Goal: Task Accomplishment & Management: Manage account settings

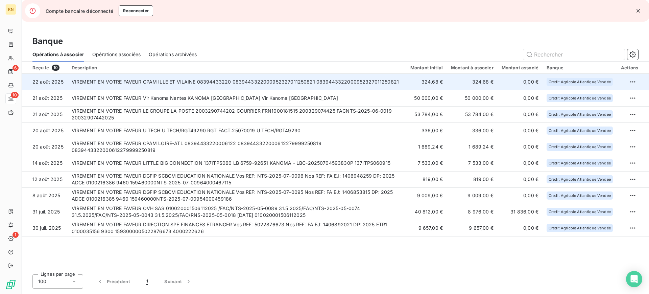
click at [639, 78] on td at bounding box center [632, 82] width 32 height 16
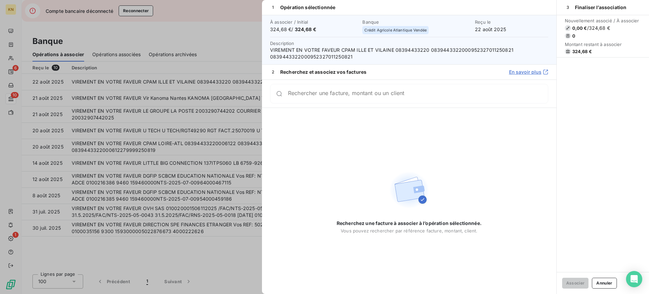
click at [632, 81] on div "Nouvellement associé / À associer 0,00 € / 324,68 € 0 Montant restant à associe…" at bounding box center [602, 143] width 92 height 257
click at [201, 74] on div at bounding box center [324, 147] width 649 height 294
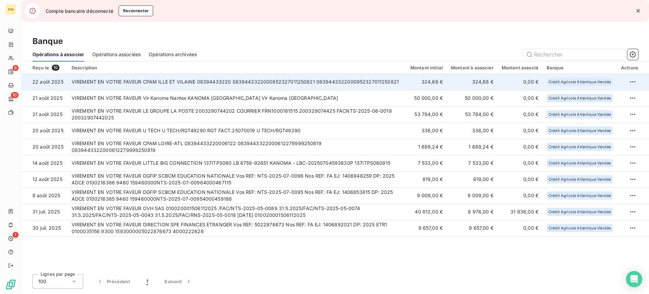
click at [628, 87] on td at bounding box center [632, 82] width 32 height 16
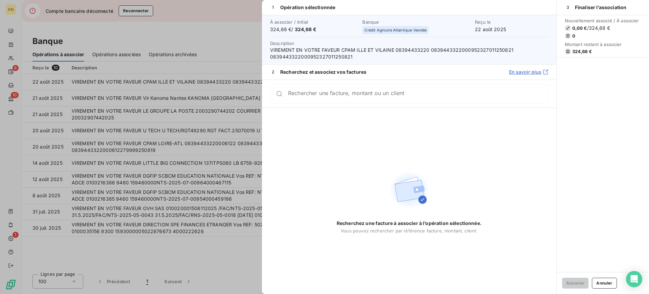
click at [181, 66] on div at bounding box center [324, 147] width 649 height 294
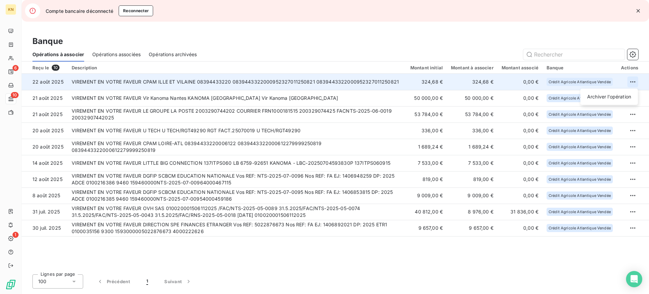
click at [633, 81] on html "KN 6 10 1 Compte bancaire déconnecté Reconnecter Banque Opérations à associer O…" at bounding box center [324, 147] width 649 height 294
click at [616, 95] on div "Archiver l’opération" at bounding box center [609, 96] width 52 height 11
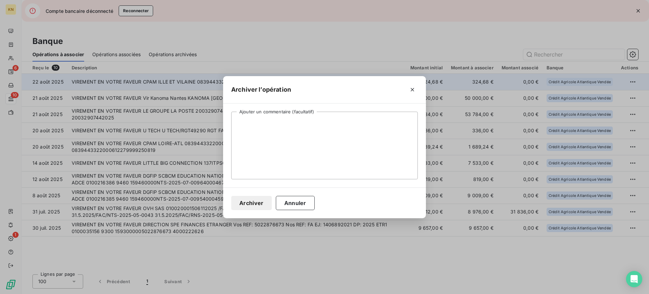
click at [262, 202] on button "Archiver" at bounding box center [251, 203] width 41 height 14
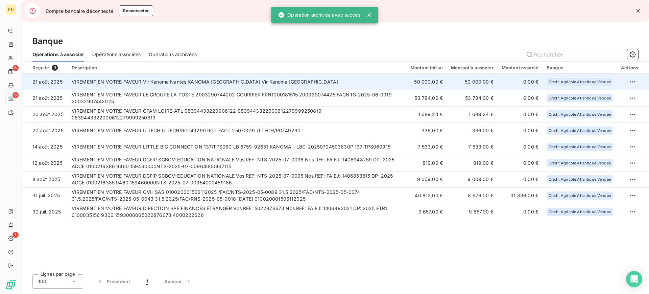
click at [140, 85] on td "VIREMENT EN VOTRE FAVEUR Vir Kanoma Nantes KANOMA RENNES Vir Kanoma Nantes" at bounding box center [237, 82] width 338 height 16
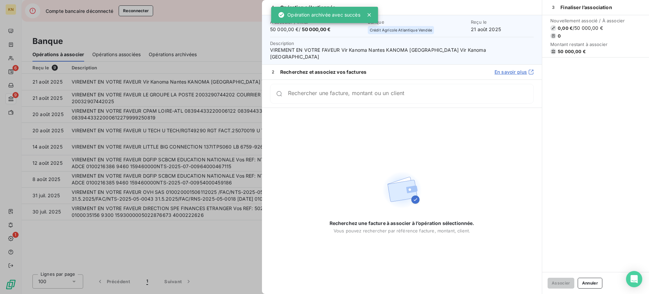
click at [93, 42] on div at bounding box center [324, 147] width 649 height 294
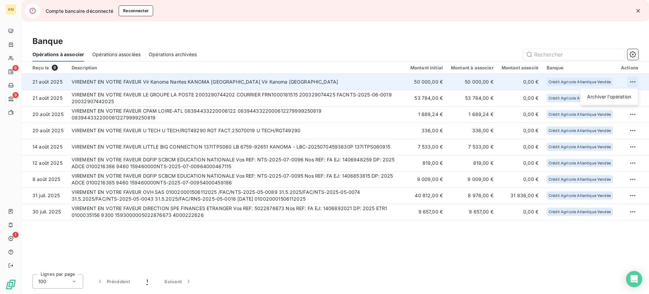
click at [631, 81] on html "KN 6 9 1 Compte bancaire déconnecté Reconnecter Banque Opérations à associer Op…" at bounding box center [324, 147] width 649 height 294
click at [601, 95] on div "Archiver l’opération" at bounding box center [609, 96] width 52 height 11
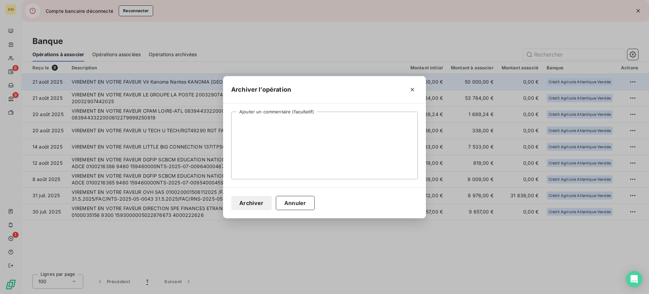
click at [255, 202] on button "Archiver" at bounding box center [251, 203] width 41 height 14
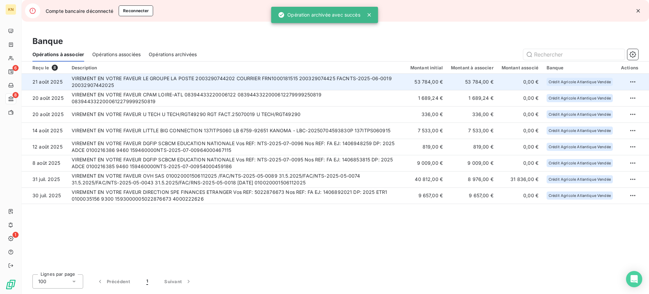
click at [208, 83] on td "VIREMENT EN VOTRE FAVEUR LE GROUPE LA POSTE 2003290744202 COURRIER FRN100018151…" at bounding box center [237, 82] width 338 height 16
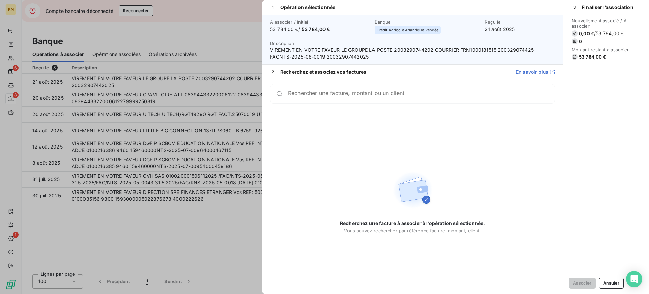
click at [385, 95] on input "Rechercher une facture, montant ou un client" at bounding box center [421, 93] width 267 height 7
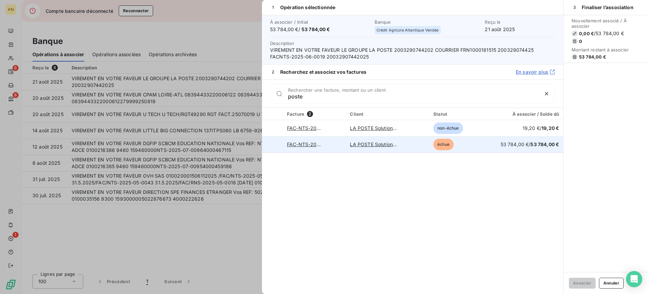
type input "poste"
click at [273, 144] on div at bounding box center [273, 144] width 0 height 0
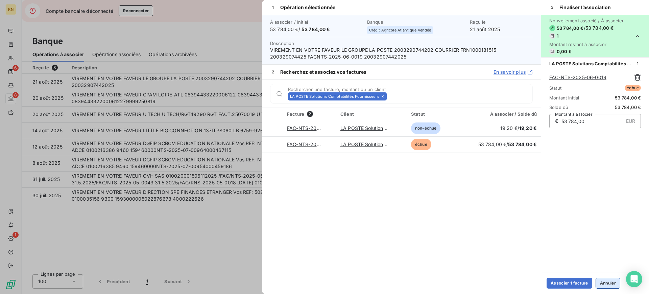
click at [611, 283] on button "Annuler" at bounding box center [607, 282] width 25 height 11
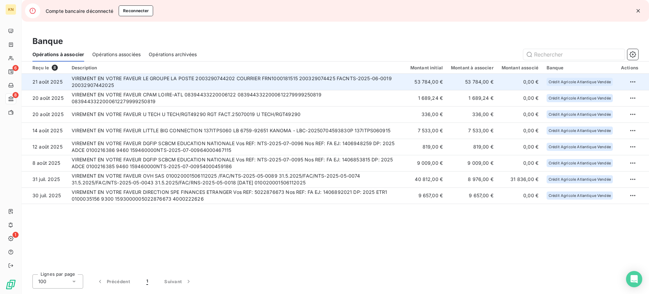
click at [231, 81] on td "VIREMENT EN VOTRE FAVEUR LE GROUPE LA POSTE 2003290744202 COURRIER FRN100018151…" at bounding box center [237, 82] width 338 height 16
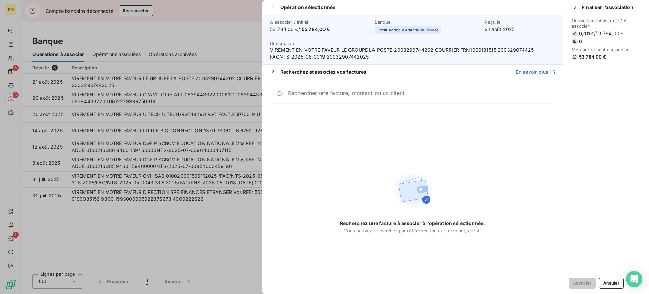
click at [354, 92] on div "Rechercher une facture, montant ou un client" at bounding box center [421, 93] width 267 height 7
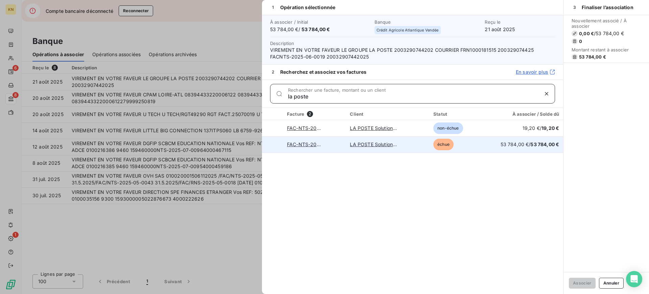
type input "la poste"
click at [273, 144] on div at bounding box center [273, 144] width 0 height 0
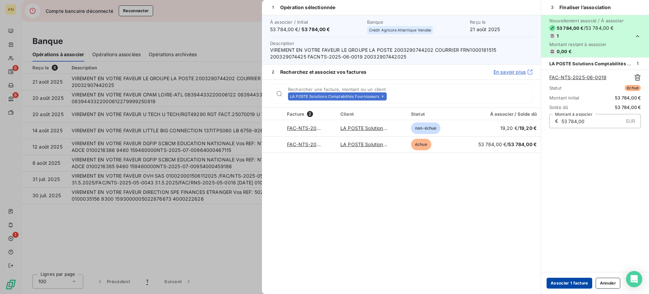
click at [564, 284] on button "Associer 1 facture" at bounding box center [569, 282] width 46 height 11
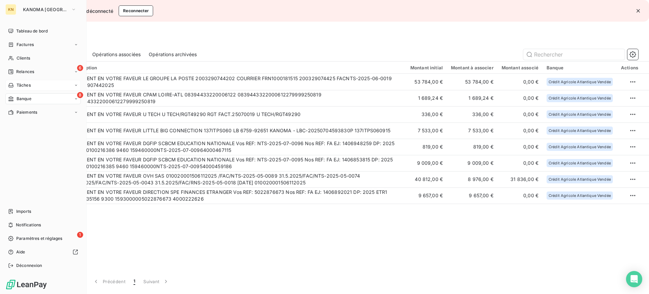
click at [9, 82] on div "Tâches" at bounding box center [19, 85] width 23 height 6
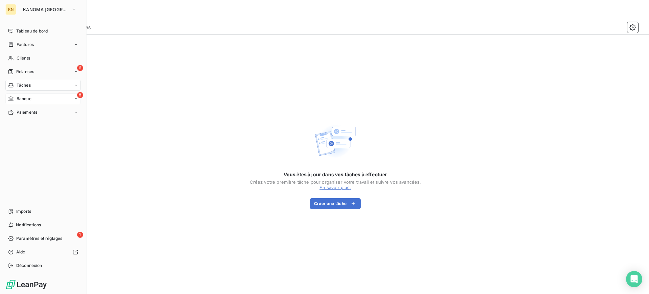
click at [22, 99] on span "Banque" at bounding box center [24, 99] width 15 height 6
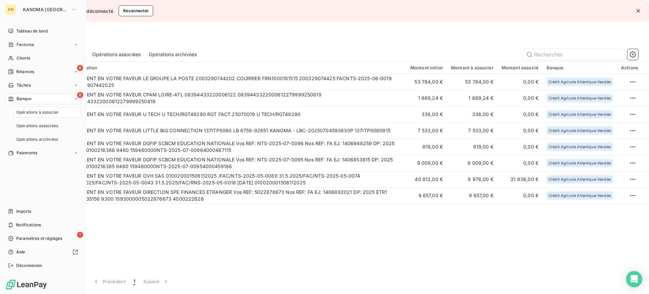
click at [22, 99] on span "Banque" at bounding box center [24, 99] width 15 height 6
click at [35, 98] on div "8 Banque" at bounding box center [42, 98] width 75 height 11
click at [41, 111] on span "Opérations à associer" at bounding box center [37, 112] width 43 height 6
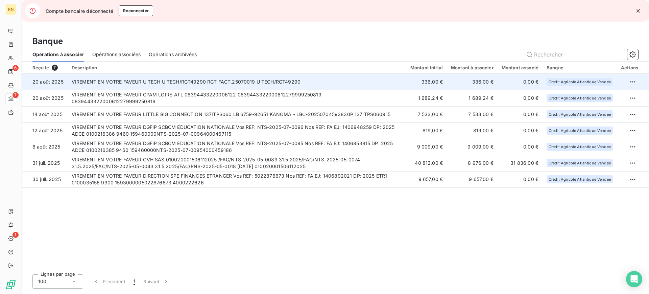
click at [380, 80] on td "VIREMENT EN VOTRE FAVEUR U TECH U TECH/RGT49290 RGT FACT.25070019 U TECH/RGT492…" at bounding box center [237, 82] width 338 height 16
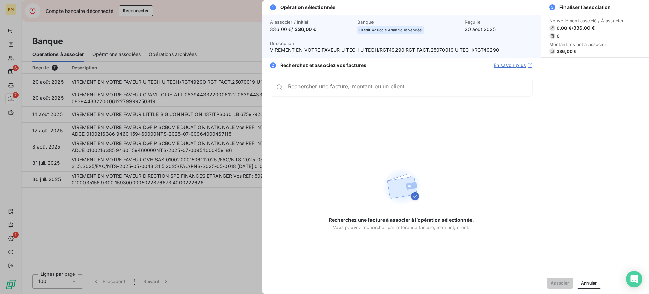
click at [422, 95] on div "Rechercher une facture, montant ou un client" at bounding box center [401, 87] width 262 height 20
drag, startPoint x: 291, startPoint y: 87, endPoint x: 294, endPoint y: 91, distance: 4.3
click at [293, 90] on input "u tech" at bounding box center [402, 89] width 228 height 7
drag, startPoint x: 308, startPoint y: 87, endPoint x: 135, endPoint y: 58, distance: 175.8
click at [135, 293] on div "1 Opération sélectionnée À associer / Initial 336,00 € / 336,00 € Banque Crédit…" at bounding box center [324, 294] width 649 height 0
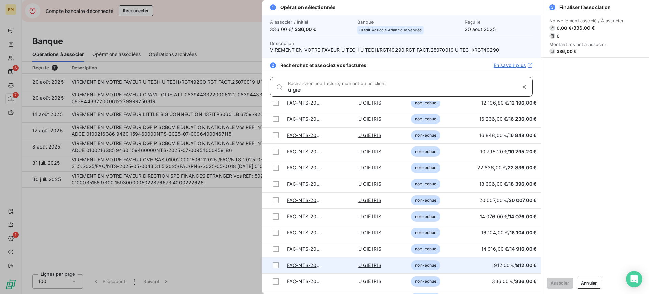
scroll to position [160, 0]
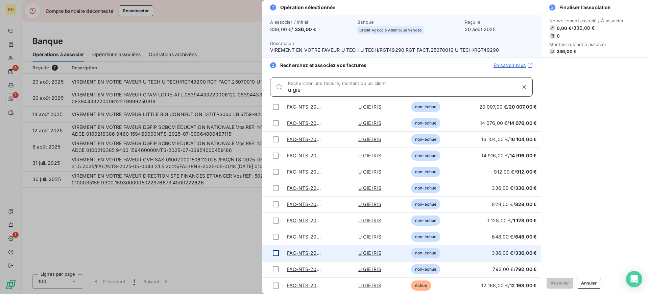
type input "u gie"
click at [278, 251] on div at bounding box center [276, 253] width 6 height 6
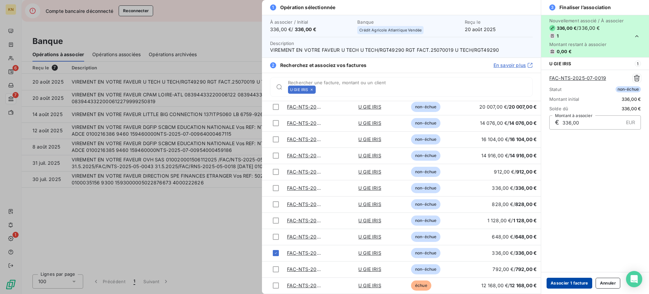
click at [564, 281] on button "Associer 1 facture" at bounding box center [569, 282] width 46 height 11
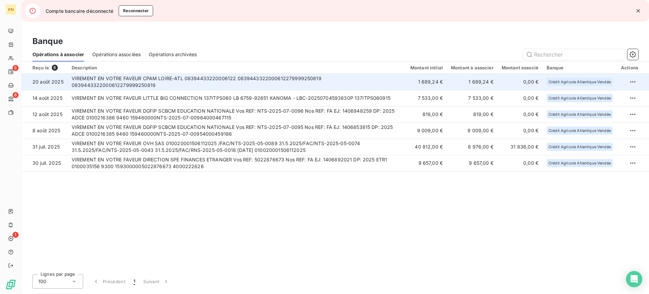
click at [256, 79] on td "VIREMENT EN VOTRE FAVEUR CPAM LOIRE-ATL 08394433220006122 083944332200061227999…" at bounding box center [237, 82] width 338 height 16
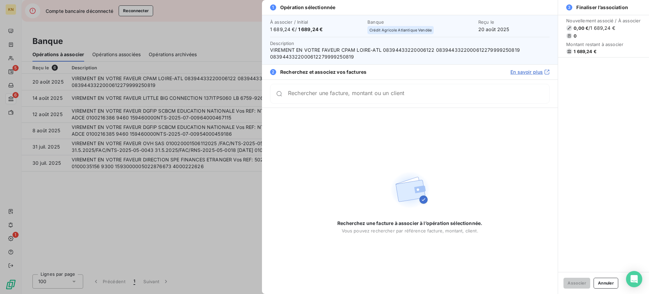
drag, startPoint x: 229, startPoint y: 205, endPoint x: 251, endPoint y: 191, distance: 26.1
click at [228, 204] on div at bounding box center [324, 147] width 649 height 294
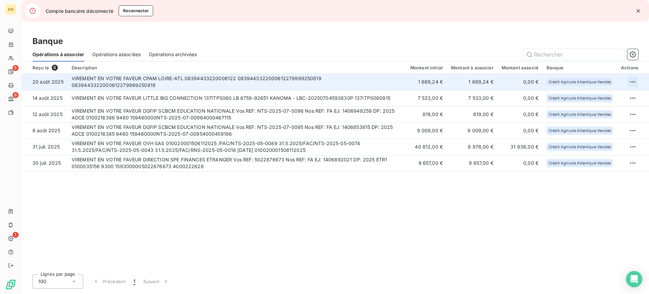
click at [632, 78] on html "KN 5 6 1 Compte bancaire déconnecté Reconnecter Banque Opérations à associer Op…" at bounding box center [324, 147] width 649 height 294
click at [624, 91] on div "Archiver l’opération" at bounding box center [609, 96] width 52 height 11
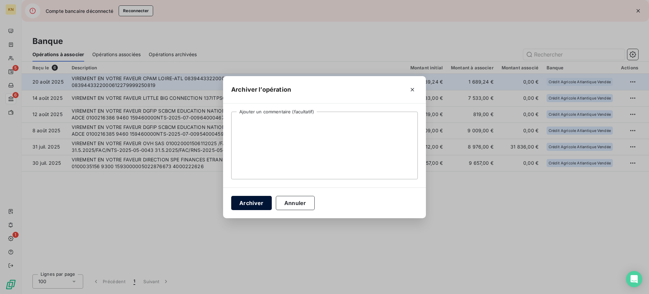
click at [263, 197] on button "Archiver" at bounding box center [251, 203] width 41 height 14
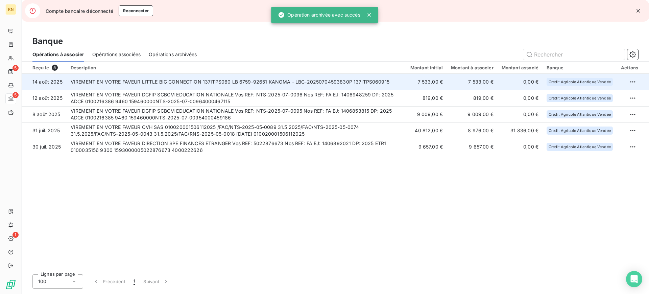
click at [171, 82] on td "VIREMENT EN VOTRE FAVEUR LITTLE BIG CONNECTION 137ITPS060 LB 6759-92651 KANOMA …" at bounding box center [236, 82] width 339 height 16
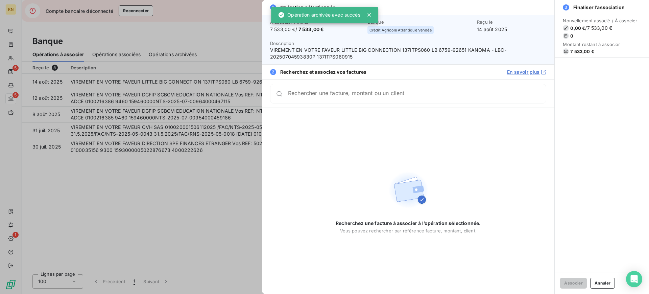
click at [298, 94] on input "Rechercher une facture, montant ou un client" at bounding box center [417, 93] width 258 height 7
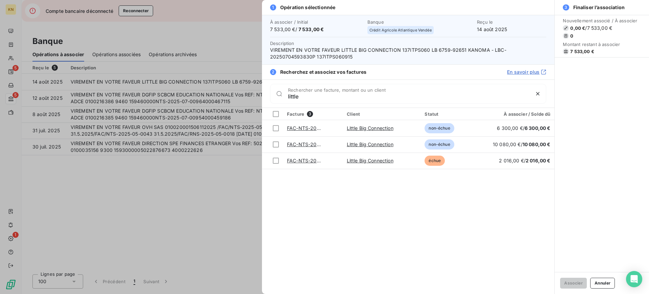
type input "little"
click at [236, 184] on div at bounding box center [324, 147] width 649 height 294
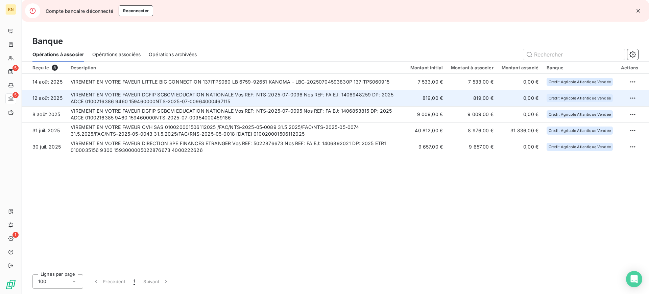
click at [200, 97] on td "VIREMENT EN VOTRE FAVEUR DGFIP SCBCM EDUCATION NATIONALE Vos REF: NTS-2025-07-0…" at bounding box center [236, 98] width 339 height 16
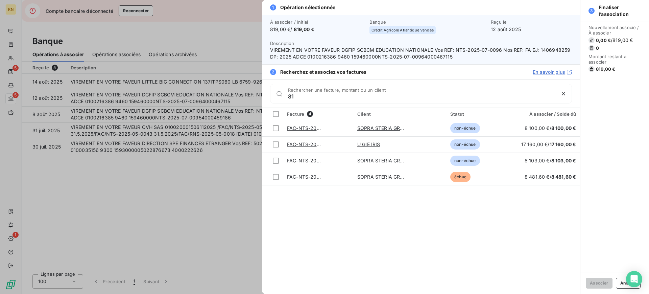
type input "8"
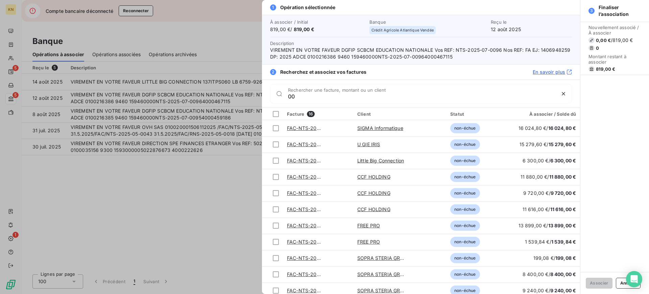
type input "0"
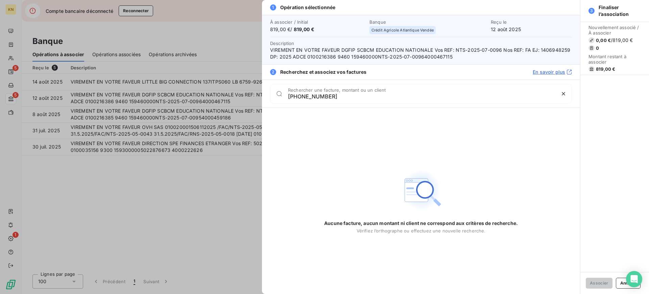
type input "[PHONE_NUMBER]"
click at [222, 175] on div at bounding box center [324, 147] width 649 height 294
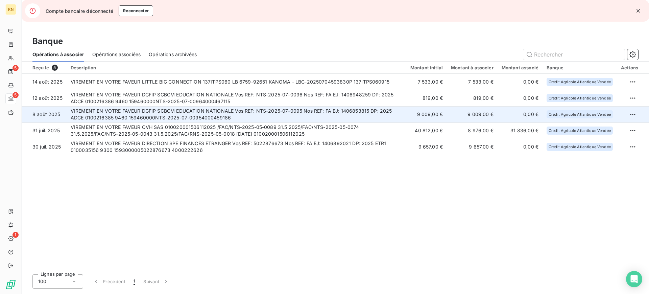
click at [192, 110] on td "VIREMENT EN VOTRE FAVEUR DGFIP SCBCM EDUCATION NATIONALE Vos REF: NTS-2025-07-0…" at bounding box center [236, 114] width 339 height 16
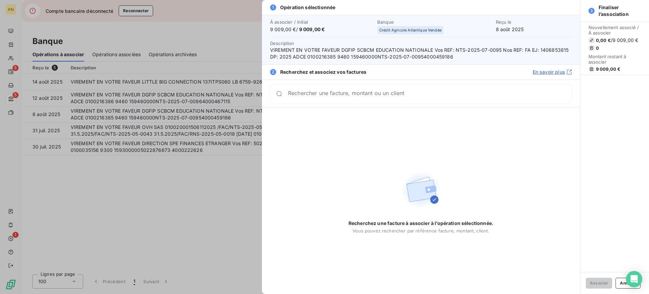
click at [383, 100] on div "Rechercher une facture, montant ou un client" at bounding box center [421, 94] width 302 height 20
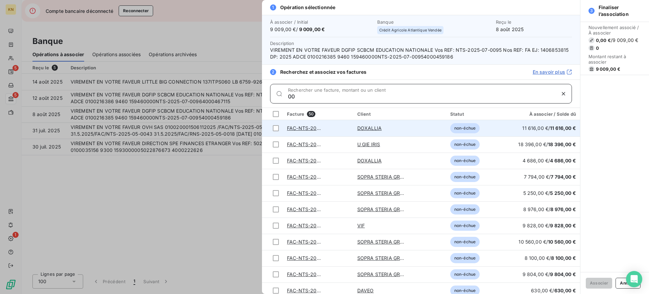
type input "0"
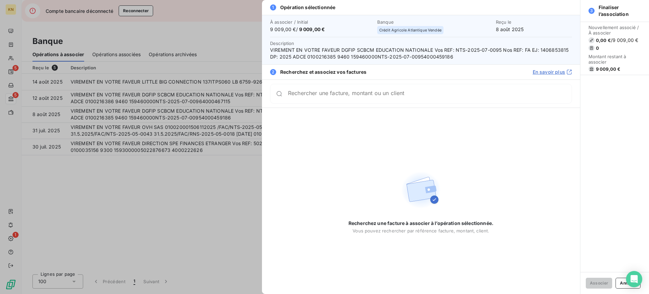
click at [184, 199] on div at bounding box center [324, 147] width 649 height 294
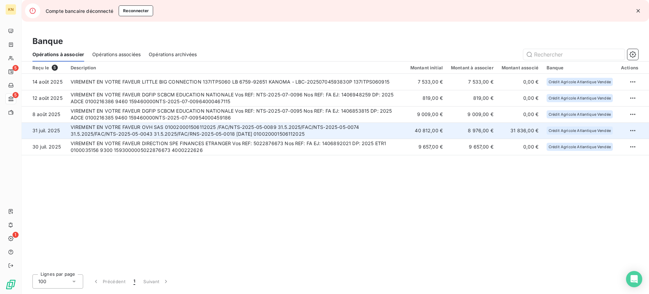
click at [168, 130] on td "VIREMENT EN VOTRE FAVEUR OVH SAS 010020001506112025 /FAC/NTS-2025-05-0089 31.5.…" at bounding box center [236, 130] width 339 height 16
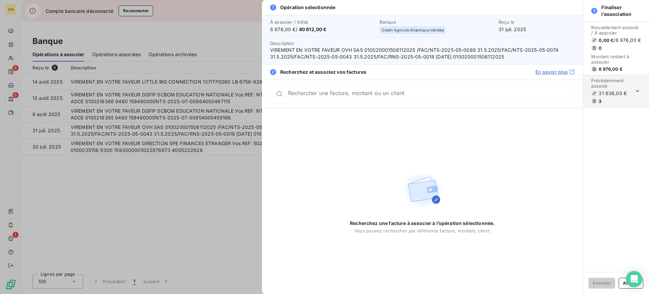
click at [413, 97] on input "Rechercher une facture, montant ou un client" at bounding box center [431, 93] width 286 height 7
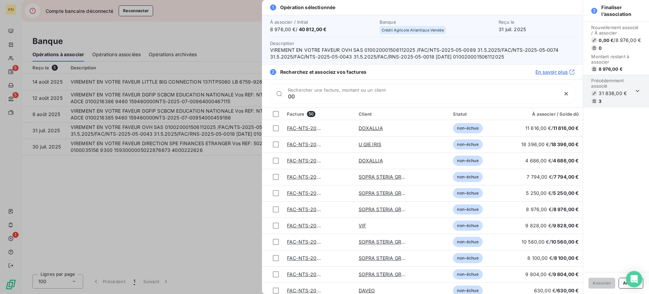
type input "0"
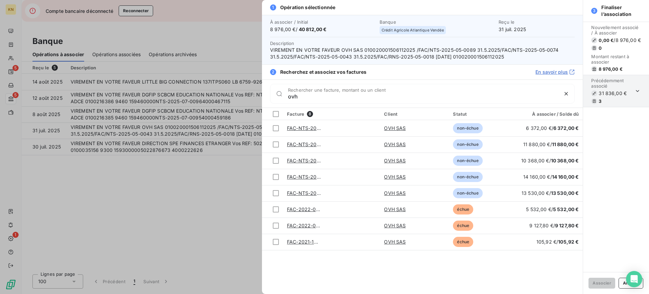
click at [422, 94] on input "ovh" at bounding box center [423, 96] width 270 height 7
click at [411, 107] on div "ovh Rechercher une facture, montant ou un client" at bounding box center [422, 93] width 321 height 28
drag, startPoint x: 405, startPoint y: 99, endPoint x: 401, endPoint y: 99, distance: 4.1
click at [404, 99] on input "ovh" at bounding box center [423, 96] width 270 height 7
drag, startPoint x: 401, startPoint y: 99, endPoint x: 179, endPoint y: 57, distance: 226.5
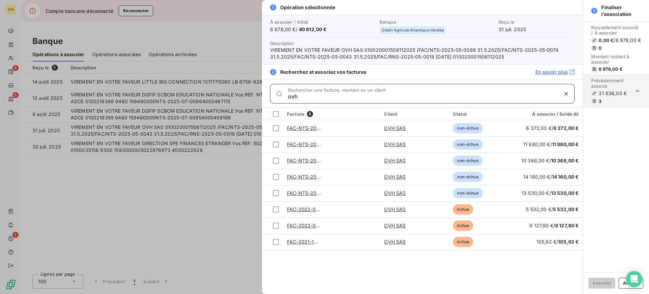
click at [179, 293] on div "1 Opération sélectionnée À associer / Initial 8 976,00 € / 40 812,00 € Banque C…" at bounding box center [324, 294] width 649 height 0
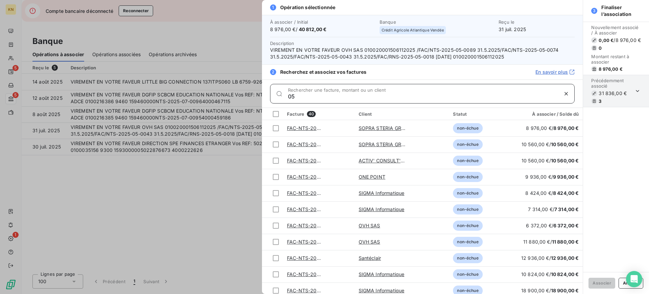
type input "0"
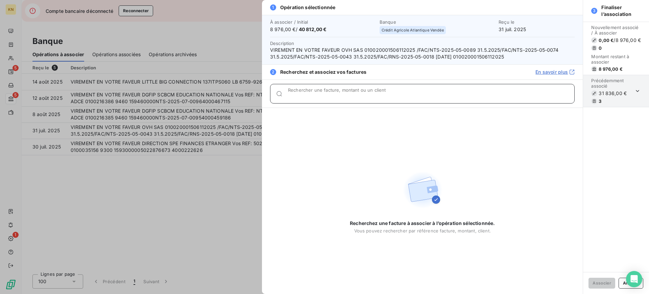
click at [328, 92] on div "Rechercher une facture, montant ou un client" at bounding box center [431, 93] width 286 height 7
type input "2"
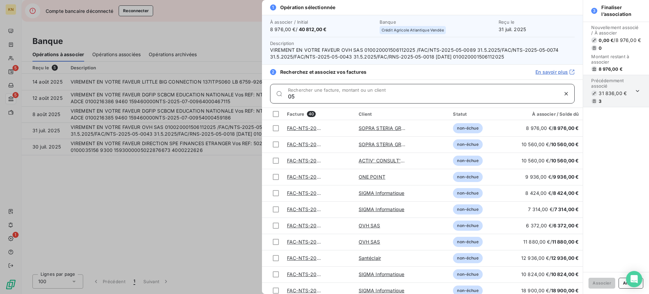
type input "0"
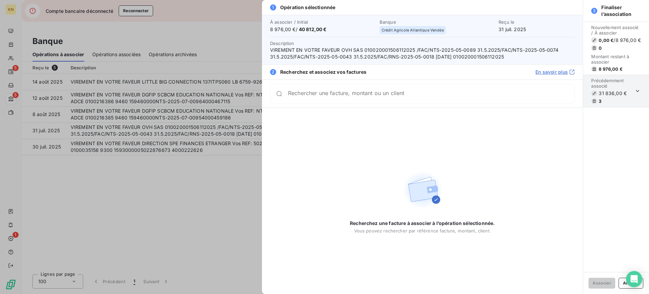
click at [156, 185] on div at bounding box center [324, 147] width 649 height 294
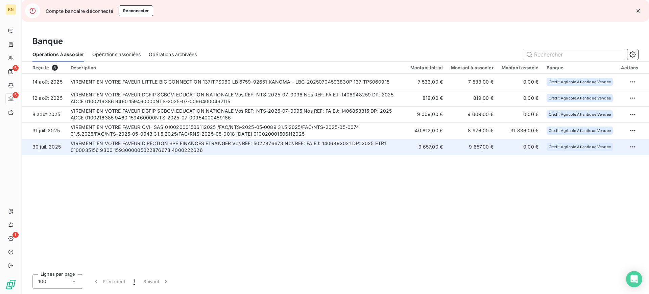
click at [162, 152] on td "VIREMENT EN VOTRE FAVEUR DIRECTION SPE FINANCES ETRANGER Vos REF: 5022876673 No…" at bounding box center [236, 146] width 339 height 16
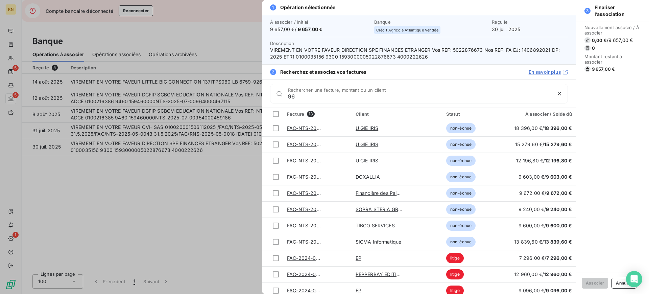
type input "9"
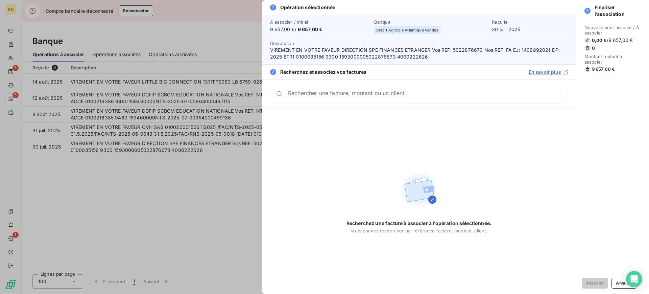
click at [224, 213] on div at bounding box center [324, 147] width 649 height 294
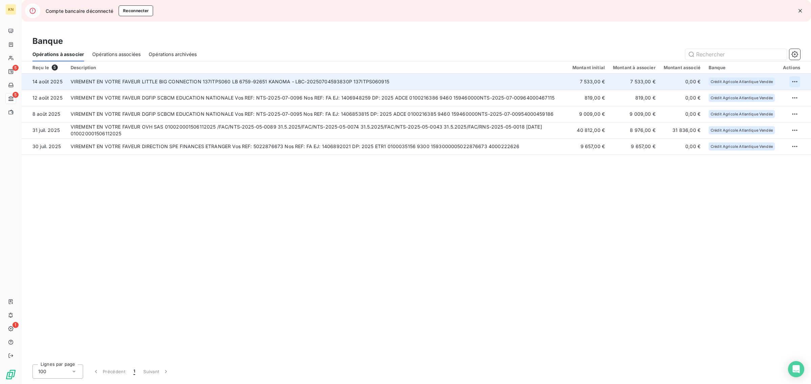
click at [648, 79] on html "KN 5 5 1 Compte bancaire déconnecté Reconnecter Banque Opérations à associer Op…" at bounding box center [405, 192] width 811 height 384
click at [648, 92] on div "Archiver l’opération" at bounding box center [771, 96] width 52 height 11
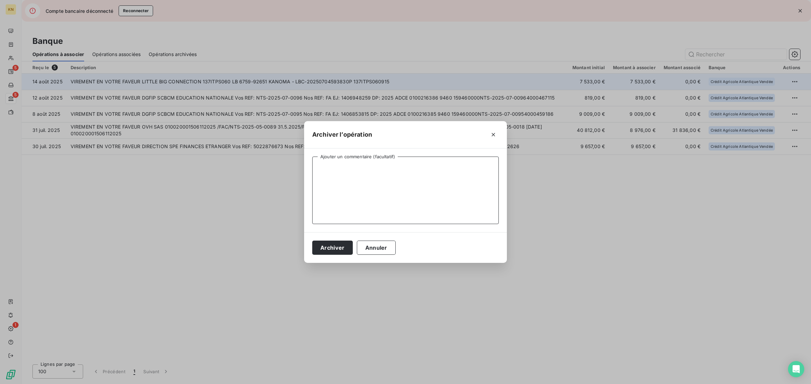
click at [479, 162] on textarea "Ajouter un commentaire (facultatif)" at bounding box center [405, 191] width 186 height 68
type textarea "FACTURE RNS-2025-06-0018"
drag, startPoint x: 339, startPoint y: 314, endPoint x: 340, endPoint y: 311, distance: 3.4
click at [340, 293] on div "Archiver l’opération FACTURE RNS-2025-06-0018 Ajouter un commentaire (facultati…" at bounding box center [405, 192] width 811 height 384
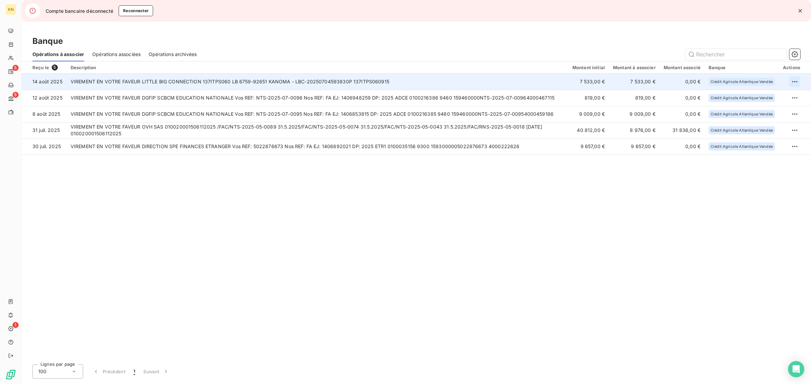
click at [648, 82] on td at bounding box center [795, 82] width 32 height 16
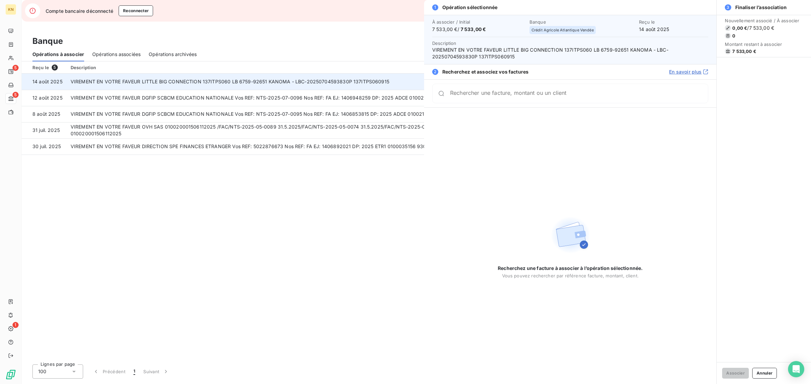
click at [648, 82] on div "Nouvellement associé / À associer 0,00 € / 7 533,00 € 0 Montant restant à assoc…" at bounding box center [763, 189] width 94 height 348
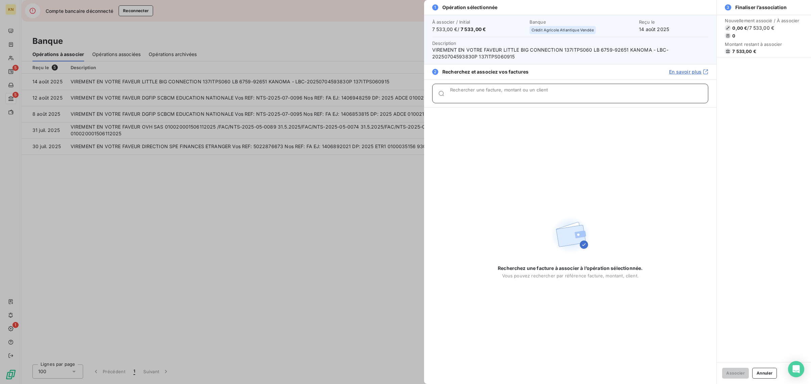
click at [526, 92] on div "Rechercher une facture, montant ou un client" at bounding box center [579, 93] width 258 height 7
click at [381, 186] on div at bounding box center [405, 192] width 811 height 384
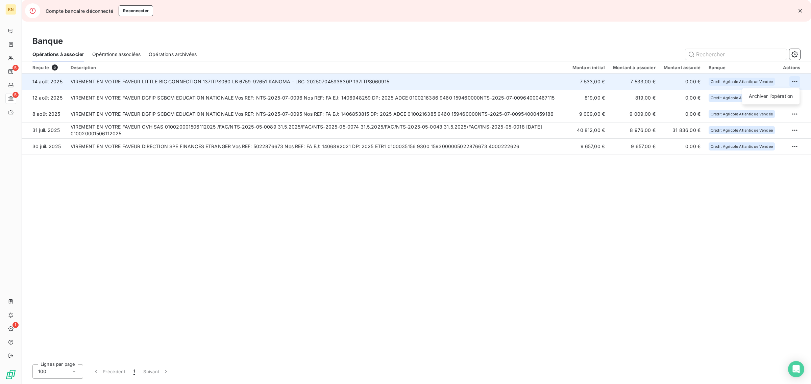
click at [648, 84] on html "KN 5 5 1 Compte bancaire déconnecté Reconnecter Banque Opérations à associer Op…" at bounding box center [405, 192] width 811 height 384
click at [648, 91] on div "Archiver l’opération" at bounding box center [771, 96] width 52 height 11
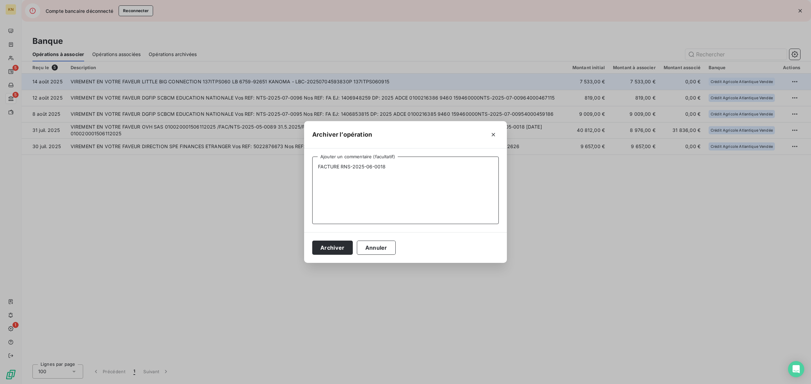
click at [432, 171] on textarea "FACTURE RNS-2025-06-0018" at bounding box center [405, 191] width 186 height 68
click at [329, 249] on button "Archiver" at bounding box center [332, 248] width 41 height 14
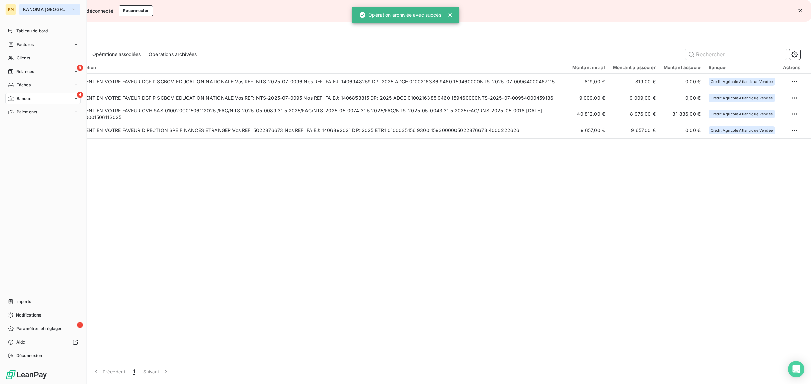
click at [23, 12] on button "KANOMA [GEOGRAPHIC_DATA]" at bounding box center [49, 9] width 61 height 11
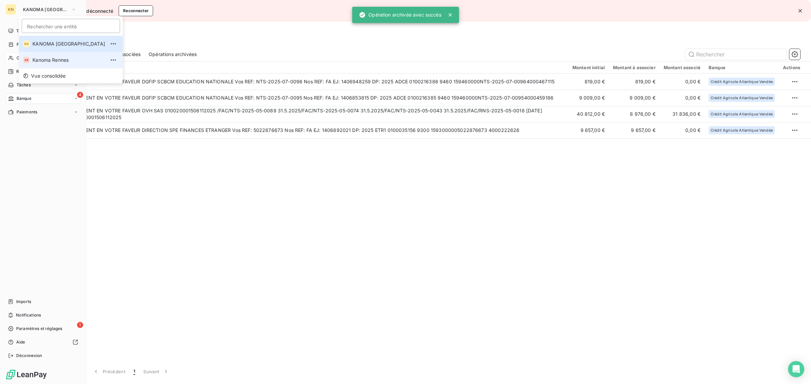
click at [56, 62] on span "Kanoma Rennes" at bounding box center [68, 60] width 73 height 7
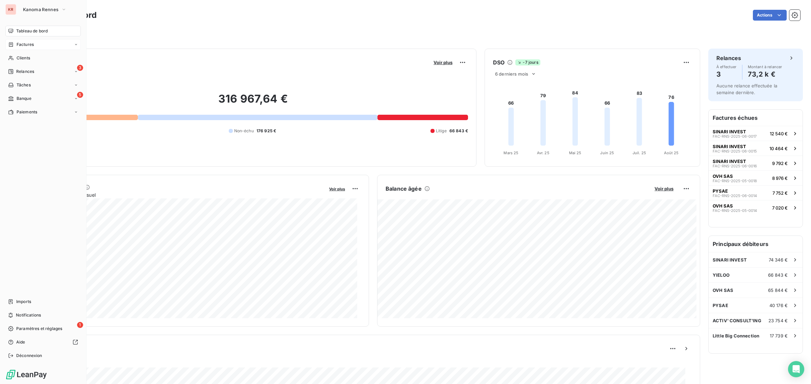
click at [23, 44] on span "Factures" at bounding box center [25, 45] width 17 height 6
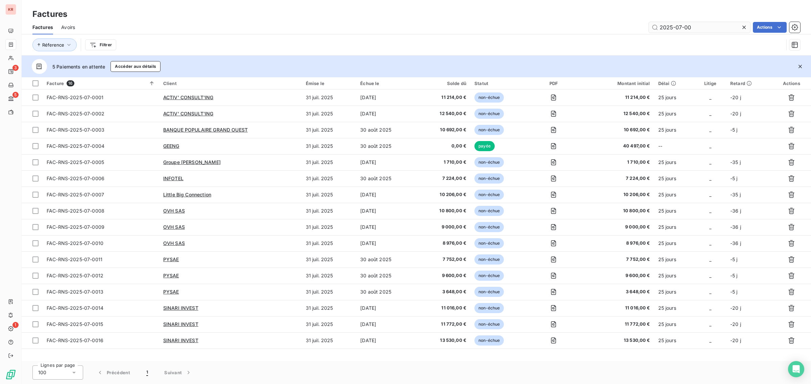
drag, startPoint x: 703, startPoint y: 29, endPoint x: 679, endPoint y: 31, distance: 24.0
click at [679, 31] on input "2025-07-00" at bounding box center [699, 27] width 101 height 11
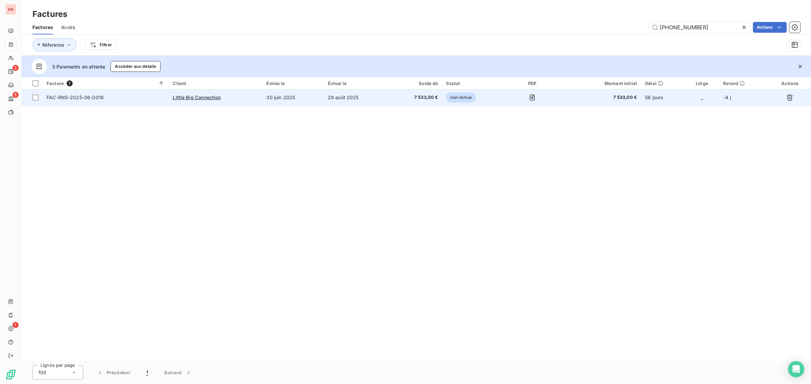
type input "2025-06-0018"
click at [447, 97] on span "non-échue" at bounding box center [460, 98] width 29 height 10
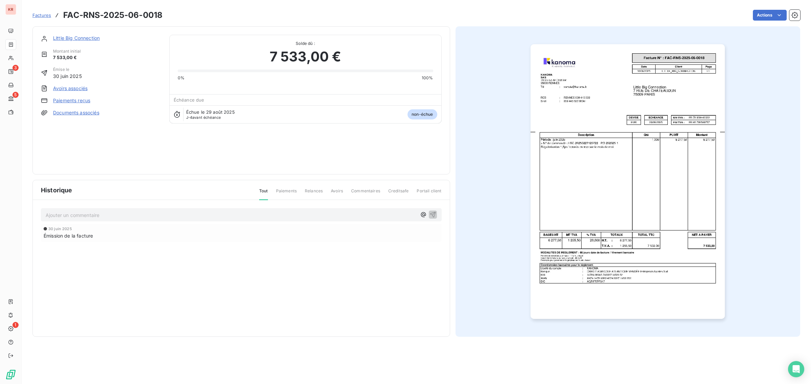
click at [78, 97] on link "Paiements reçus" at bounding box center [71, 100] width 37 height 7
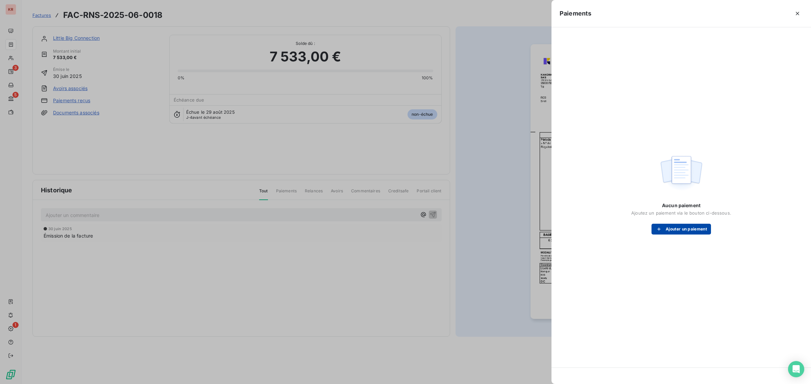
click at [680, 229] on button "Ajouter un paiement" at bounding box center [680, 229] width 59 height 11
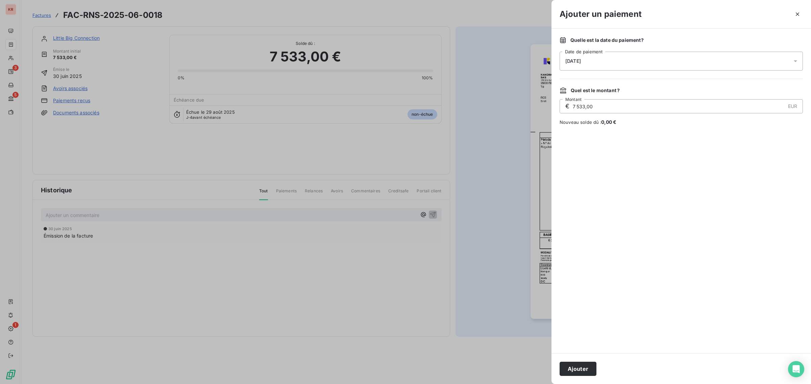
click at [586, 56] on div "25/08/2025" at bounding box center [680, 61] width 243 height 19
click at [622, 148] on button "14" at bounding box center [620, 144] width 14 height 14
click at [725, 170] on div at bounding box center [680, 240] width 243 height 212
click at [583, 369] on button "Ajouter" at bounding box center [577, 369] width 37 height 14
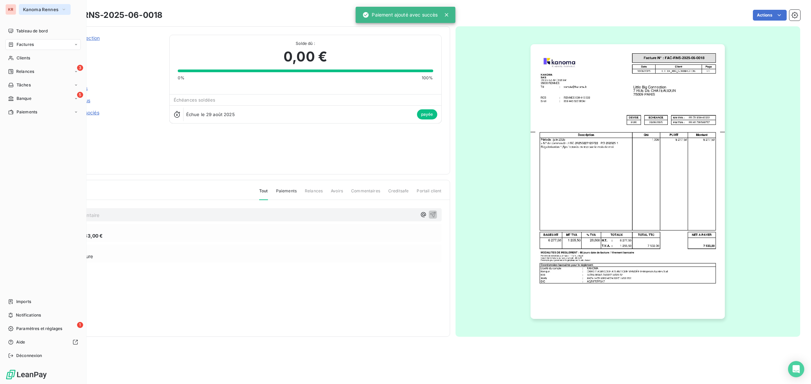
click at [22, 6] on button "Kanoma Rennes" at bounding box center [45, 9] width 52 height 11
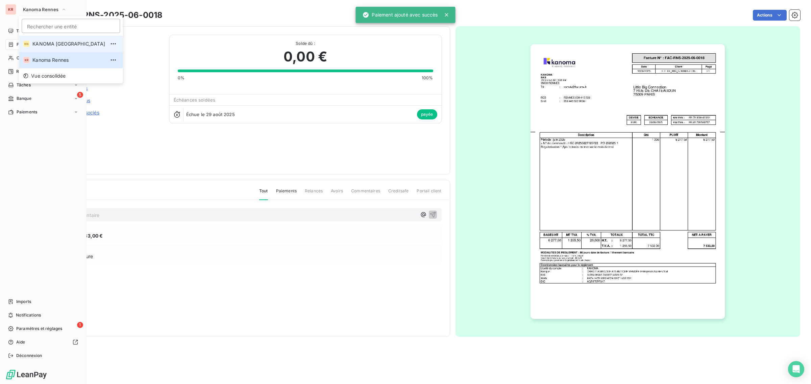
click at [51, 40] on li "KN KANOMA Nantes" at bounding box center [71, 44] width 104 height 16
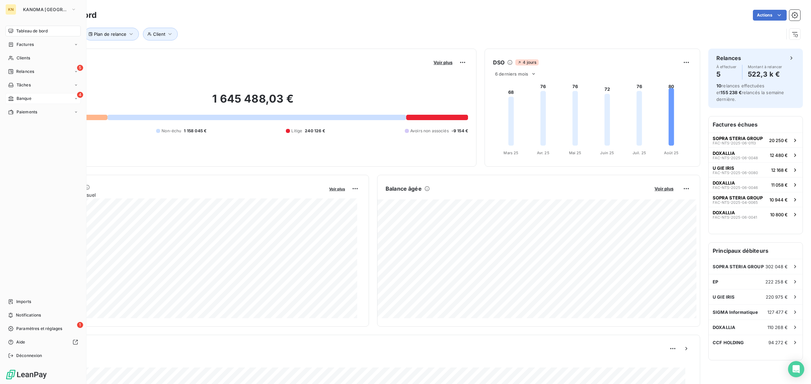
click at [20, 100] on span "Banque" at bounding box center [24, 99] width 15 height 6
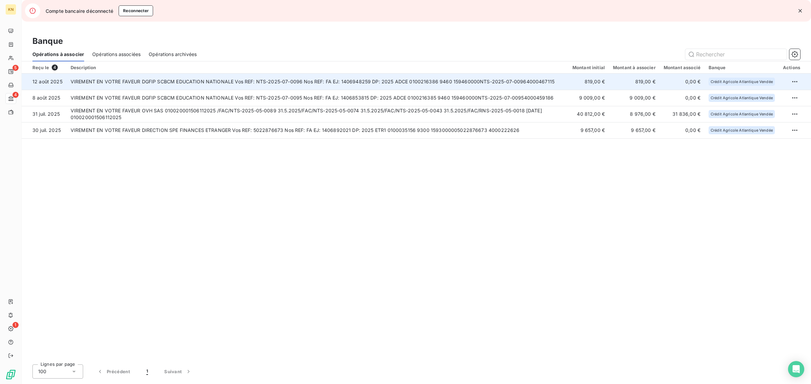
click at [225, 81] on td "VIREMENT EN VOTRE FAVEUR DGFIP SCBCM EDUCATION NATIONALE Vos REF: NTS-2025-07-0…" at bounding box center [318, 82] width 502 height 16
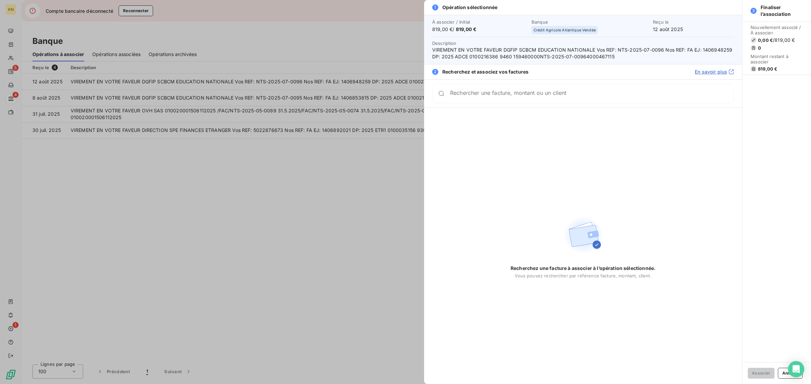
click at [95, 173] on div at bounding box center [405, 192] width 811 height 384
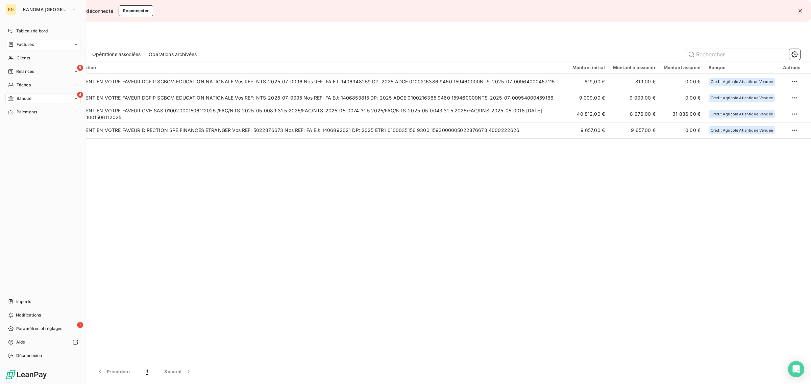
click at [31, 41] on div "Factures" at bounding box center [42, 44] width 75 height 11
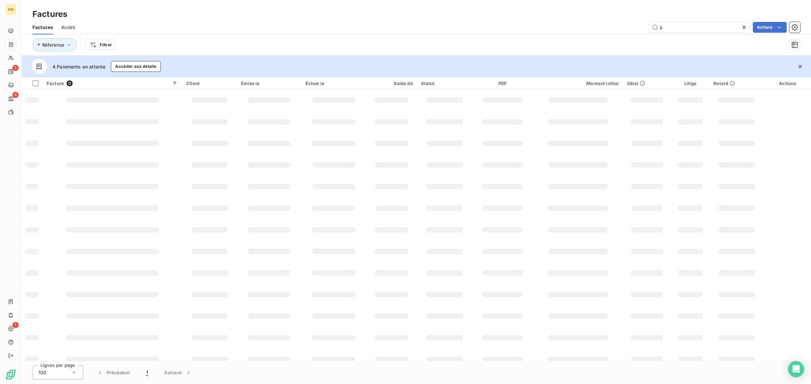
drag, startPoint x: 675, startPoint y: 26, endPoint x: 603, endPoint y: 30, distance: 71.7
click at [602, 30] on div "s Actions" at bounding box center [441, 27] width 717 height 11
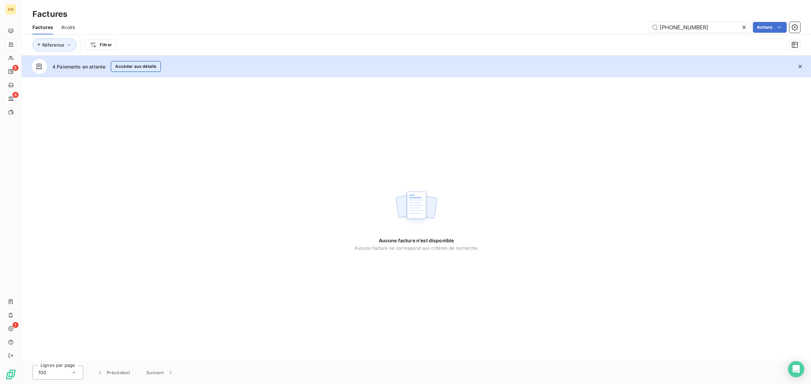
type input "[PHONE_NUMBER]"
click at [149, 67] on button "Accéder aux détails" at bounding box center [136, 66] width 50 height 11
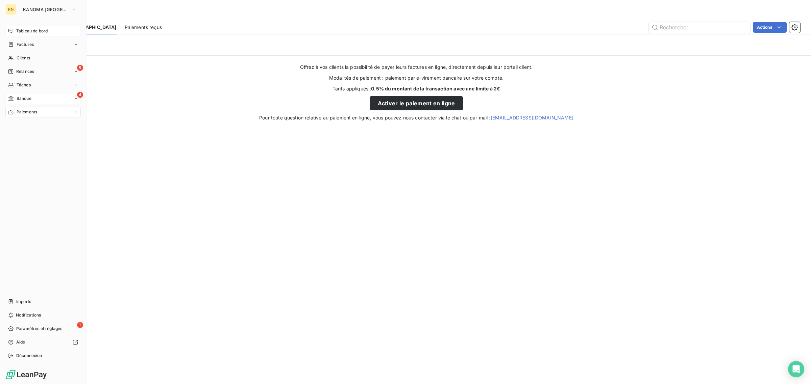
click at [15, 30] on div "Tableau de bord" at bounding box center [42, 31] width 75 height 11
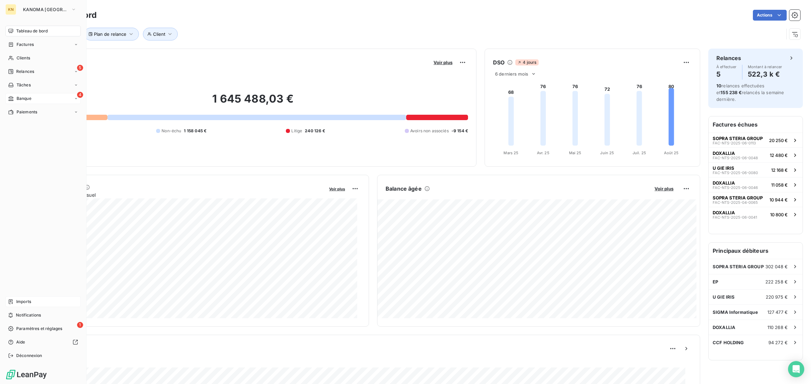
click at [26, 300] on span "Imports" at bounding box center [23, 302] width 15 height 6
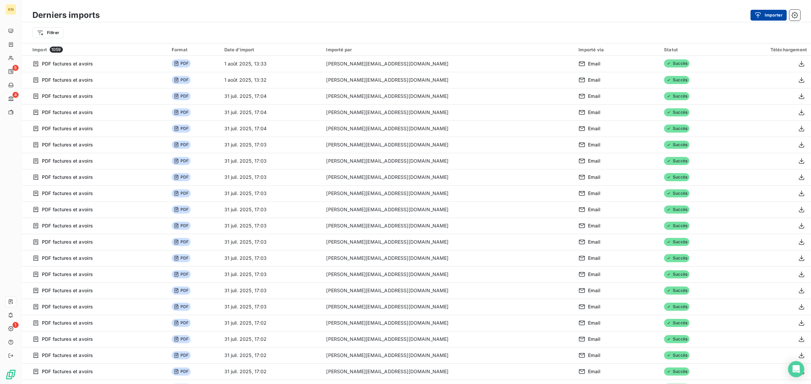
click at [753, 15] on button "Importer" at bounding box center [768, 15] width 36 height 11
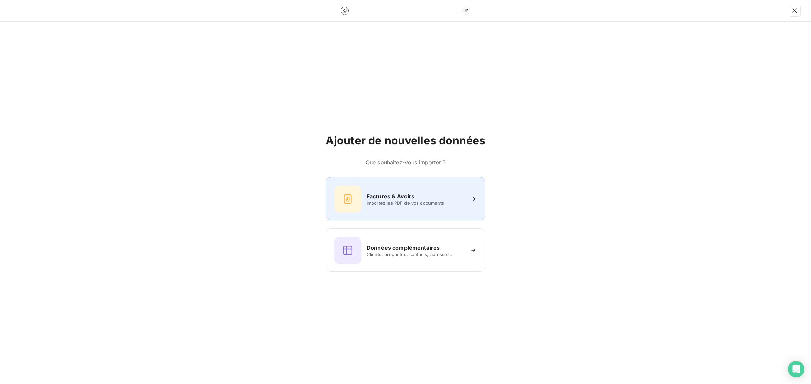
click at [417, 188] on div "Factures & Avoirs Importez les PDF de vos documents" at bounding box center [405, 199] width 143 height 27
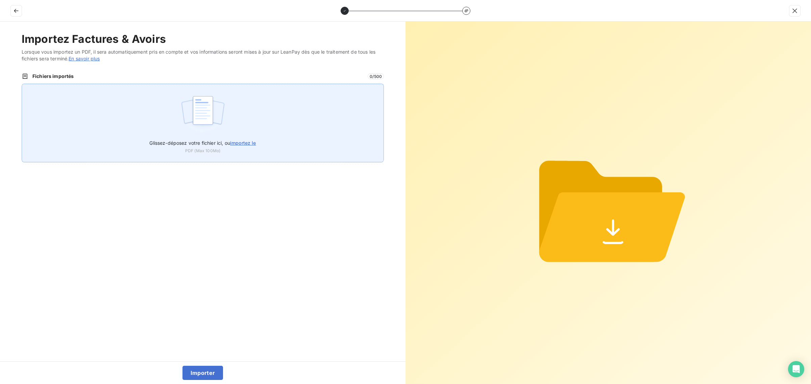
click at [250, 130] on div "Glissez-déposez votre fichier ici, ou importez le PDF (Max 100Mo)" at bounding box center [203, 123] width 362 height 79
type input "C:\fakepath\FAC-NTS-2025-07-0096.pdf"
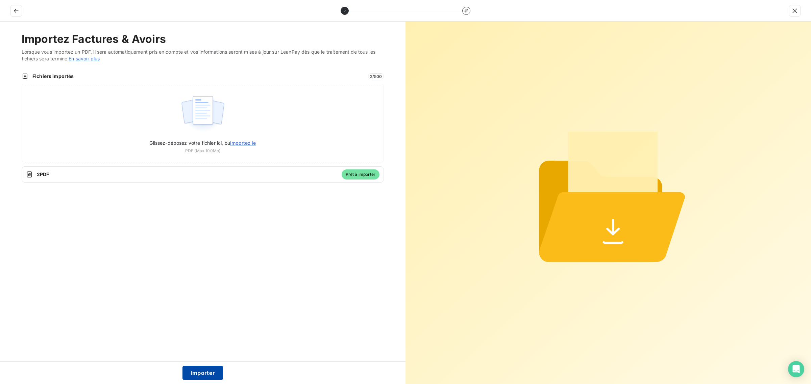
drag, startPoint x: 199, startPoint y: 364, endPoint x: 201, endPoint y: 369, distance: 5.7
click at [199, 365] on div "Importer" at bounding box center [202, 373] width 405 height 23
click at [201, 370] on button "Importer" at bounding box center [202, 373] width 41 height 14
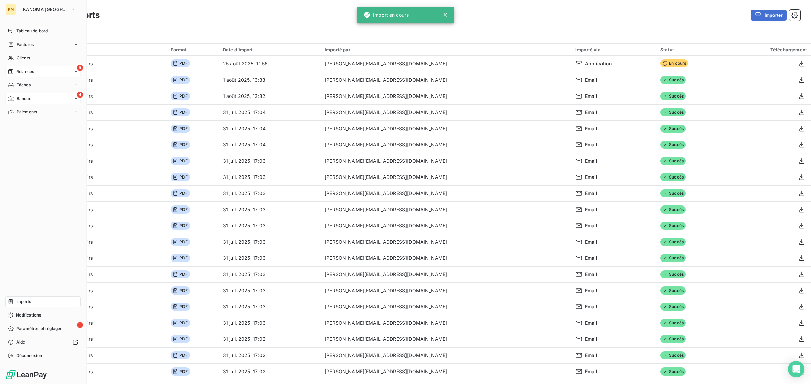
click at [18, 73] on span "Relances" at bounding box center [25, 72] width 18 height 6
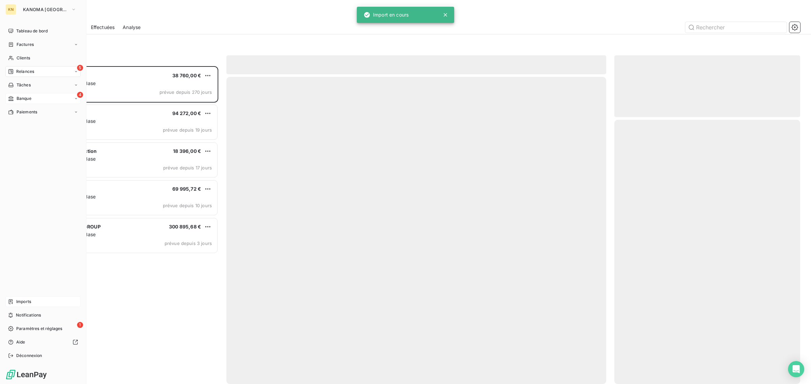
scroll to position [312, 179]
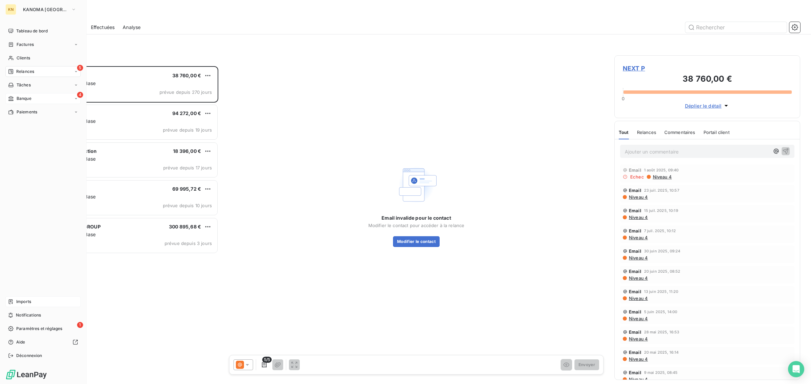
click at [17, 96] on span "Banque" at bounding box center [24, 99] width 15 height 6
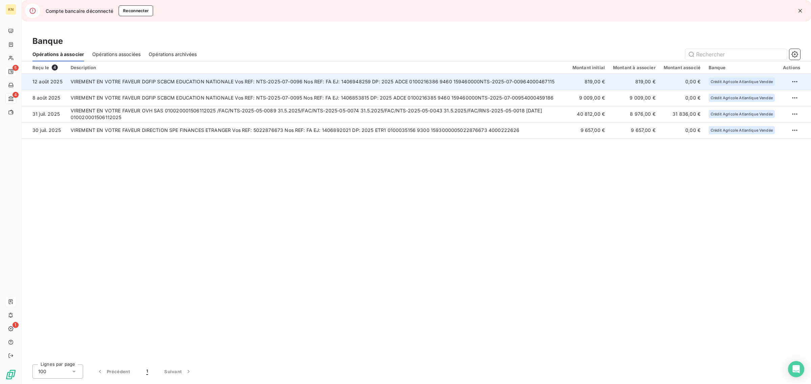
click at [282, 82] on td "VIREMENT EN VOTRE FAVEUR DGFIP SCBCM EDUCATION NATIONALE Vos REF: NTS-2025-07-0…" at bounding box center [318, 82] width 502 height 16
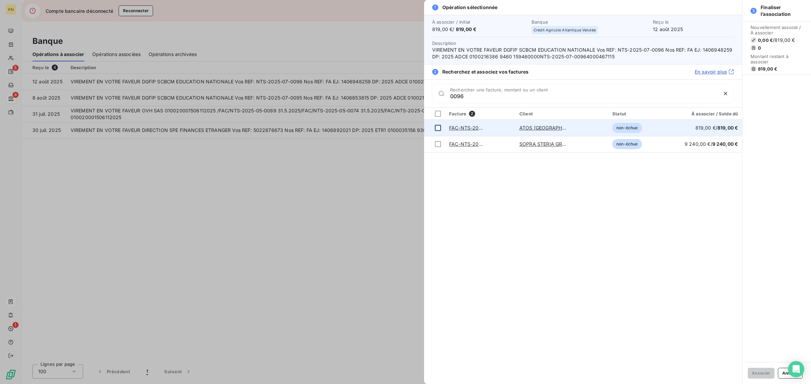
type input "0096"
click at [439, 125] on div at bounding box center [438, 128] width 6 height 6
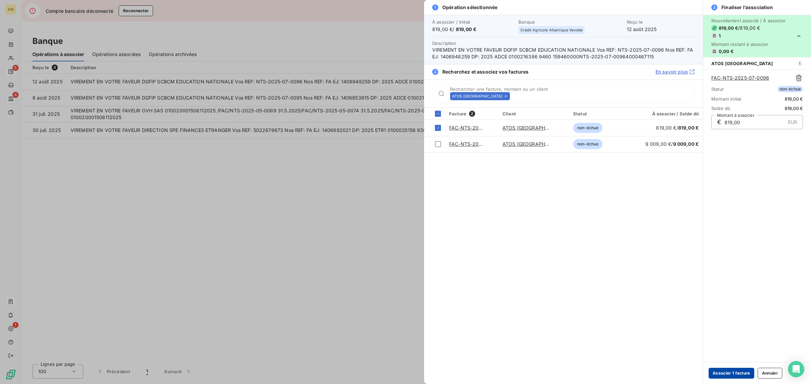
click at [742, 372] on button "Associer 1 facture" at bounding box center [731, 373] width 46 height 11
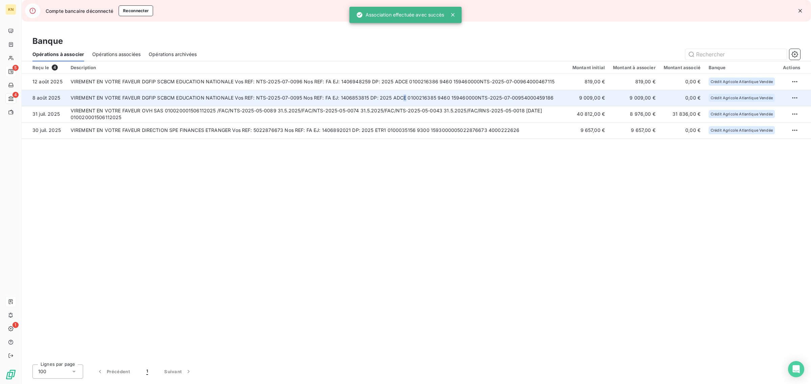
click at [402, 99] on td "VIREMENT EN VOTRE FAVEUR DGFIP SCBCM EDUCATION NATIONALE Vos REF: NTS-2025-07-0…" at bounding box center [318, 98] width 502 height 16
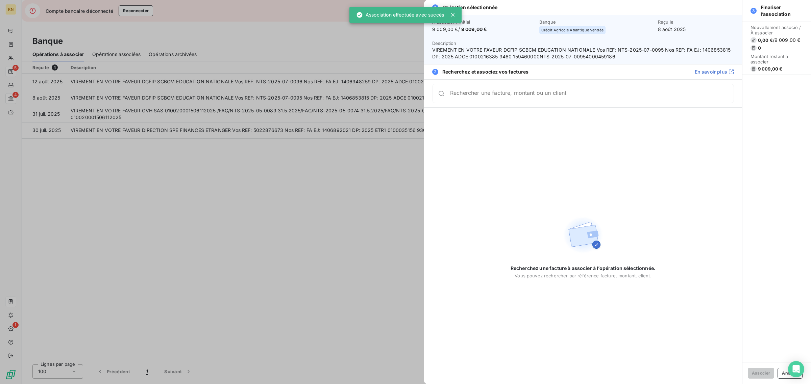
click at [532, 94] on input "Rechercher une facture, montant ou un client" at bounding box center [591, 93] width 283 height 7
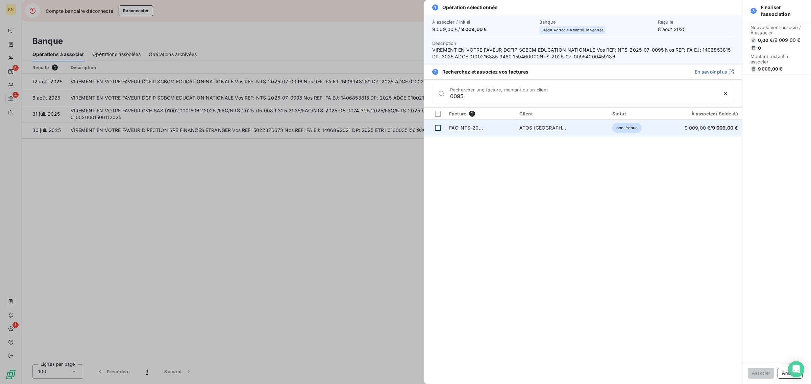
type input "0095"
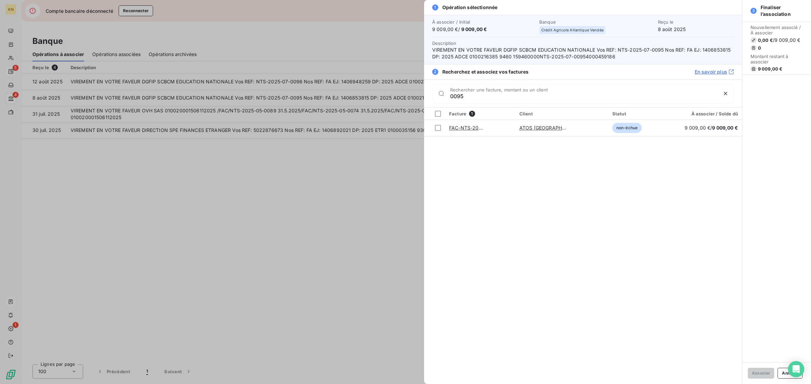
drag, startPoint x: 437, startPoint y: 129, endPoint x: 477, endPoint y: 149, distance: 45.2
click at [437, 129] on div at bounding box center [438, 128] width 6 height 6
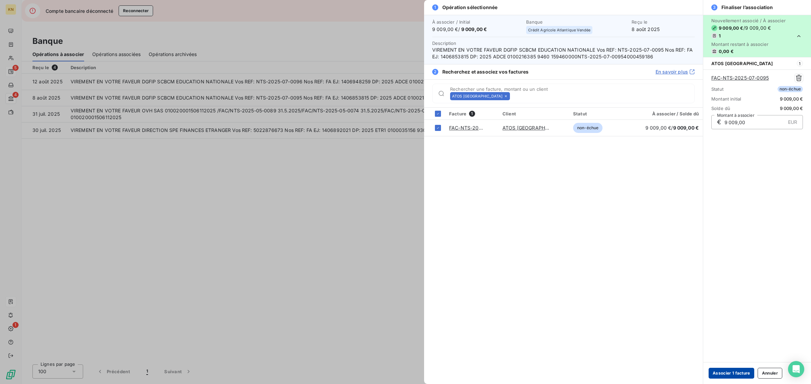
click at [745, 374] on button "Associer 1 facture" at bounding box center [731, 373] width 46 height 11
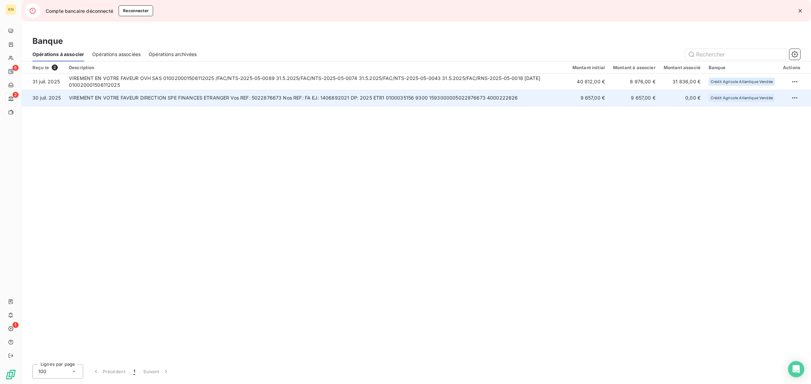
click at [270, 101] on td "VIREMENT EN VOTRE FAVEUR DIRECTION SPE FINANCES ETRANGER Vos REF: 5022876673 No…" at bounding box center [316, 98] width 503 height 16
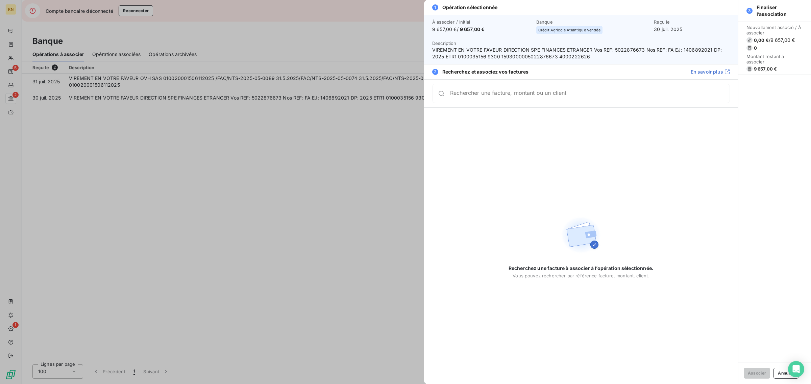
click at [313, 171] on div at bounding box center [405, 192] width 811 height 384
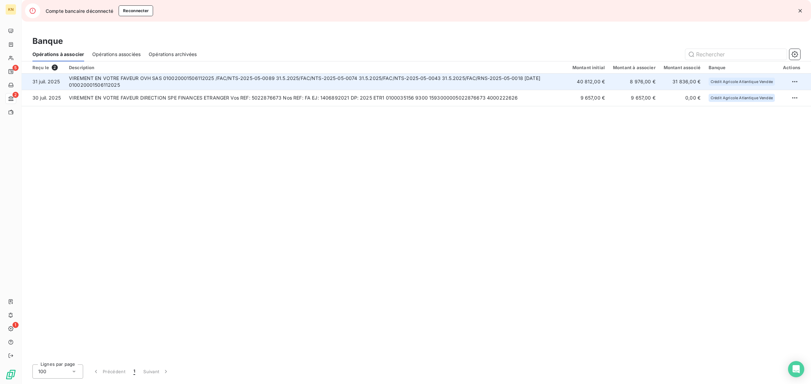
click at [323, 81] on td "VIREMENT EN VOTRE FAVEUR OVH SAS 010020001506112025 /FAC/NTS-2025-05-0089 31.5.…" at bounding box center [316, 82] width 503 height 16
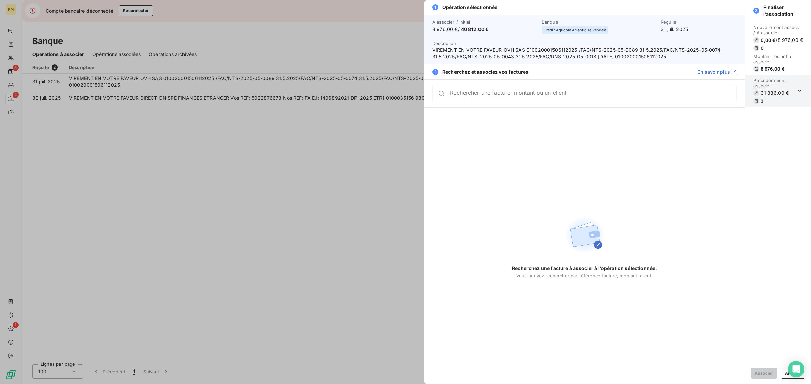
click at [348, 246] on div at bounding box center [405, 192] width 811 height 384
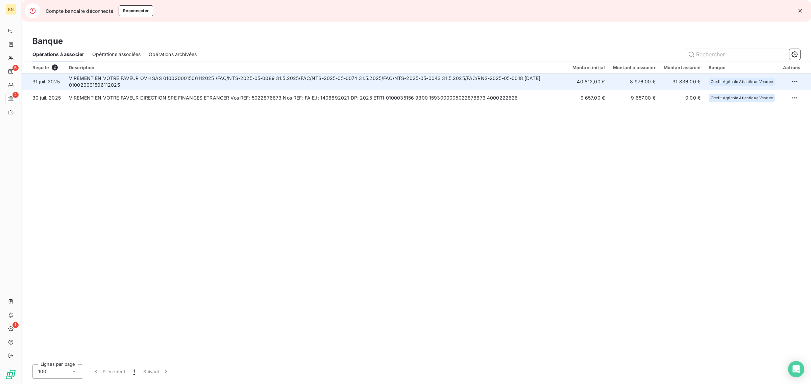
click at [529, 78] on td "VIREMENT EN VOTRE FAVEUR OVH SAS 010020001506112025 /FAC/NTS-2025-05-0089 31.5.…" at bounding box center [316, 82] width 503 height 16
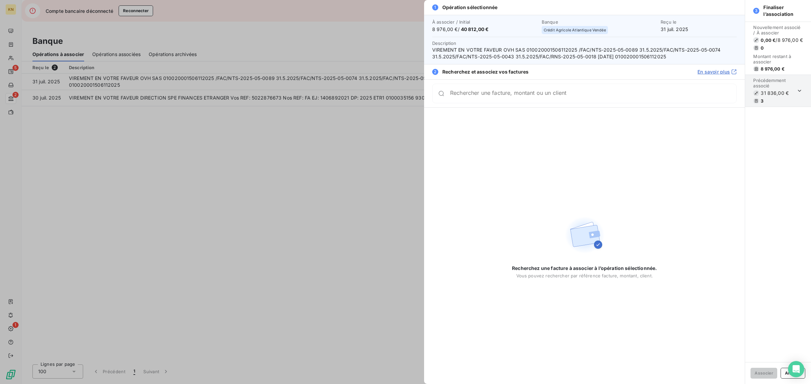
click at [801, 98] on section "Précédemment associé 31 836,00 € 3" at bounding box center [778, 91] width 66 height 32
click at [801, 93] on icon "button" at bounding box center [799, 90] width 7 height 7
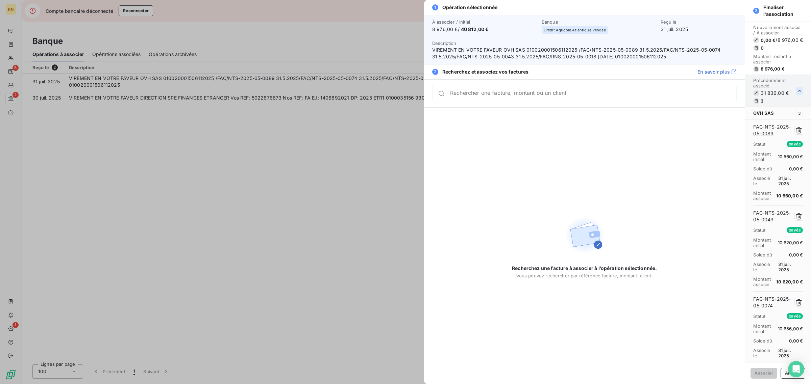
click at [629, 97] on div "Rechercher une facture, montant ou un client" at bounding box center [584, 94] width 304 height 20
click at [219, 149] on div at bounding box center [405, 192] width 811 height 384
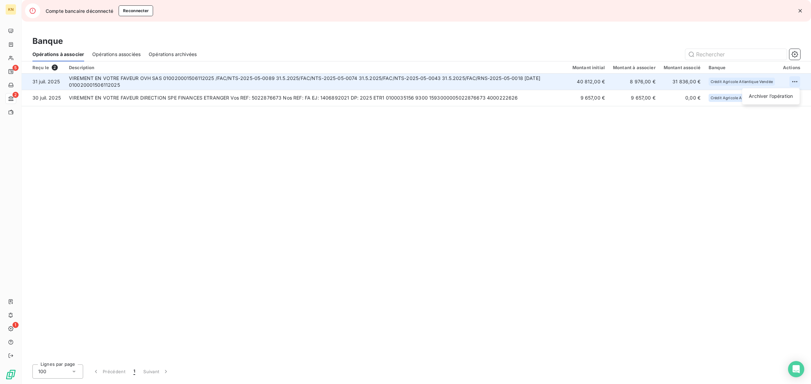
click at [794, 84] on html "KN 5 2 1 Compte bancaire déconnecté Reconnecter Banque Opérations à associer Op…" at bounding box center [405, 192] width 811 height 384
click at [752, 98] on div "Archiver l’opération" at bounding box center [771, 96] width 52 height 11
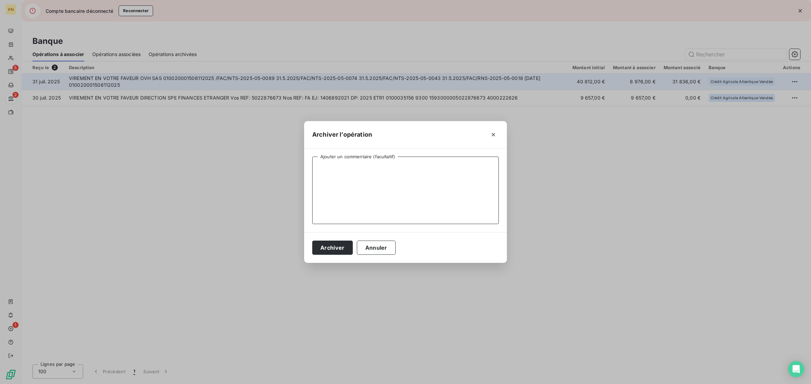
click at [445, 187] on textarea "Ajouter un commentaire (facultatif)" at bounding box center [405, 191] width 186 height 68
type textarea "FAC-RNS-2025-05-0018"
click at [325, 252] on button "Archiver" at bounding box center [332, 248] width 41 height 14
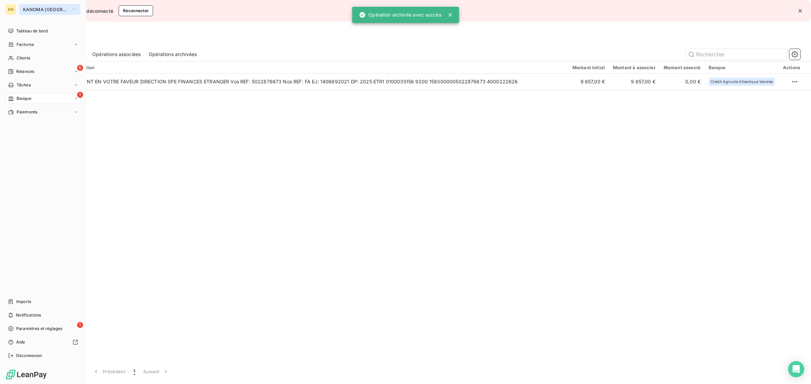
click at [36, 11] on span "KANOMA [GEOGRAPHIC_DATA]" at bounding box center [45, 9] width 45 height 5
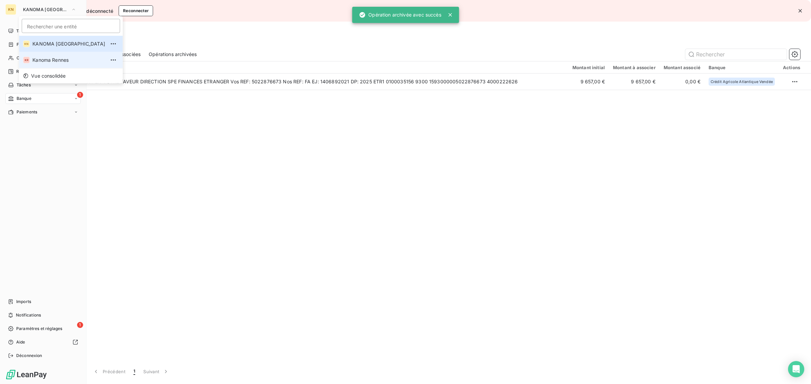
click at [52, 59] on span "Kanoma Rennes" at bounding box center [68, 60] width 73 height 7
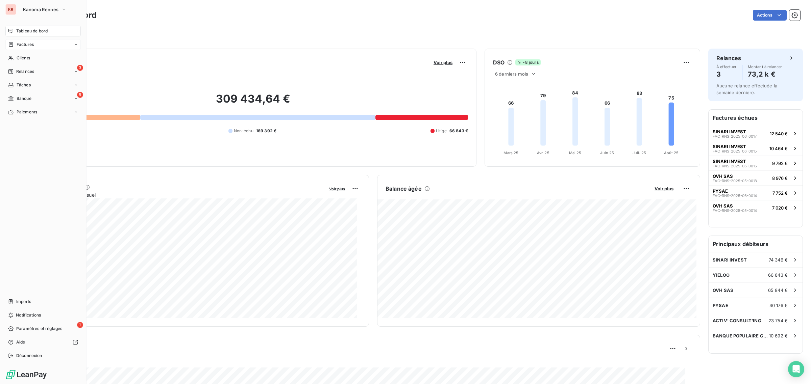
click at [18, 45] on span "Factures" at bounding box center [25, 45] width 17 height 6
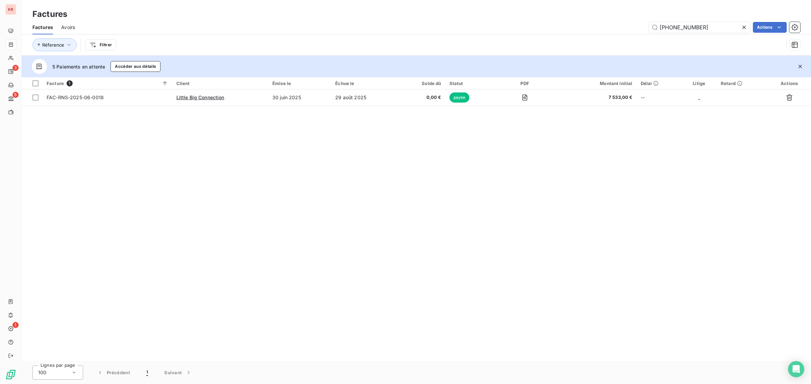
drag, startPoint x: 706, startPoint y: 26, endPoint x: 595, endPoint y: 9, distance: 113.1
click at [595, 9] on div "Factures Factures Avoirs 2025-06-0018 Actions Réference Filtrer" at bounding box center [416, 28] width 789 height 56
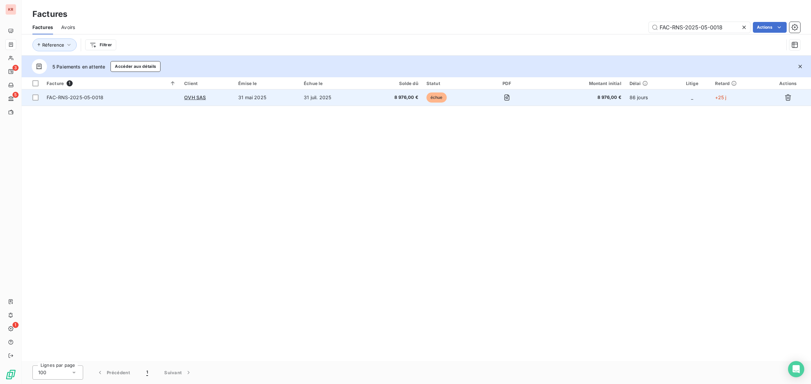
type input "FAC-RNS-2025-05-0018"
click at [477, 101] on td at bounding box center [507, 98] width 60 height 16
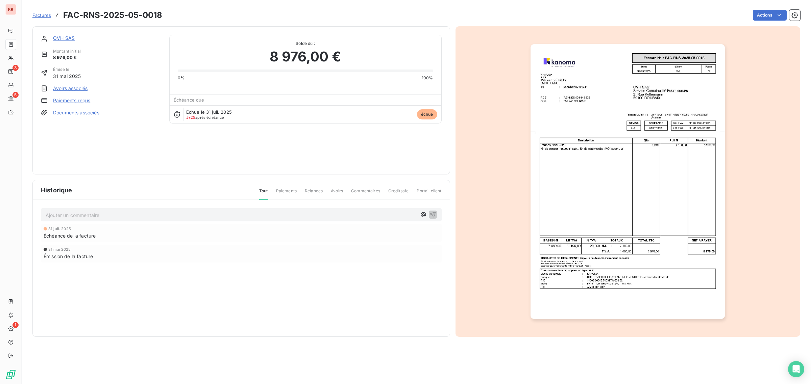
click at [72, 103] on link "Paiements reçus" at bounding box center [71, 100] width 37 height 7
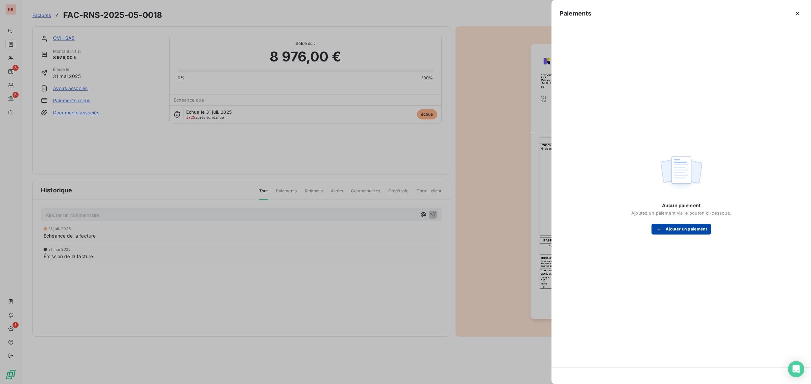
click at [664, 234] on button "Ajouter un paiement" at bounding box center [680, 229] width 59 height 11
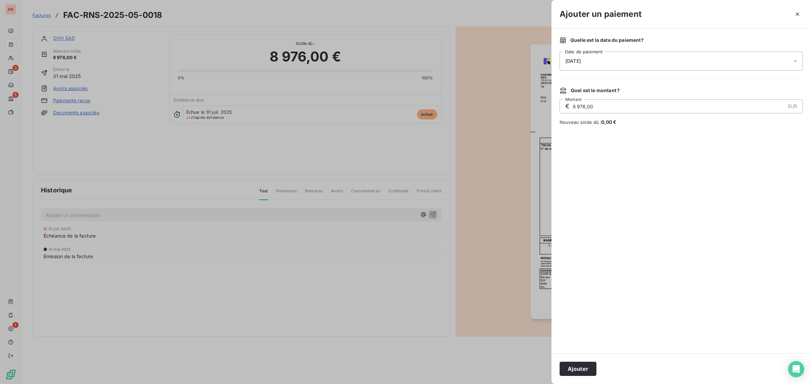
click at [620, 63] on div "25/08/2025" at bounding box center [680, 61] width 243 height 19
click at [656, 171] on button "31" at bounding box center [660, 172] width 14 height 14
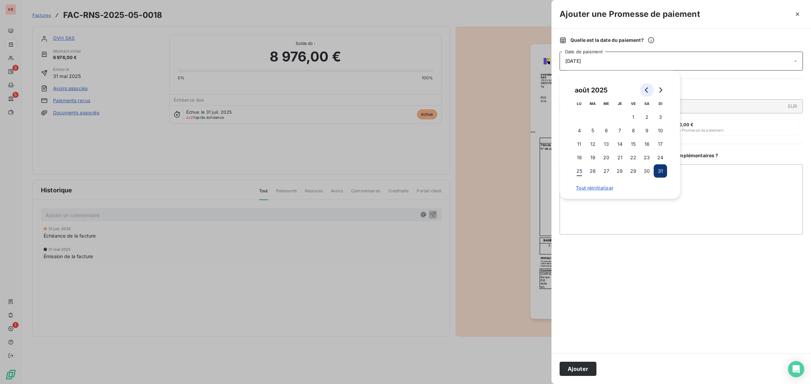
click at [648, 93] on button "Go to previous month" at bounding box center [647, 90] width 14 height 14
click at [616, 173] on button "31" at bounding box center [620, 172] width 14 height 14
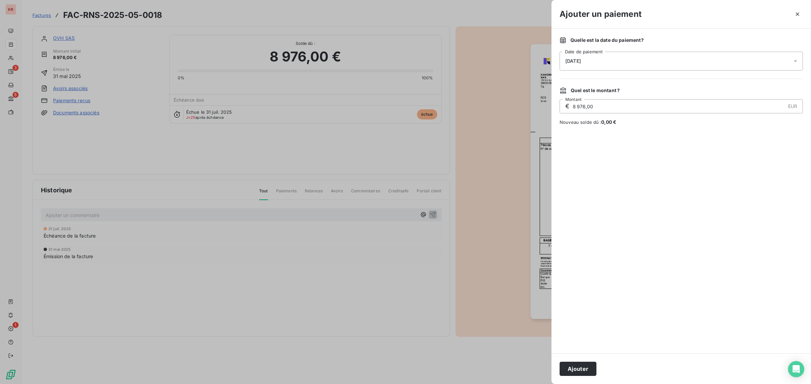
click at [715, 154] on div at bounding box center [680, 240] width 243 height 212
click at [579, 374] on button "Ajouter" at bounding box center [577, 369] width 37 height 14
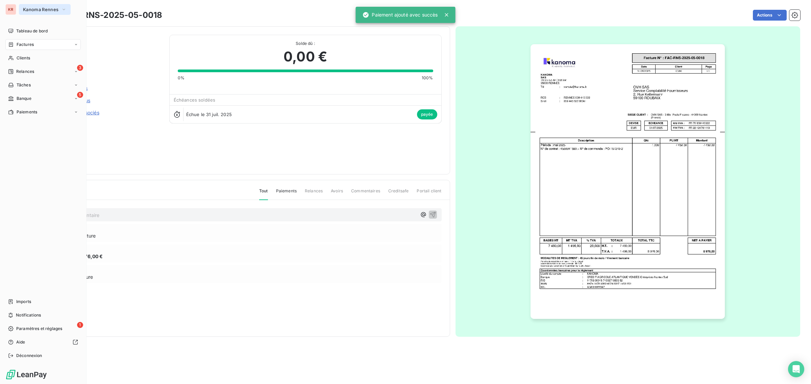
click at [27, 5] on button "Kanoma Rennes" at bounding box center [45, 9] width 52 height 11
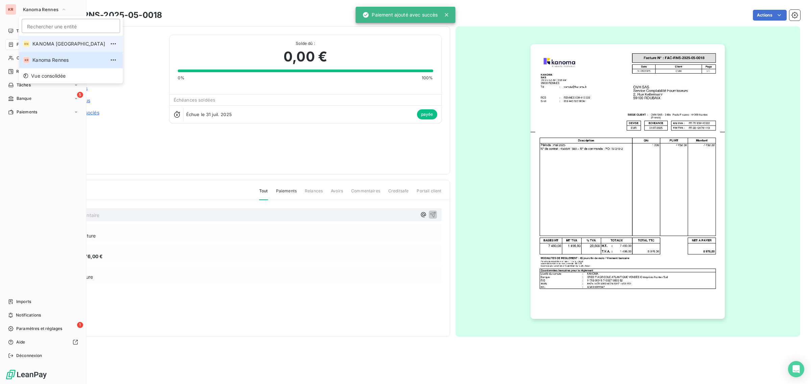
click at [47, 48] on li "KN KANOMA Nantes" at bounding box center [71, 44] width 104 height 16
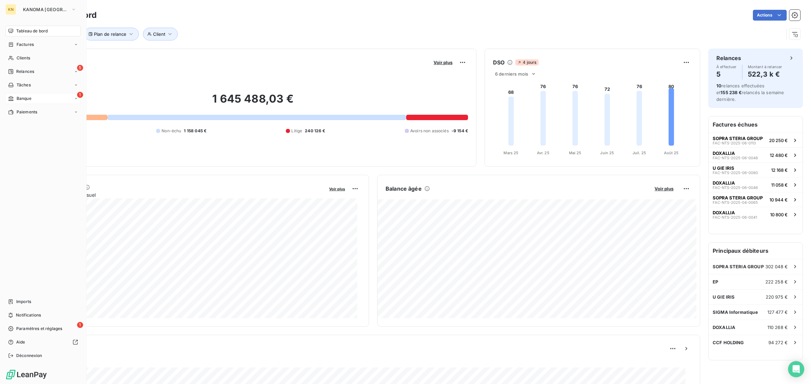
click at [18, 98] on span "Banque" at bounding box center [24, 99] width 15 height 6
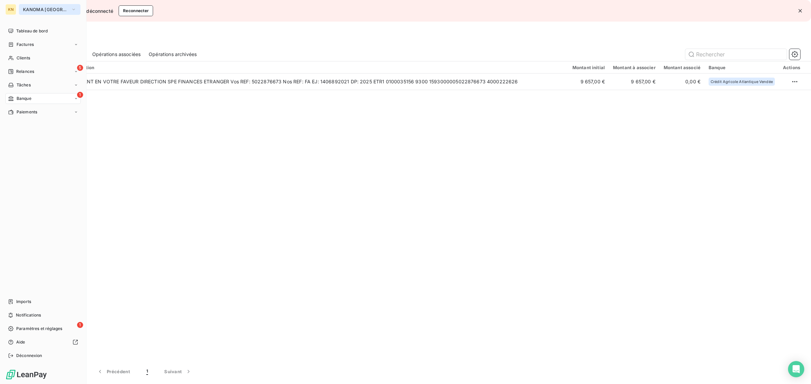
click at [27, 6] on button "KANOMA [GEOGRAPHIC_DATA]" at bounding box center [49, 9] width 61 height 11
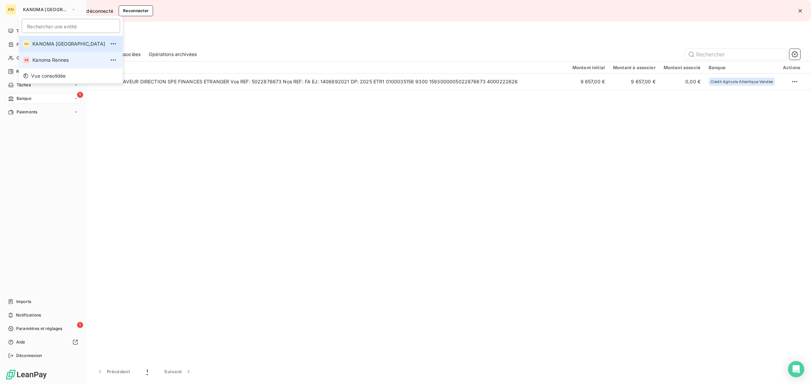
click at [57, 59] on span "Kanoma Rennes" at bounding box center [68, 60] width 73 height 7
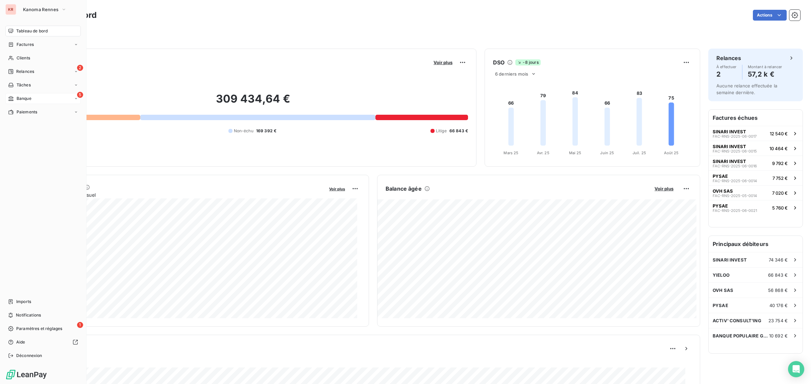
click at [14, 97] on div "Banque" at bounding box center [19, 99] width 23 height 6
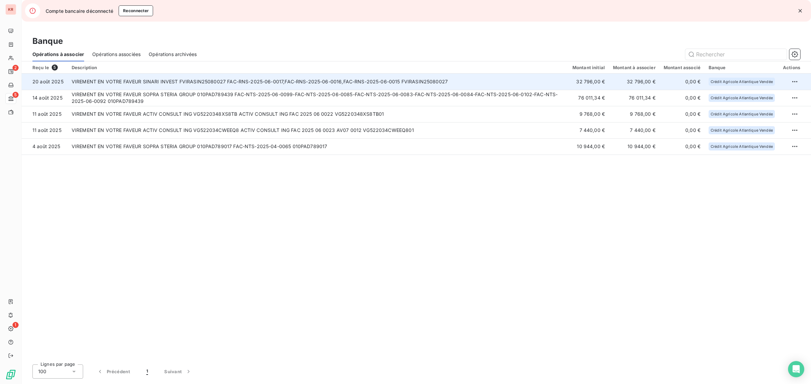
click at [187, 83] on td "VIREMENT EN VOTRE FAVEUR SINARI INVEST FVIRASIN25080027 FAC-RNS-2025-06-0017,FA…" at bounding box center [318, 82] width 501 height 16
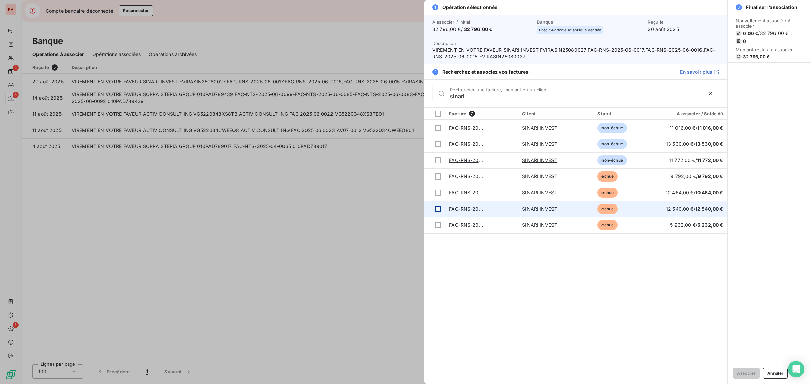
type input "sinari"
click at [438, 211] on div at bounding box center [438, 209] width 6 height 6
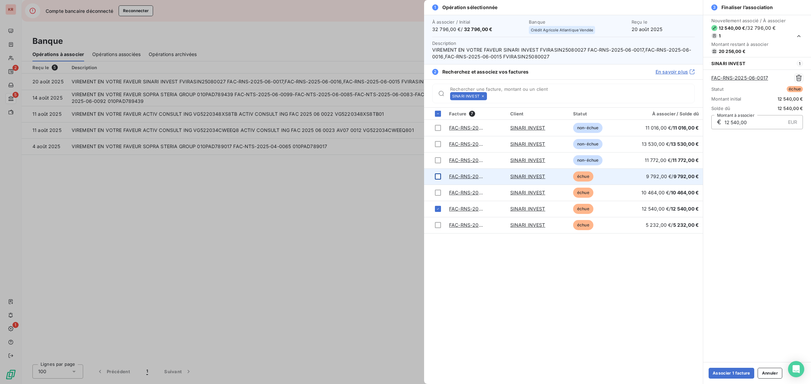
click at [435, 174] on div at bounding box center [438, 177] width 6 height 6
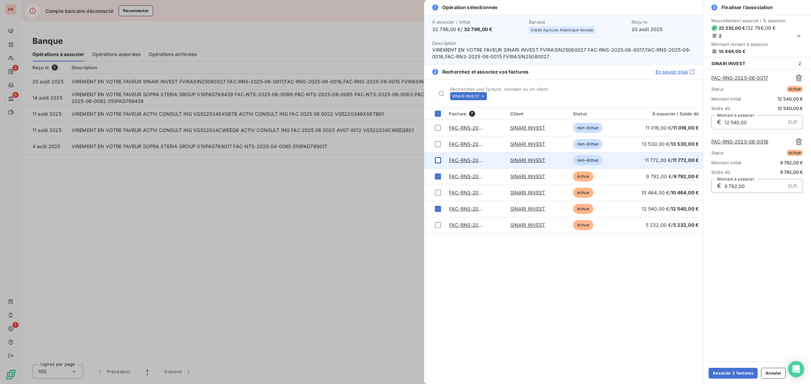
drag, startPoint x: 444, startPoint y: 166, endPoint x: 440, endPoint y: 162, distance: 5.5
click at [440, 162] on td at bounding box center [434, 160] width 21 height 16
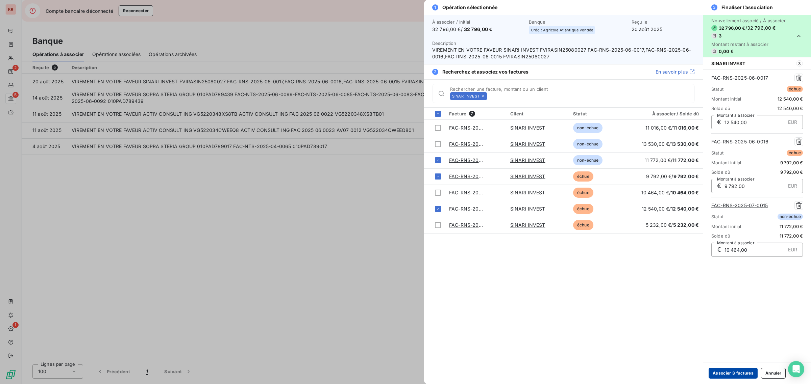
click at [738, 372] on button "Associer 3 factures" at bounding box center [732, 373] width 49 height 11
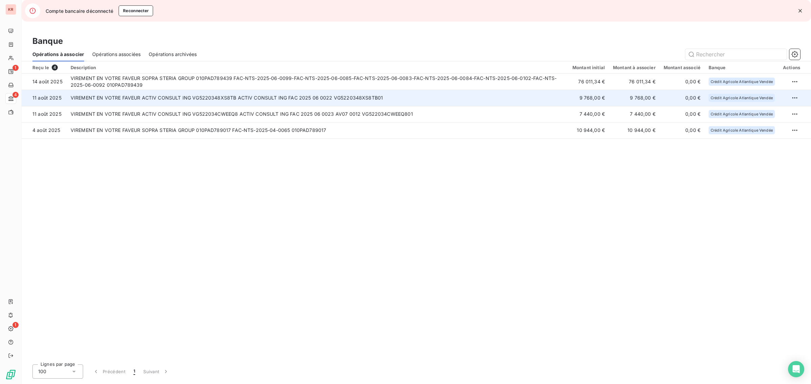
click at [295, 101] on td "VIREMENT EN VOTRE FAVEUR ACTIV CONSULT ING VG5220348XS8TB ACTIV CONSULT ING FAC…" at bounding box center [318, 98] width 502 height 16
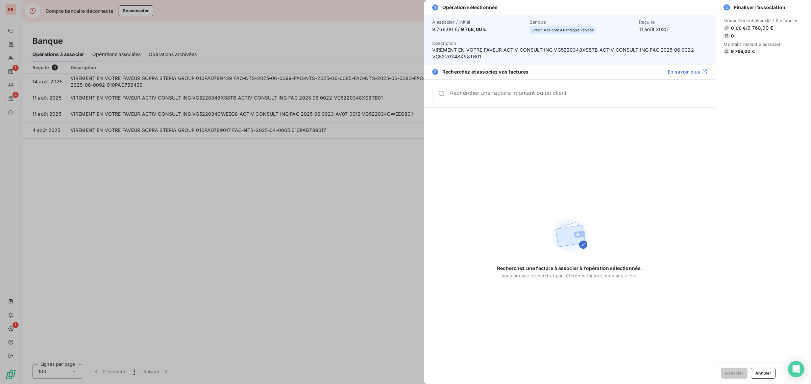
click at [464, 95] on input "Rechercher une facture, montant ou un client" at bounding box center [578, 93] width 256 height 7
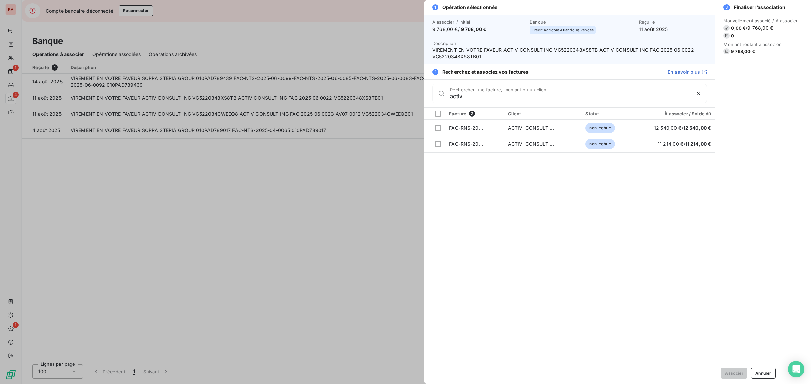
type input "activ"
click at [353, 159] on div at bounding box center [405, 192] width 811 height 384
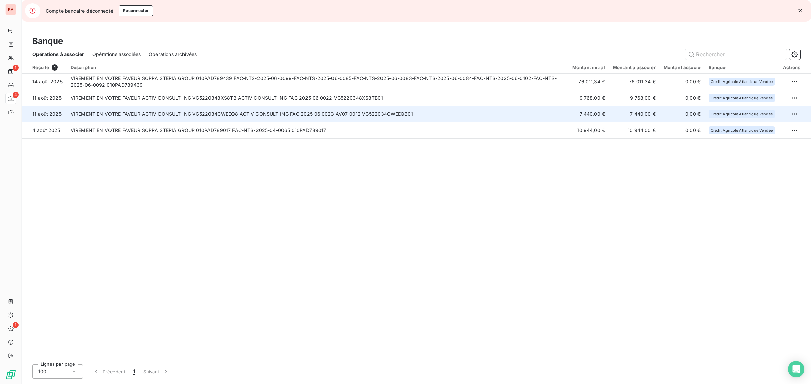
click at [334, 117] on td "VIREMENT EN VOTRE FAVEUR ACTIV CONSULT ING VG522034CWEEQ8 ACTIV CONSULT ING FAC…" at bounding box center [318, 114] width 502 height 16
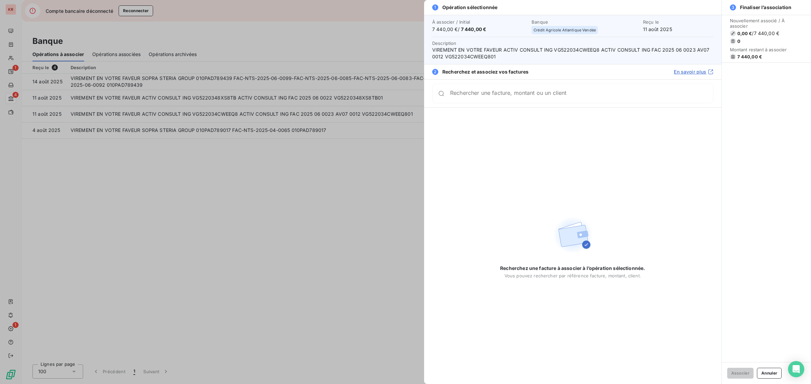
click at [354, 184] on div at bounding box center [405, 192] width 811 height 384
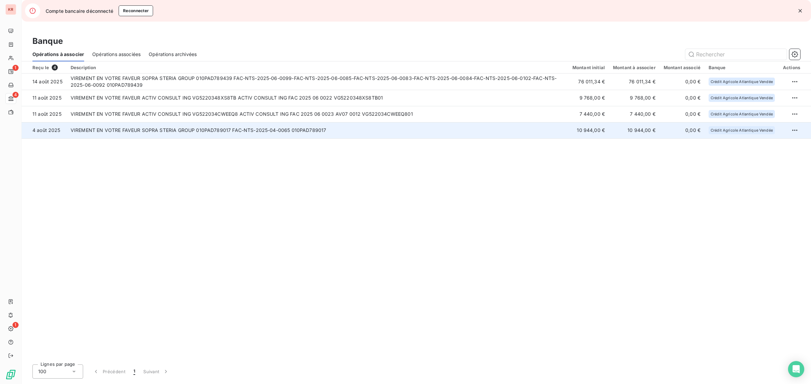
click at [634, 129] on td "10 944,00 €" at bounding box center [634, 130] width 51 height 16
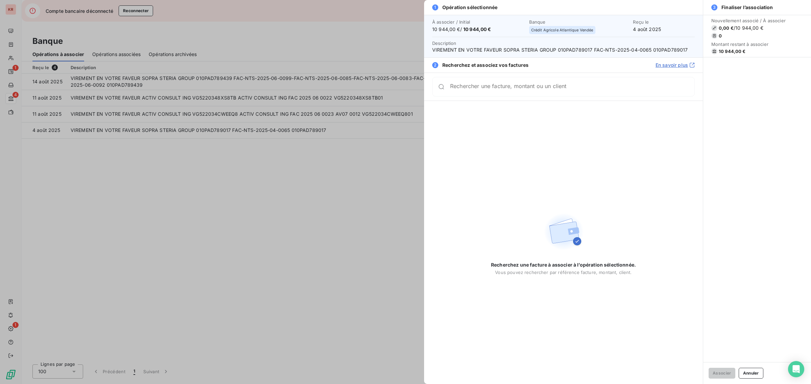
click at [342, 148] on div at bounding box center [405, 192] width 811 height 384
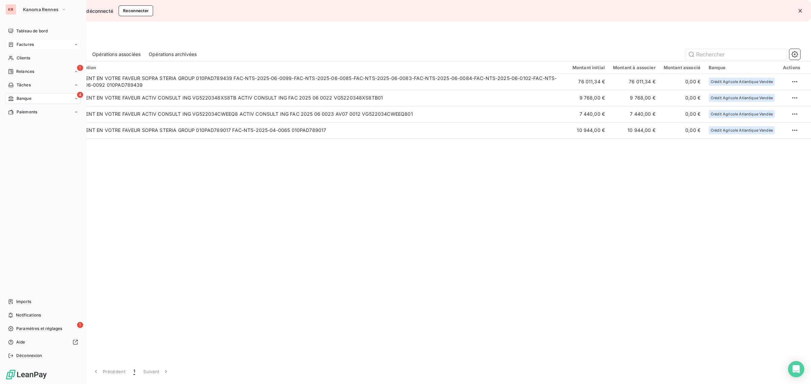
click at [25, 44] on span "Factures" at bounding box center [25, 45] width 17 height 6
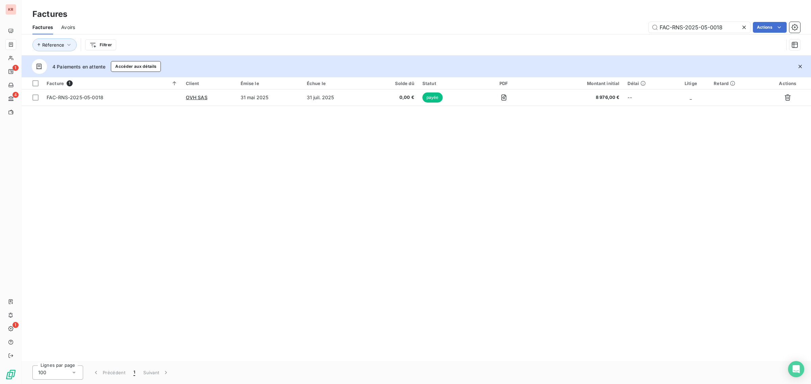
drag, startPoint x: 725, startPoint y: 28, endPoint x: 449, endPoint y: -6, distance: 277.3
click at [449, 0] on html "KR 1 4 1 Factures Factures Avoirs FAC-RNS-2025-05-0018 Actions Réference Filtre…" at bounding box center [405, 192] width 811 height 384
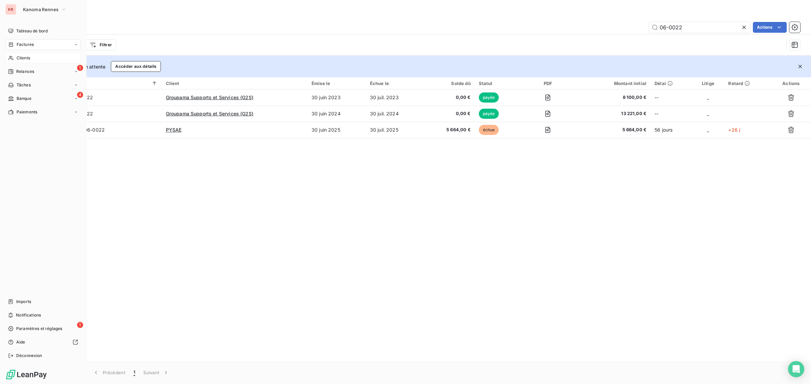
type input "06-0022"
click at [32, 55] on div "Clients" at bounding box center [42, 58] width 75 height 11
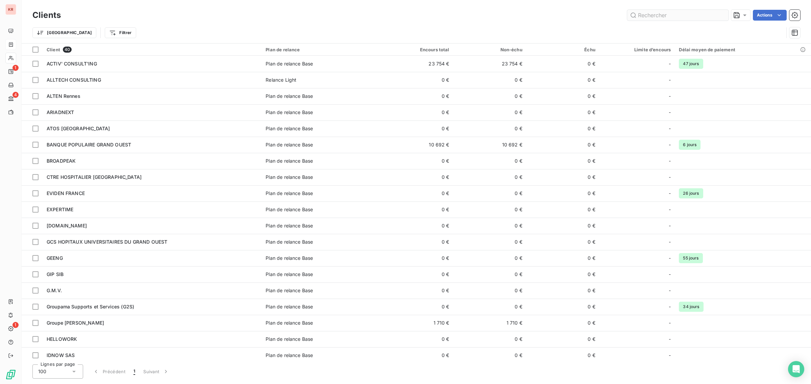
click at [641, 17] on input "text" at bounding box center [677, 15] width 101 height 11
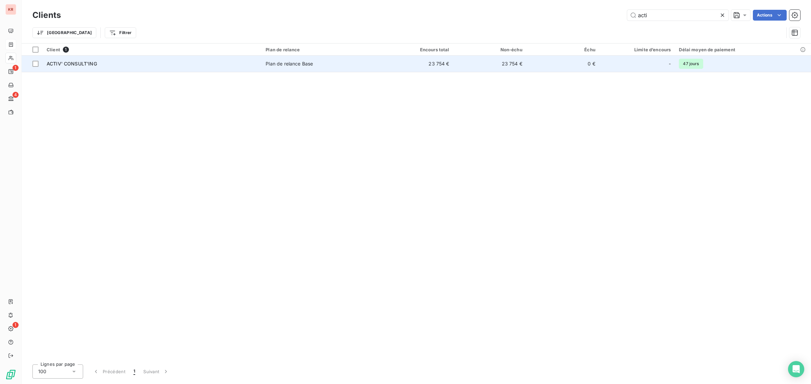
type input "acti"
click at [205, 65] on div "ACTIV' CONSULT'ING" at bounding box center [152, 63] width 211 height 7
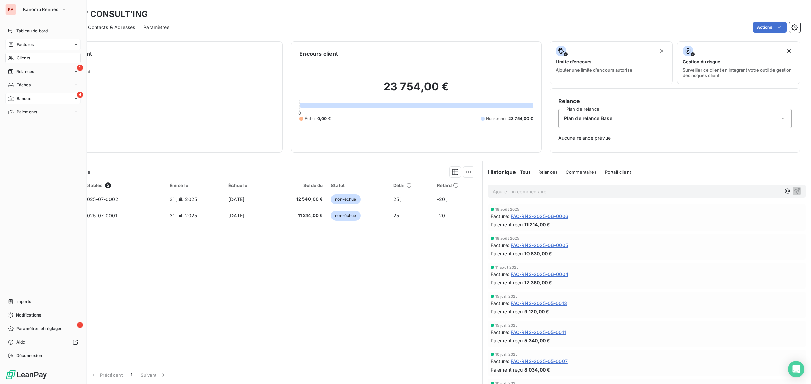
click at [17, 101] on span "Banque" at bounding box center [24, 99] width 15 height 6
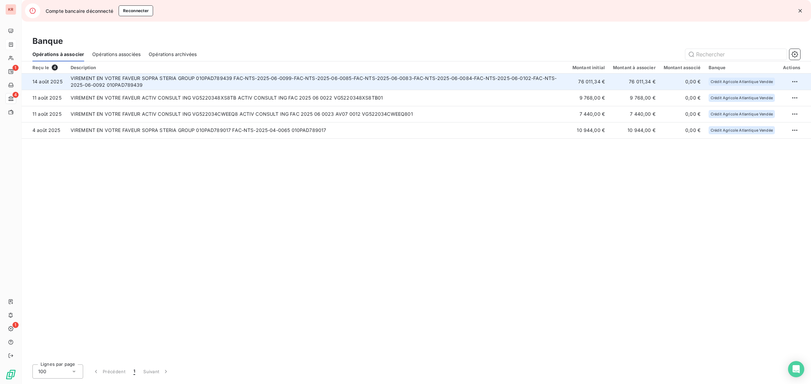
click at [302, 82] on td "VIREMENT EN VOTRE FAVEUR SOPRA STERIA GROUP 010PAD789439 FAC-NTS-2025-06-0099-F…" at bounding box center [318, 82] width 502 height 16
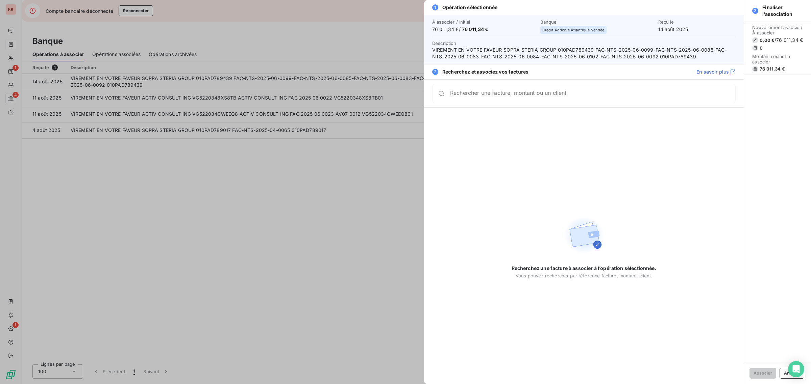
click at [515, 96] on input "Rechercher une facture, montant ou un client" at bounding box center [592, 93] width 285 height 7
click at [318, 205] on div at bounding box center [405, 192] width 811 height 384
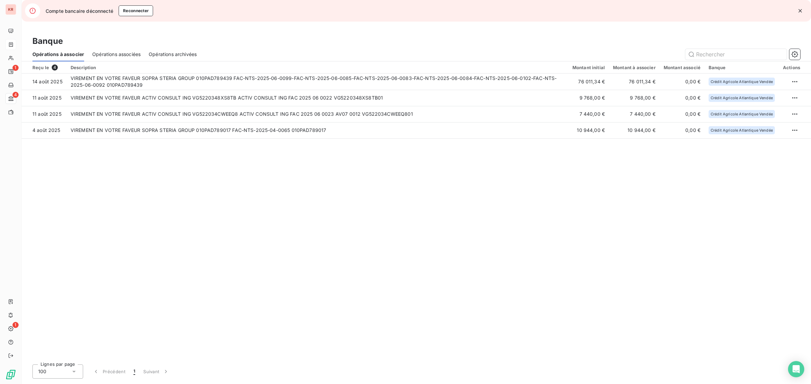
click at [127, 178] on div "Reçu le 4 Description Montant initial Montant à associer Montant associé Banque…" at bounding box center [416, 210] width 789 height 298
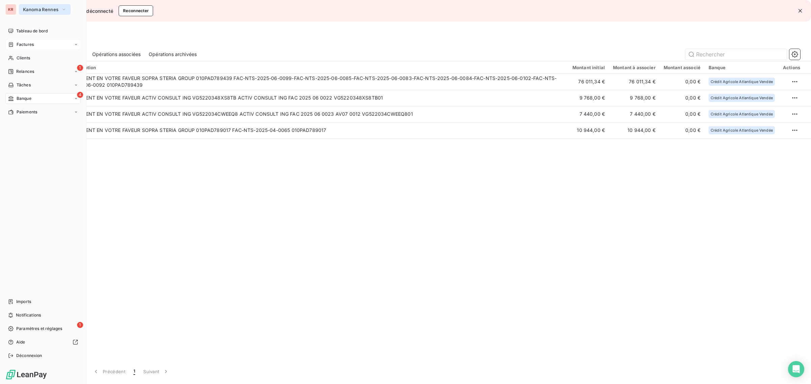
click at [37, 13] on button "Kanoma Rennes" at bounding box center [45, 9] width 52 height 11
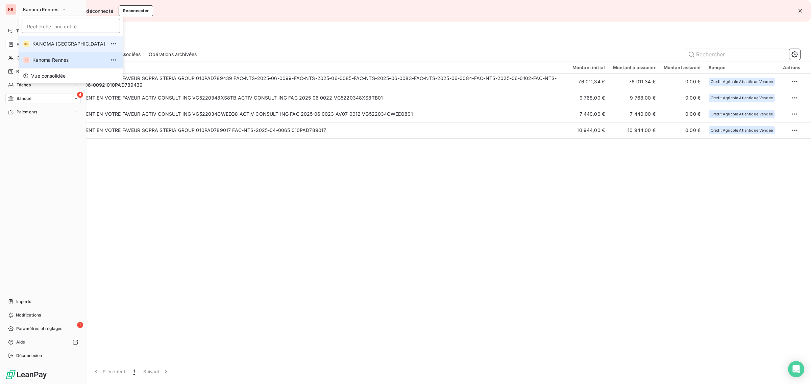
click at [48, 39] on li "KN KANOMA Nantes" at bounding box center [71, 44] width 104 height 16
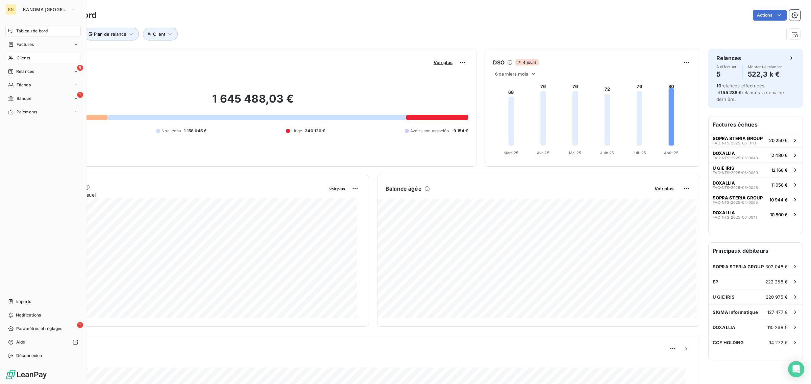
click at [29, 55] on span "Clients" at bounding box center [24, 58] width 14 height 6
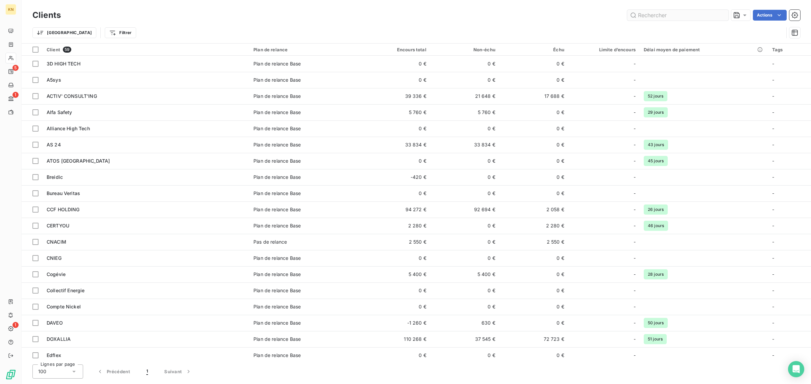
click at [644, 16] on input "text" at bounding box center [677, 15] width 101 height 11
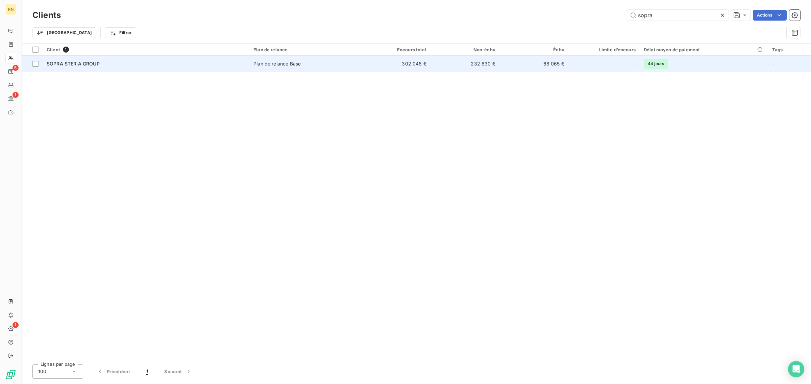
type input "sopra"
click at [315, 66] on span "Plan de relance Base" at bounding box center [305, 63] width 104 height 7
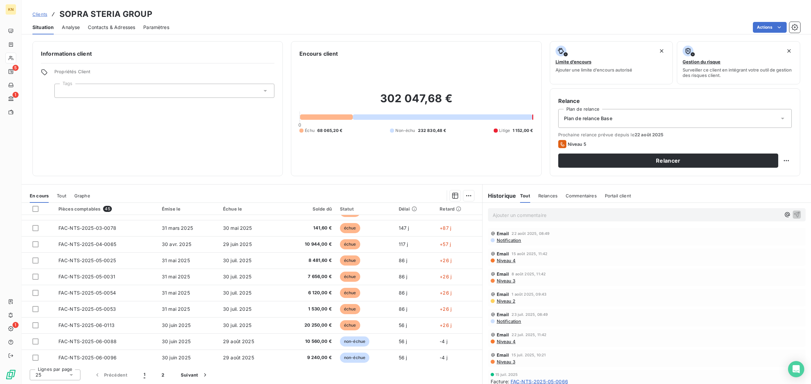
scroll to position [45, 0]
click at [346, 190] on div "En cours Tout Graphe" at bounding box center [252, 196] width 460 height 14
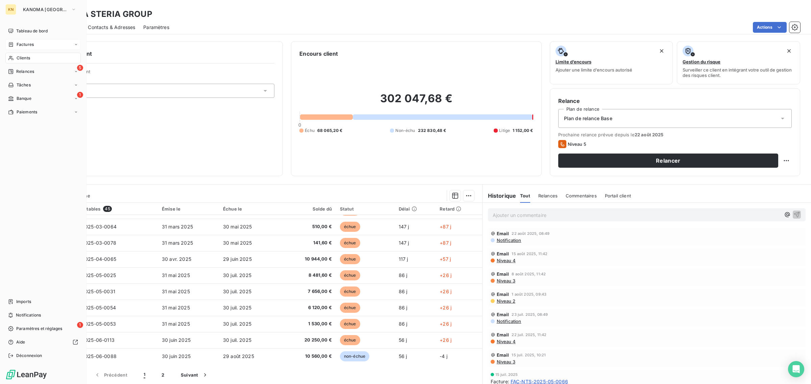
click at [19, 45] on span "Factures" at bounding box center [25, 45] width 17 height 6
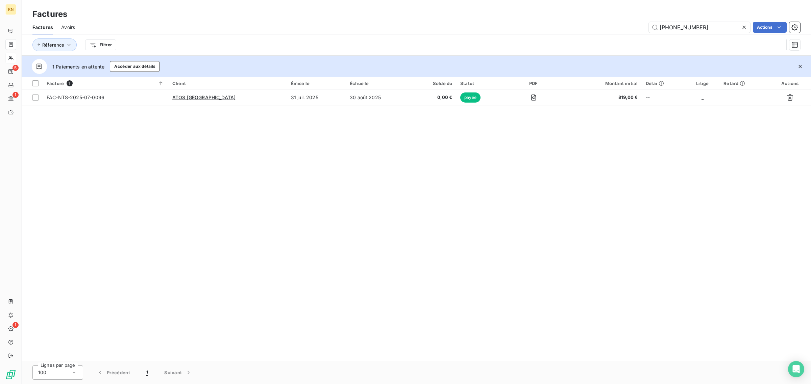
drag, startPoint x: 674, startPoint y: 28, endPoint x: 810, endPoint y: 75, distance: 143.8
click at [810, 75] on div "Factures Factures Avoirs 2025-07-0096 Actions Réference Filtrer 1 Paiements en …" at bounding box center [416, 192] width 789 height 384
type input "[PHONE_NUMBER]"
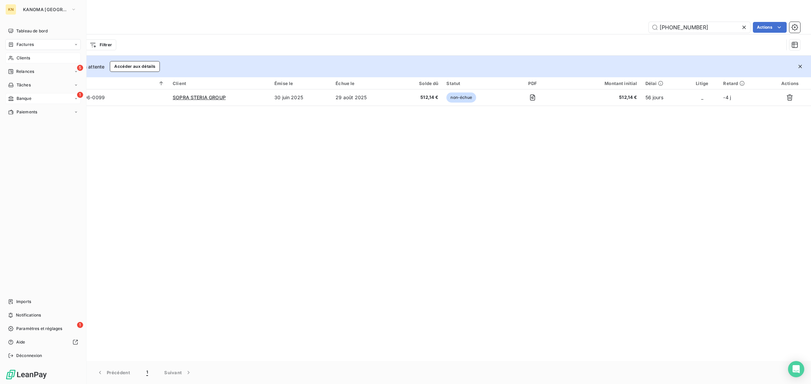
click at [45, 95] on div "1 Banque" at bounding box center [42, 98] width 75 height 11
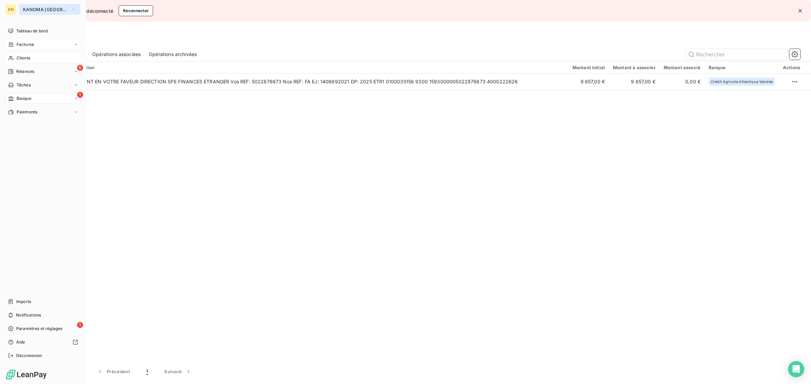
click at [29, 10] on span "KANOMA [GEOGRAPHIC_DATA]" at bounding box center [45, 9] width 45 height 5
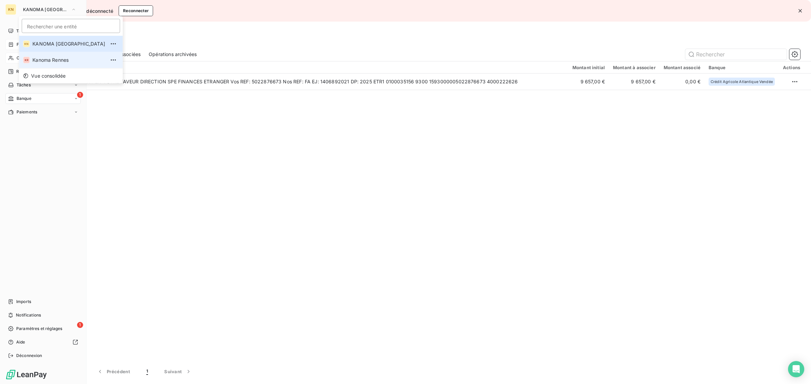
click at [61, 61] on span "Kanoma Rennes" at bounding box center [68, 60] width 73 height 7
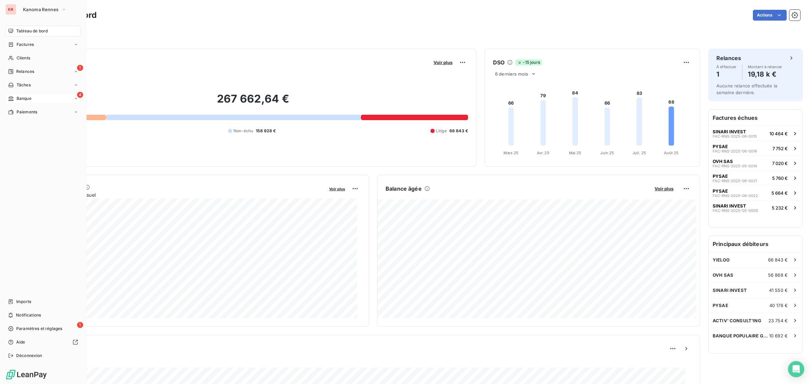
click at [11, 99] on icon at bounding box center [11, 98] width 6 height 5
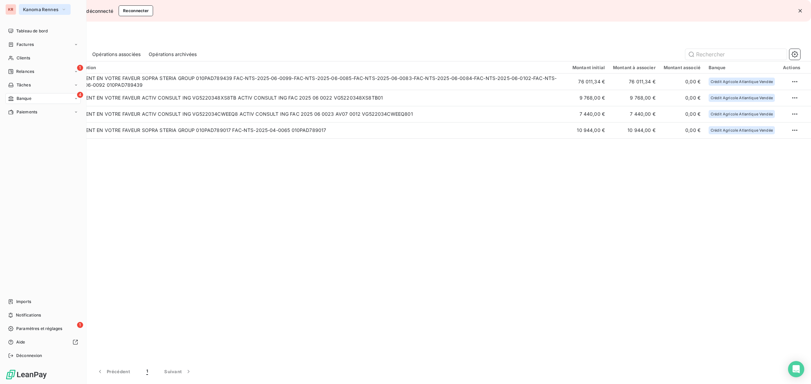
click at [23, 7] on span "Kanoma Rennes" at bounding box center [40, 9] width 35 height 5
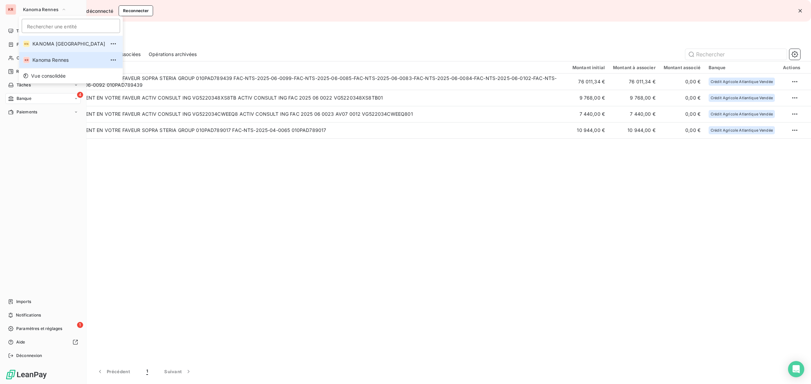
click at [42, 37] on li "KN KANOMA [GEOGRAPHIC_DATA]" at bounding box center [71, 44] width 104 height 16
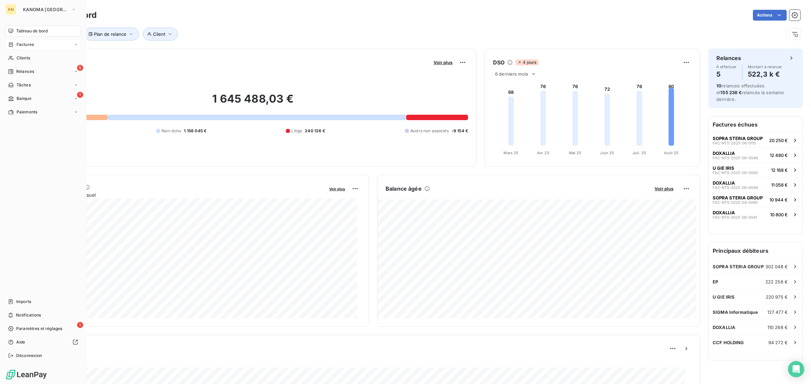
click at [27, 44] on span "Factures" at bounding box center [25, 45] width 17 height 6
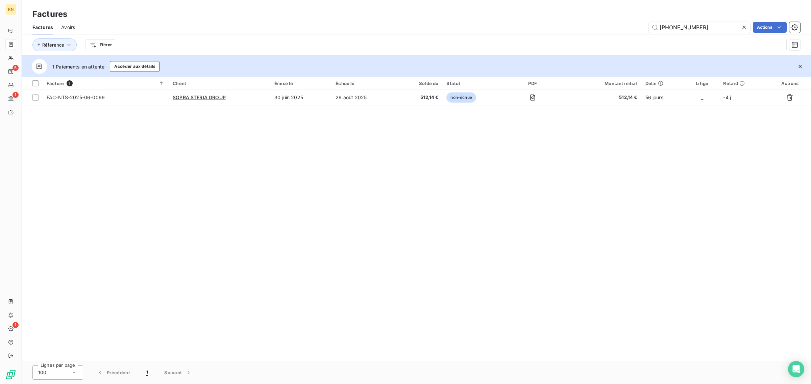
drag, startPoint x: 700, startPoint y: 27, endPoint x: 514, endPoint y: -8, distance: 189.5
click at [514, 0] on html "KN 5 1 1 Factures Factures Avoirs 2025-06-0099 Actions Réference Filtrer 1 Paie…" at bounding box center [405, 192] width 811 height 384
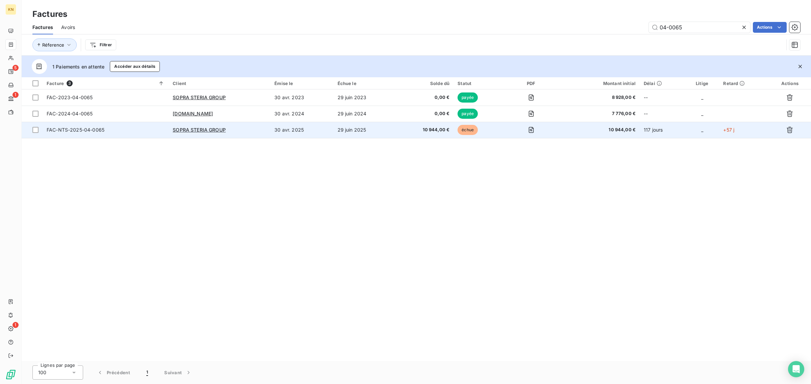
type input "04-0065"
click at [511, 126] on td at bounding box center [530, 130] width 55 height 16
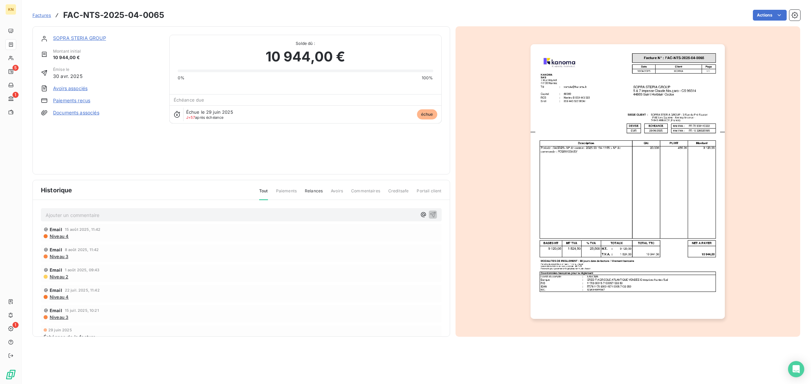
click at [78, 100] on link "Paiements reçus" at bounding box center [71, 100] width 37 height 7
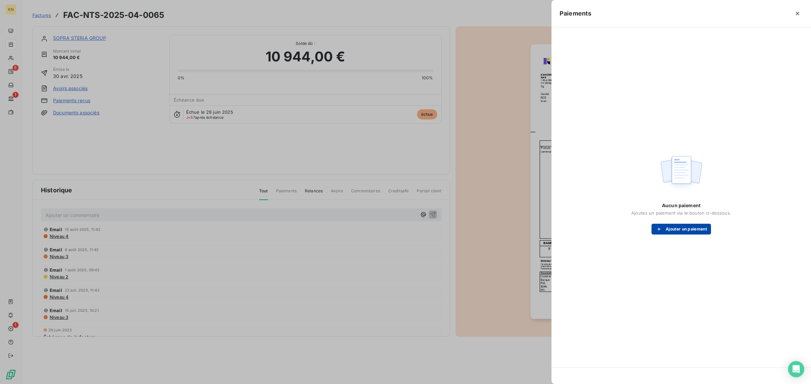
click at [674, 232] on button "Ajouter un paiement" at bounding box center [680, 229] width 59 height 11
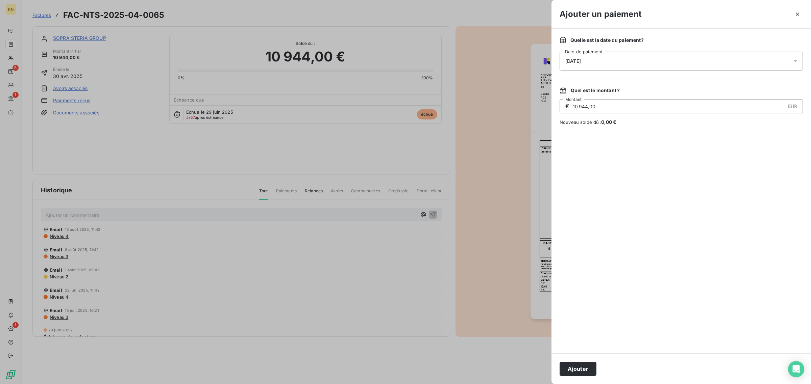
click at [602, 59] on div "25/08/2025" at bounding box center [680, 61] width 243 height 19
click at [577, 129] on button "4" at bounding box center [579, 131] width 14 height 14
click at [731, 134] on div at bounding box center [680, 240] width 243 height 212
click at [588, 372] on button "Ajouter" at bounding box center [577, 369] width 37 height 14
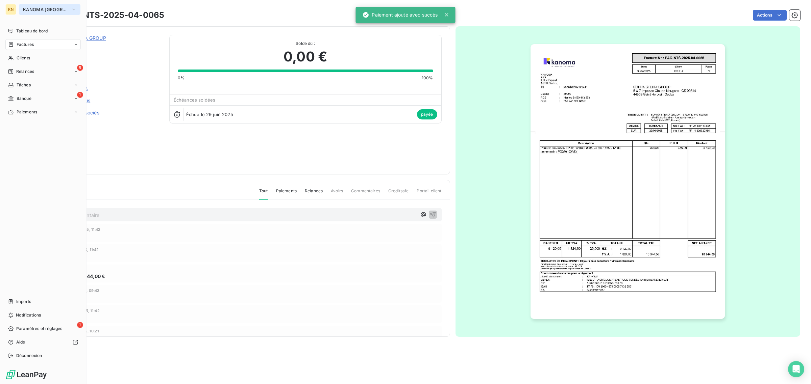
click at [31, 5] on button "KANOMA Nantes" at bounding box center [49, 9] width 61 height 11
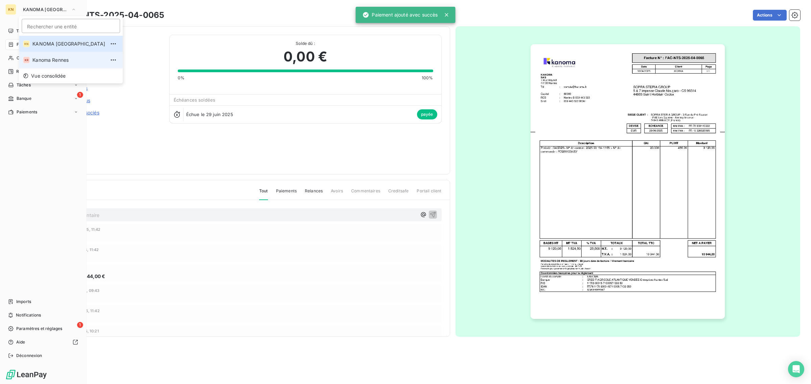
click at [42, 55] on li "KR Kanoma Rennes" at bounding box center [71, 60] width 104 height 16
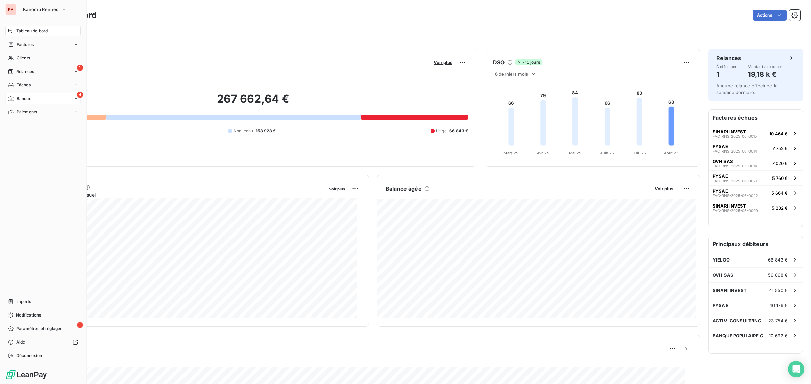
click at [19, 101] on span "Banque" at bounding box center [24, 99] width 15 height 6
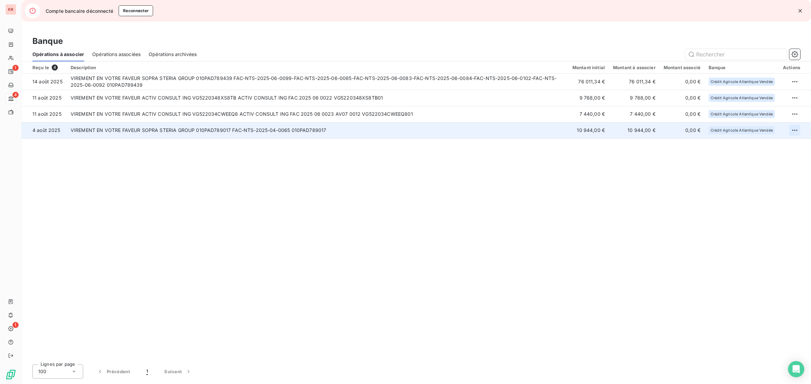
click at [790, 130] on html "KR 1 4 1 Compte bancaire déconnecté Reconnecter Banque Opérations à associer Op…" at bounding box center [405, 192] width 811 height 384
click at [747, 143] on div "Archiver l’opération" at bounding box center [771, 145] width 52 height 11
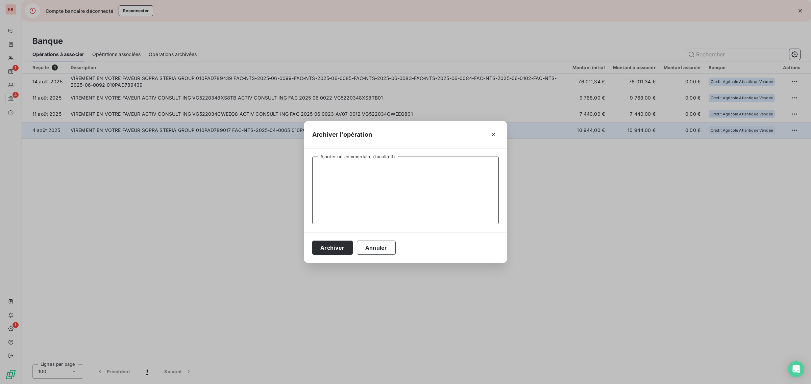
click at [399, 188] on textarea "Ajouter un commentaire (facultatif)" at bounding box center [405, 191] width 186 height 68
type textarea "FAC-NTS-2025-04-0065"
click at [340, 246] on button "Archiver" at bounding box center [332, 248] width 41 height 14
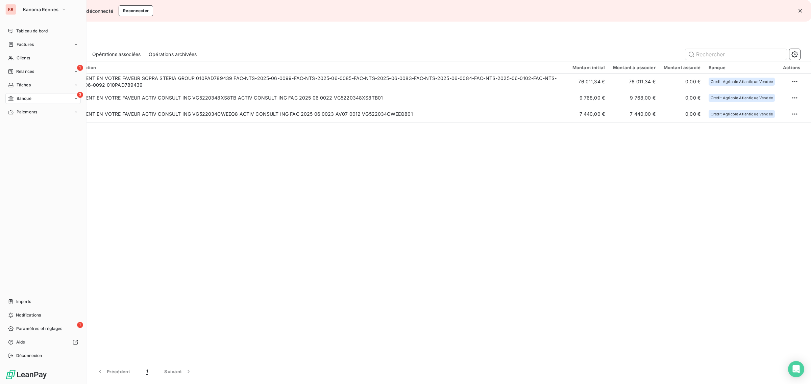
click at [14, 4] on div "KR" at bounding box center [10, 9] width 11 height 11
click at [40, 10] on span "Kanoma Rennes" at bounding box center [40, 9] width 35 height 5
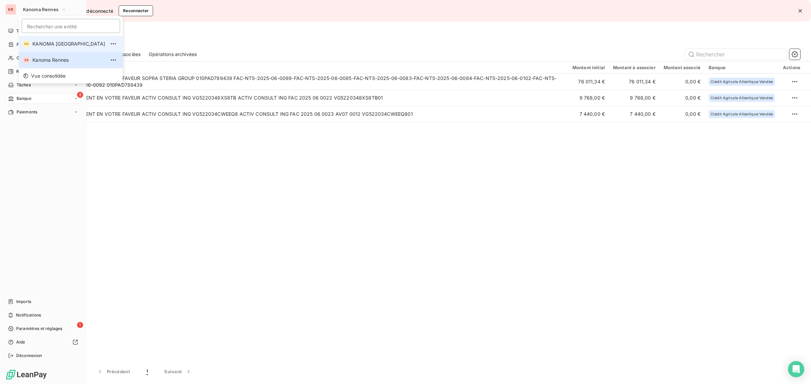
click at [58, 44] on span "KANOMA [GEOGRAPHIC_DATA]" at bounding box center [68, 44] width 73 height 7
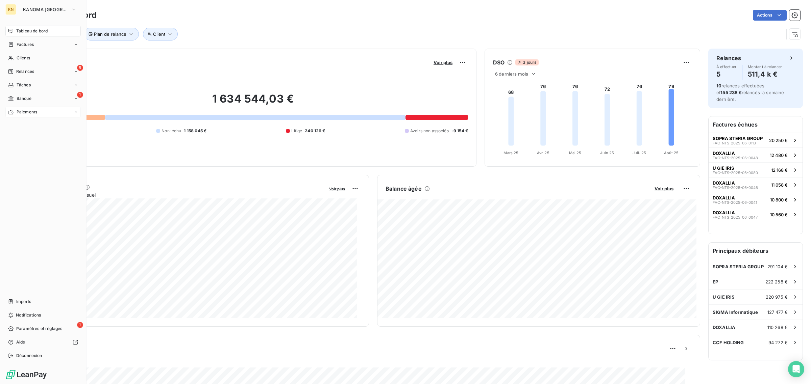
click at [41, 113] on div "Paiements" at bounding box center [42, 112] width 75 height 11
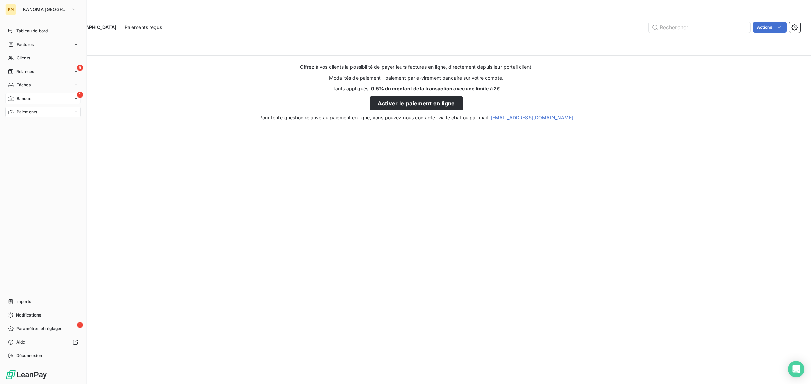
click at [12, 99] on icon at bounding box center [11, 98] width 6 height 5
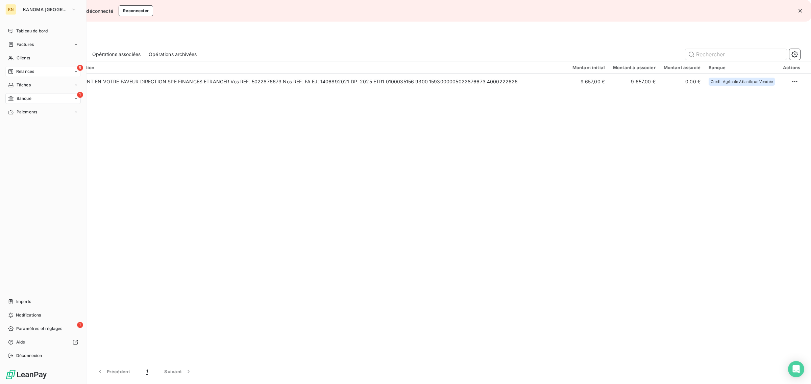
click at [16, 72] on div "Relances" at bounding box center [21, 72] width 26 height 6
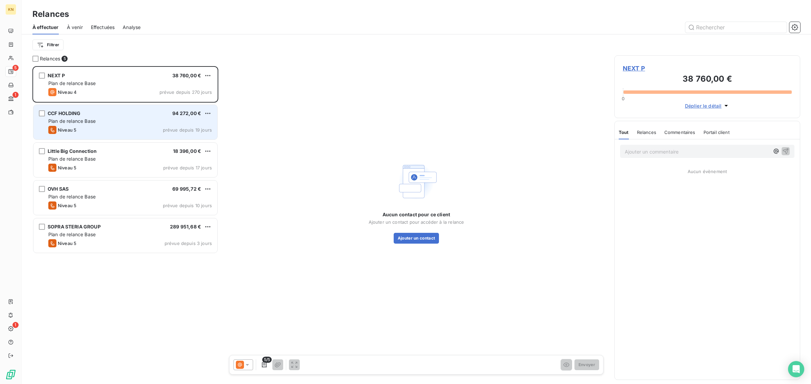
scroll to position [312, 179]
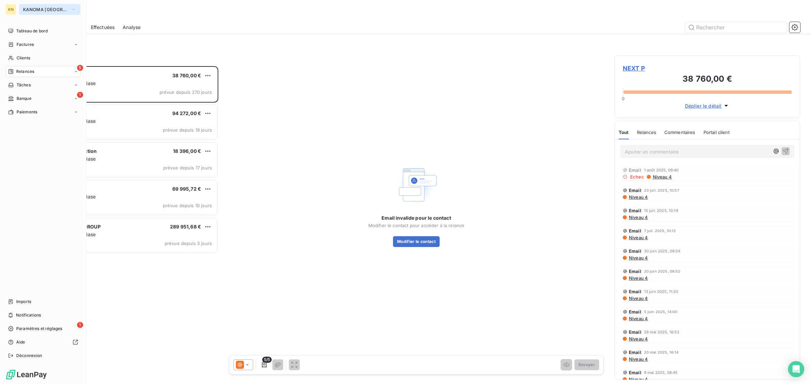
click at [22, 7] on button "KANOMA Nantes" at bounding box center [49, 9] width 61 height 11
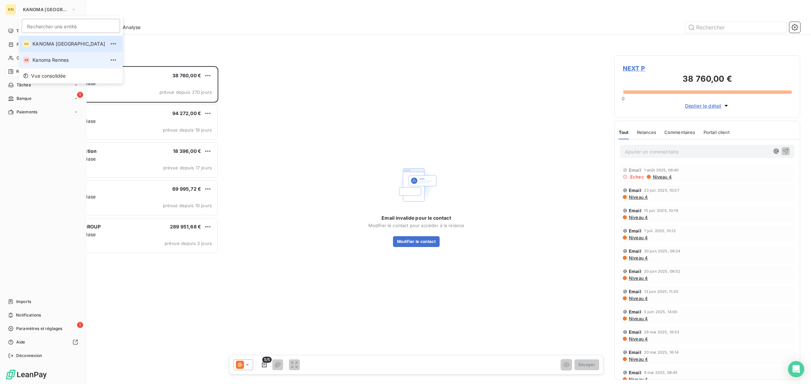
click at [51, 57] on span "Kanoma Rennes" at bounding box center [68, 60] width 73 height 7
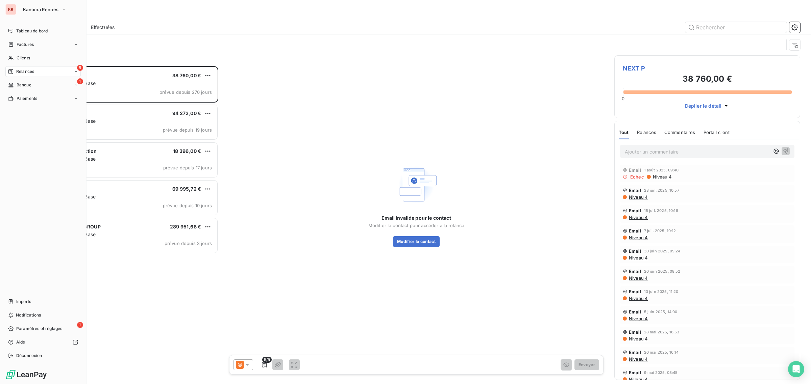
scroll to position [6, 7]
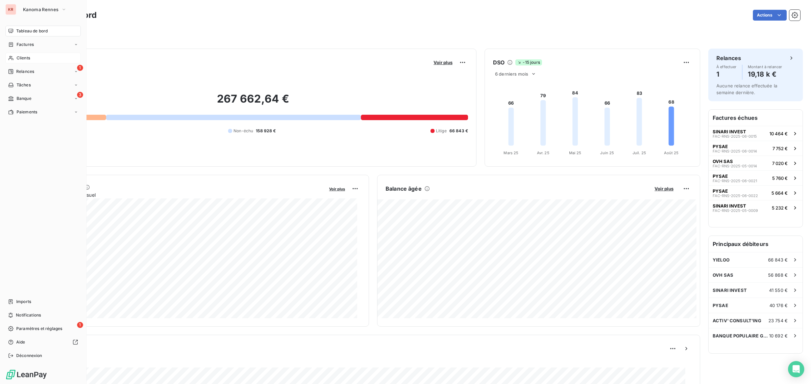
click at [26, 58] on span "Clients" at bounding box center [24, 58] width 14 height 6
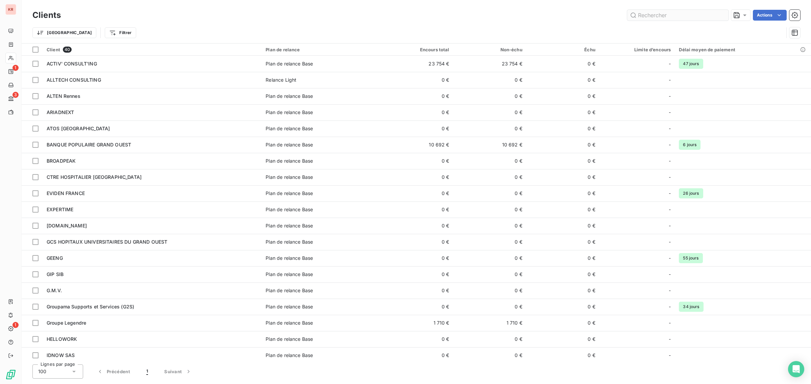
click at [637, 19] on input "text" at bounding box center [677, 15] width 101 height 11
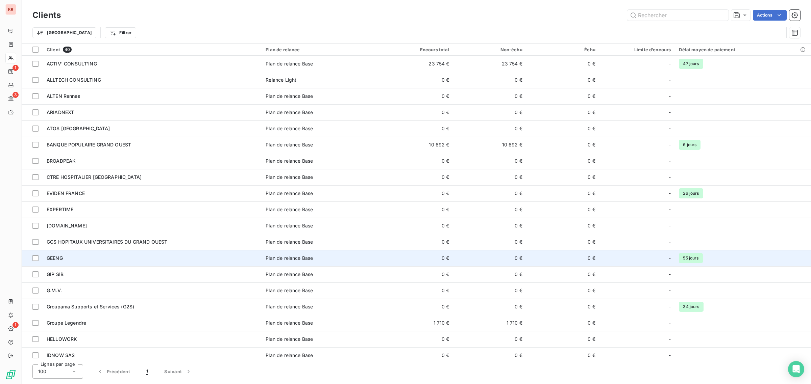
click at [373, 257] on span "Plan de relance Base" at bounding box center [321, 258] width 110 height 7
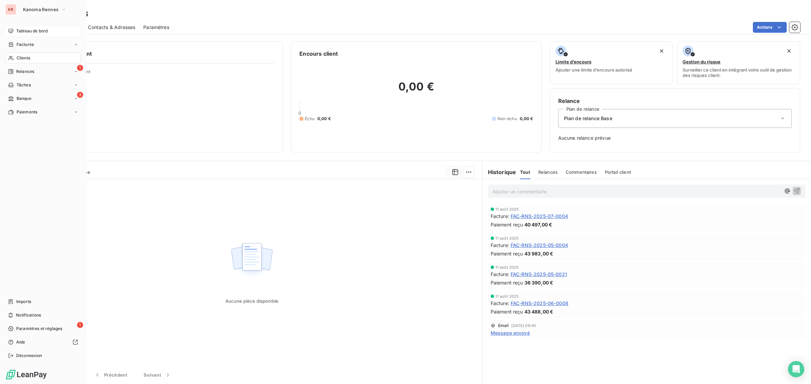
click at [24, 34] on div "Tableau de bord" at bounding box center [42, 31] width 75 height 11
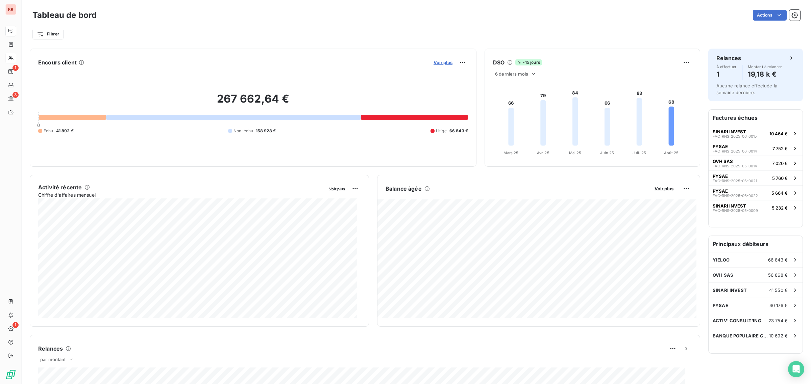
click at [441, 62] on span "Voir plus" at bounding box center [442, 62] width 19 height 5
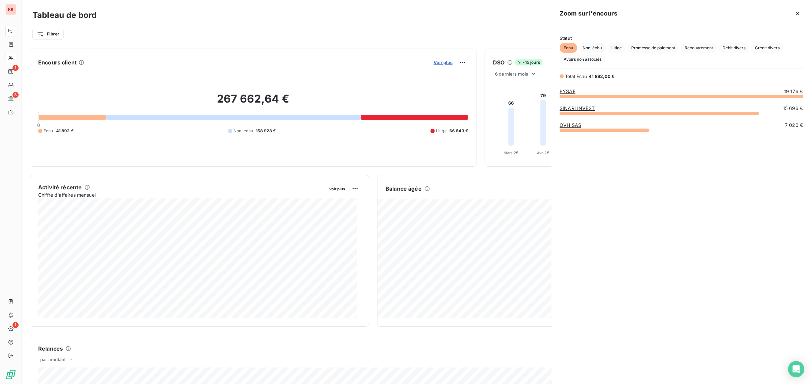
scroll to position [282, 253]
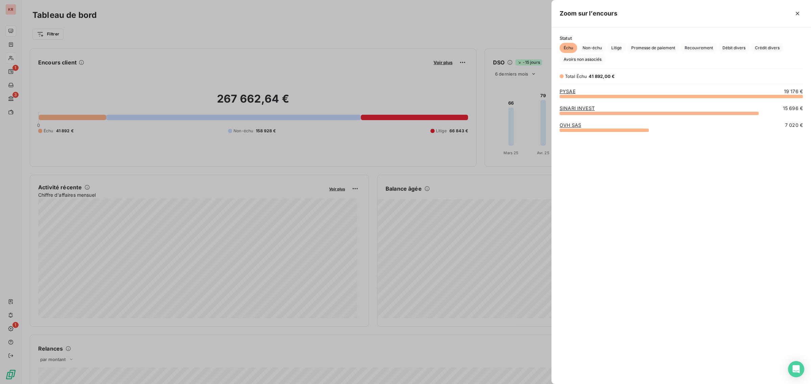
click at [569, 91] on link "PYSAE" at bounding box center [567, 92] width 16 height 6
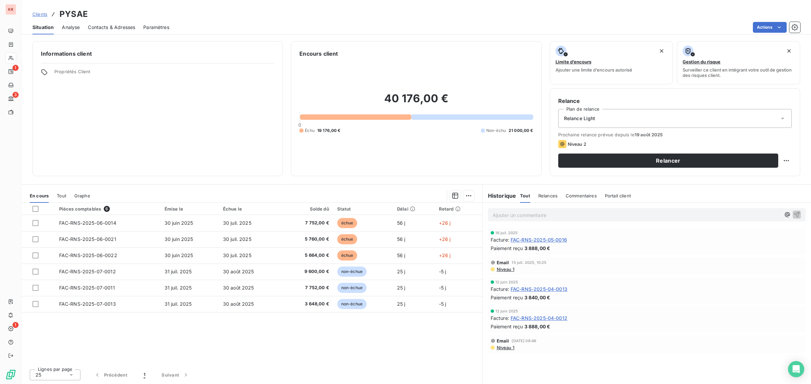
click at [540, 191] on div "Relances" at bounding box center [547, 196] width 19 height 14
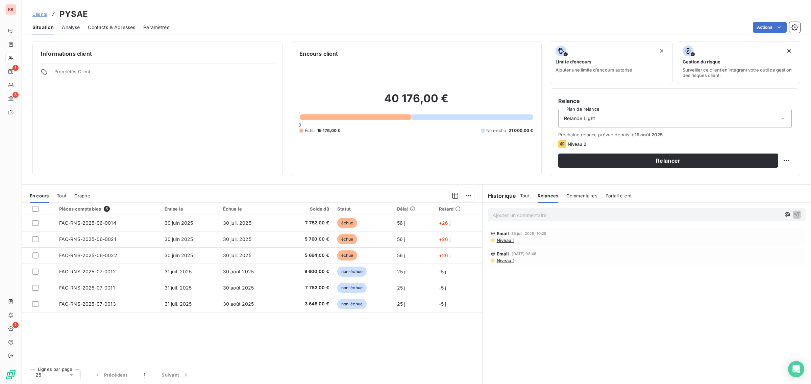
click at [491, 196] on h6 "Historique" at bounding box center [499, 196] width 34 height 8
click at [627, 161] on button "Relancer" at bounding box center [668, 161] width 220 height 14
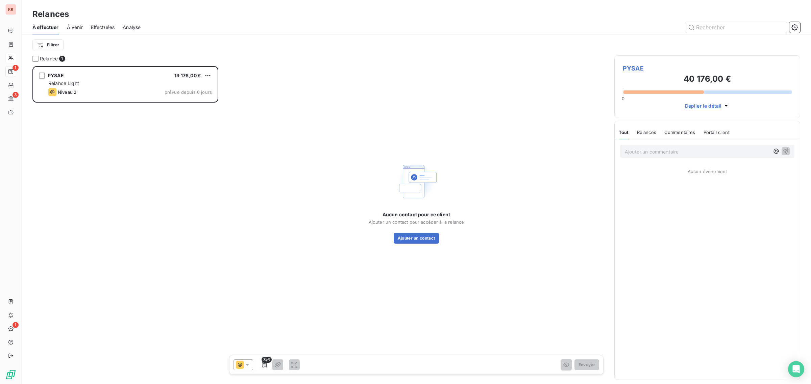
scroll to position [312, 179]
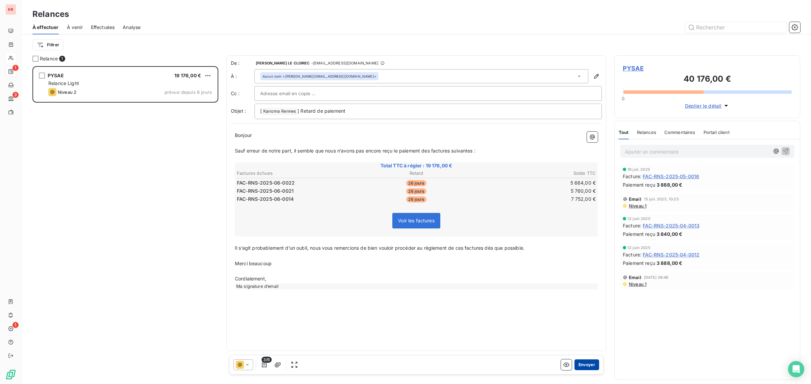
click at [585, 367] on button "Envoyer" at bounding box center [586, 365] width 25 height 11
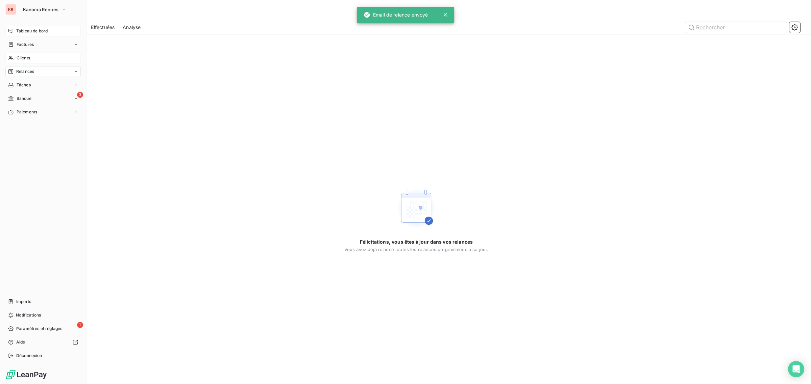
click at [23, 30] on span "Tableau de bord" at bounding box center [31, 31] width 31 height 6
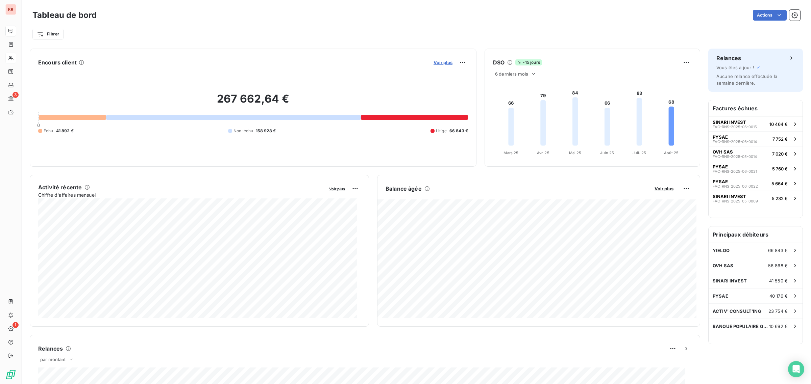
click at [443, 61] on span "Voir plus" at bounding box center [442, 62] width 19 height 5
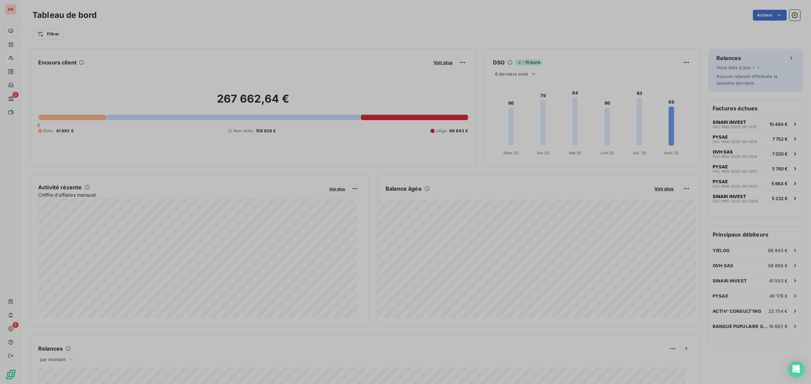
scroll to position [378, 253]
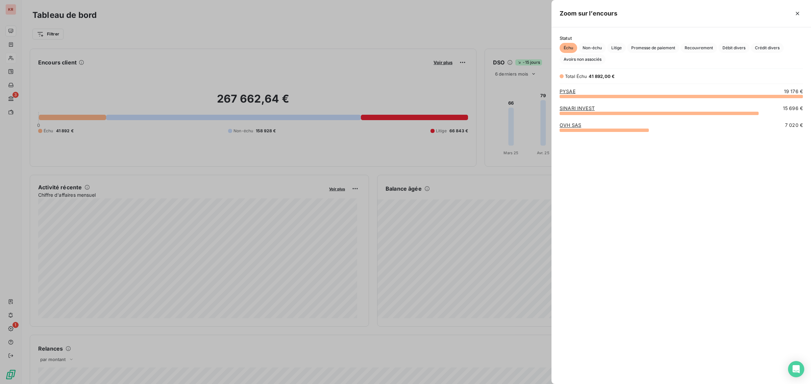
click at [585, 107] on link "SINARI INVEST" at bounding box center [576, 108] width 35 height 6
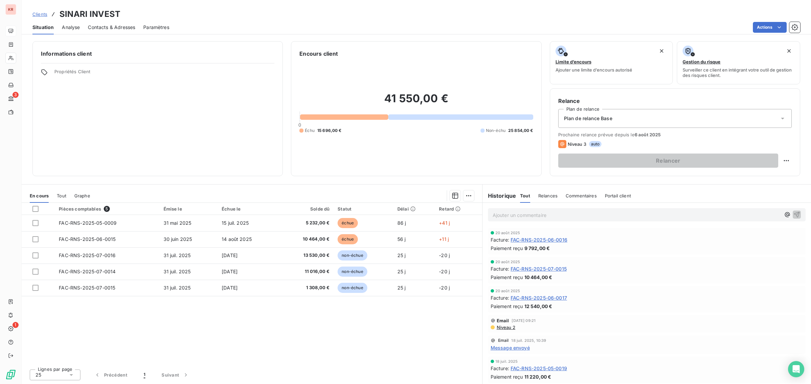
click at [600, 126] on div "Plan de relance Base" at bounding box center [674, 118] width 233 height 19
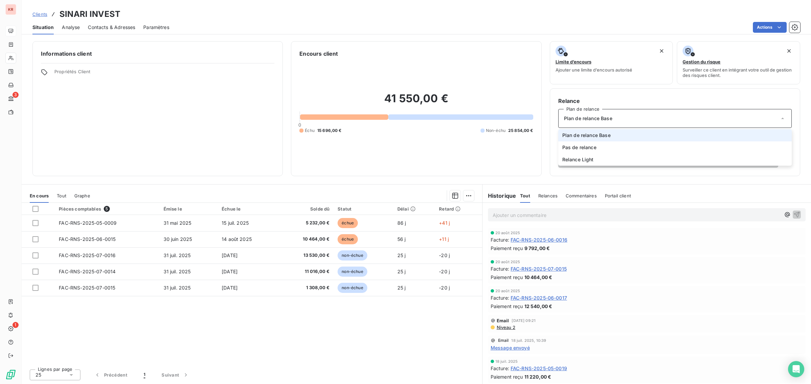
click at [600, 126] on div "Plan de relance Base" at bounding box center [674, 118] width 233 height 19
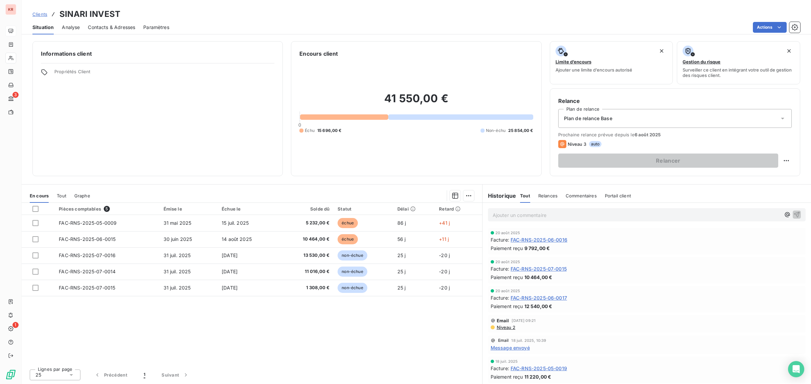
click at [553, 199] on div "Relances" at bounding box center [547, 196] width 19 height 14
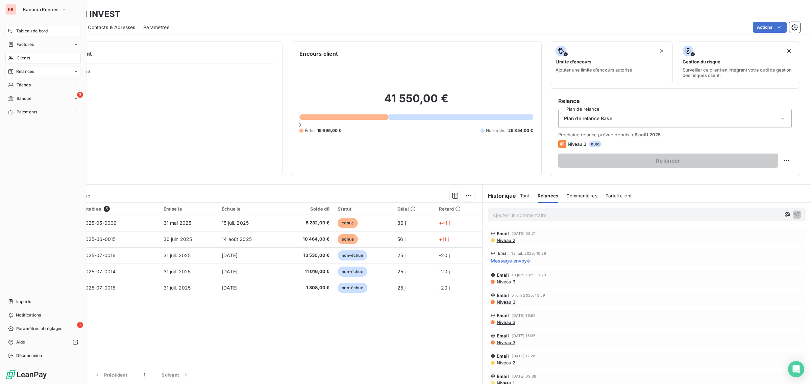
click at [25, 70] on span "Relances" at bounding box center [25, 72] width 18 height 6
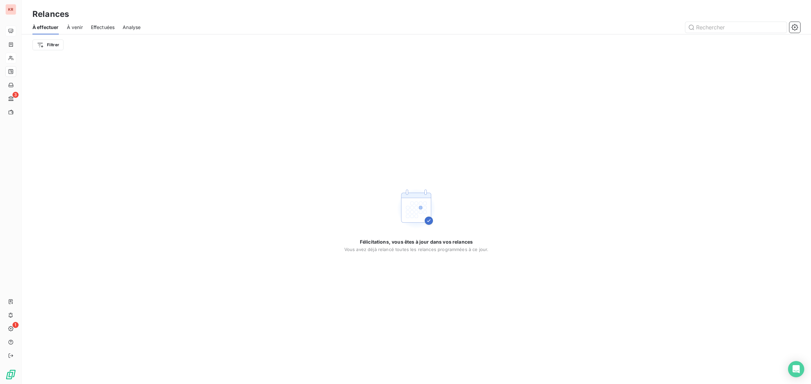
click at [70, 28] on span "À venir" at bounding box center [75, 27] width 16 height 7
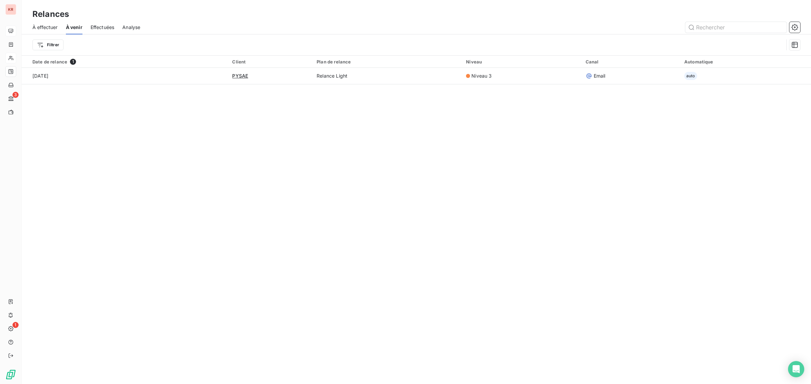
click at [107, 27] on span "Effectuées" at bounding box center [103, 27] width 24 height 7
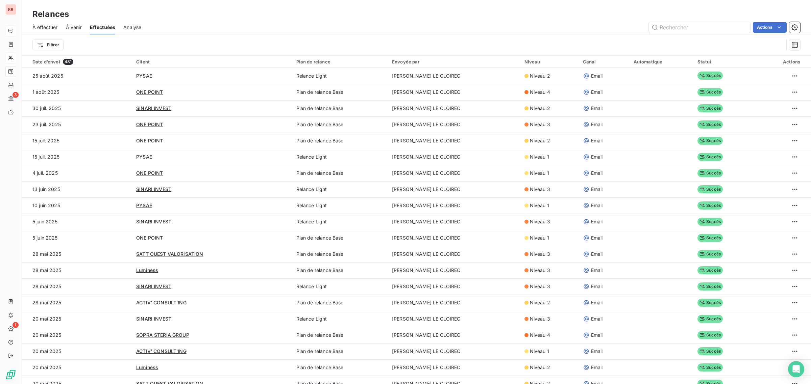
click at [133, 26] on span "Analyse" at bounding box center [132, 27] width 18 height 7
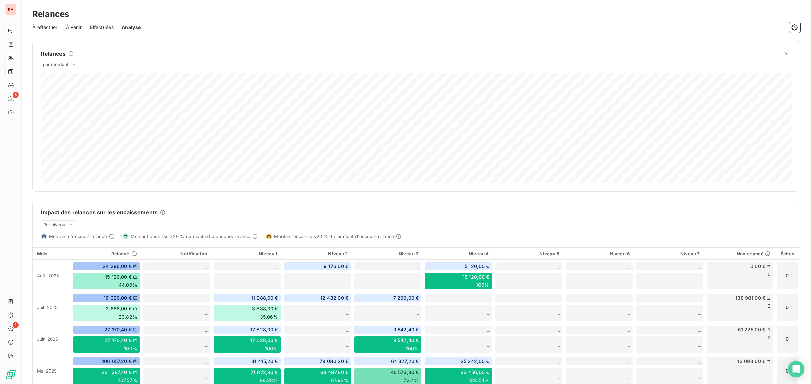
click at [107, 25] on span "Effectuées" at bounding box center [102, 27] width 24 height 7
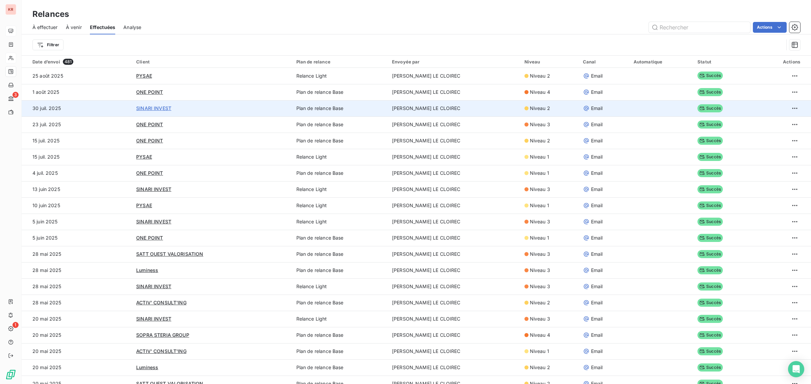
click at [161, 106] on span "SINARI INVEST" at bounding box center [153, 108] width 35 height 6
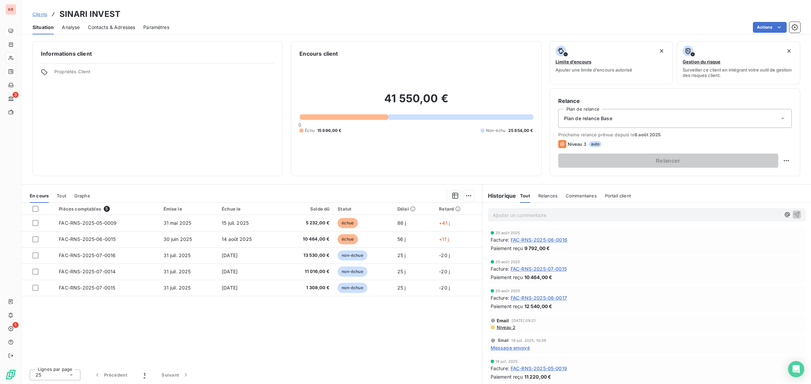
click at [548, 193] on div "Relances" at bounding box center [547, 196] width 19 height 14
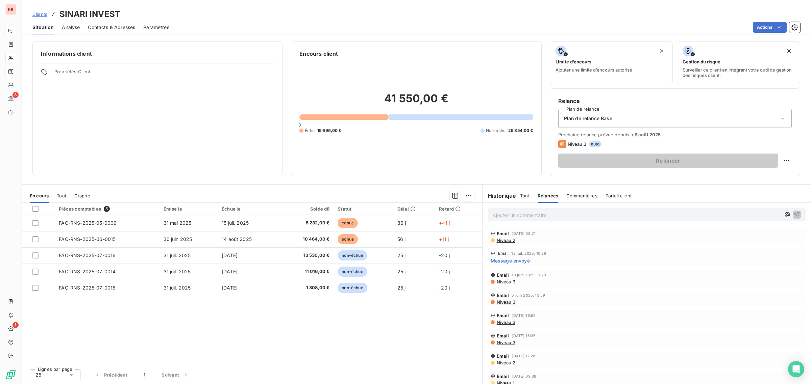
click at [591, 118] on span "Plan de relance Base" at bounding box center [588, 118] width 48 height 7
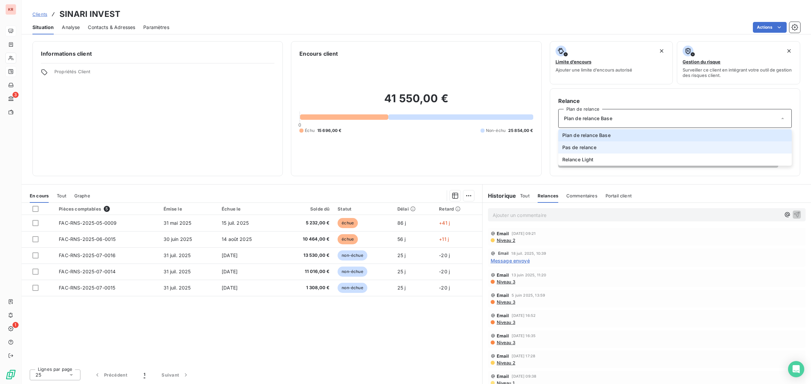
click at [595, 143] on li "Pas de relance" at bounding box center [674, 148] width 233 height 12
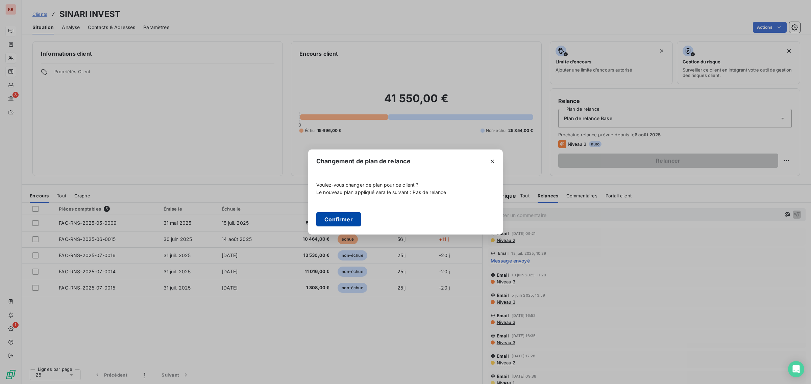
click at [334, 218] on button "Confirmer" at bounding box center [338, 219] width 45 height 14
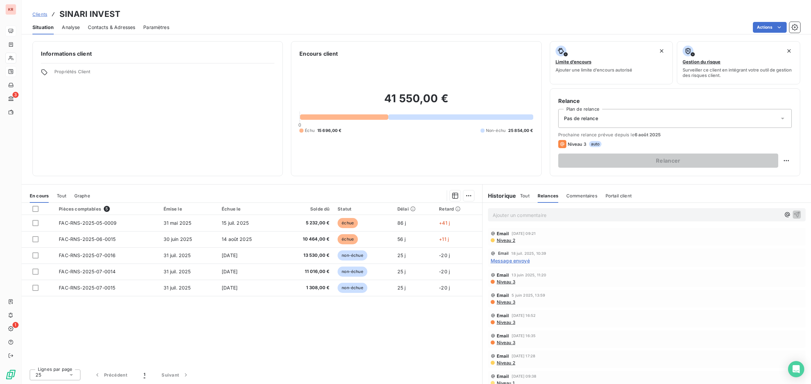
click at [615, 116] on div "Pas de relance" at bounding box center [674, 118] width 233 height 19
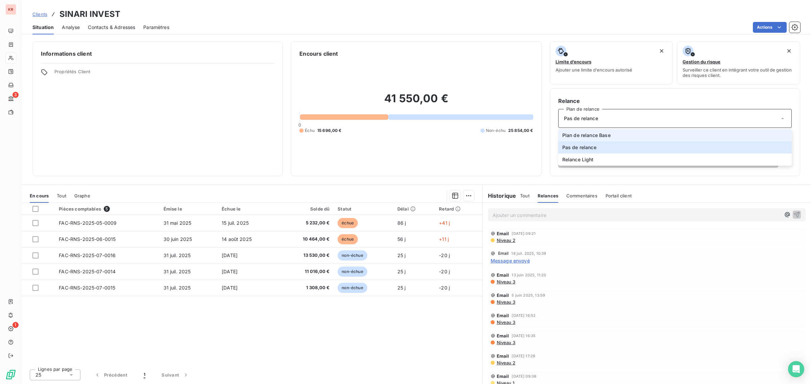
click at [602, 136] on span "Plan de relance Base" at bounding box center [586, 135] width 48 height 7
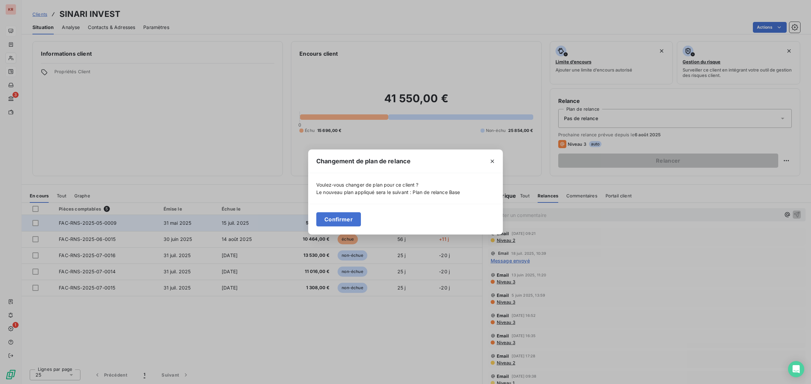
drag, startPoint x: 360, startPoint y: 222, endPoint x: 355, endPoint y: 221, distance: 4.8
click at [355, 221] on button "Confirmer" at bounding box center [338, 219] width 45 height 14
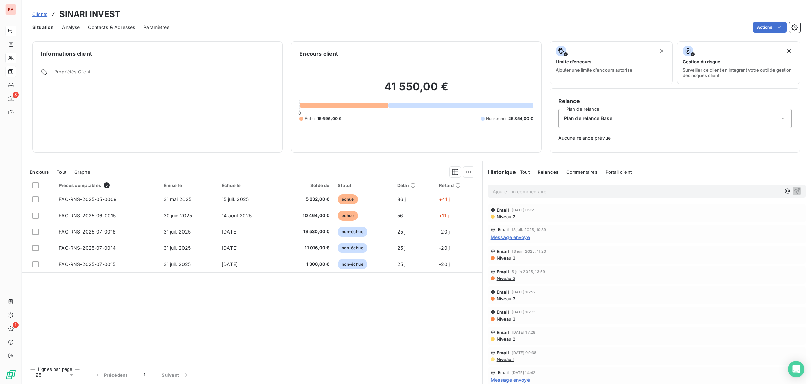
click at [607, 121] on span "Plan de relance Base" at bounding box center [588, 118] width 48 height 7
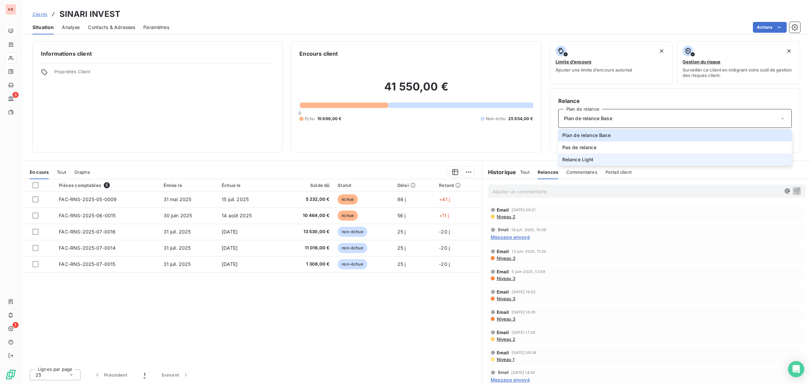
click at [593, 159] on span "Relance Light" at bounding box center [577, 159] width 31 height 7
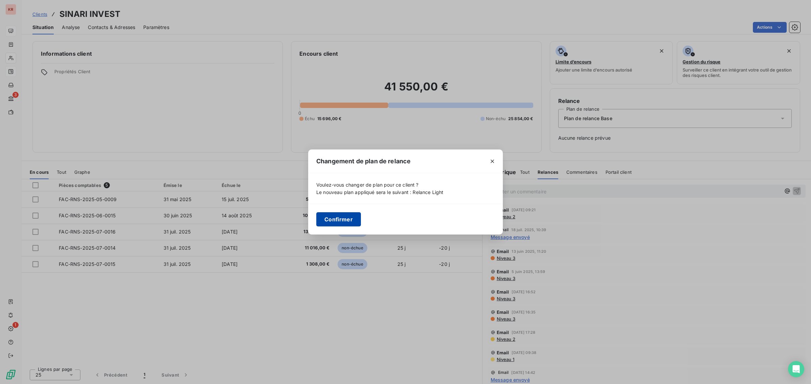
click at [355, 218] on button "Confirmer" at bounding box center [338, 219] width 45 height 14
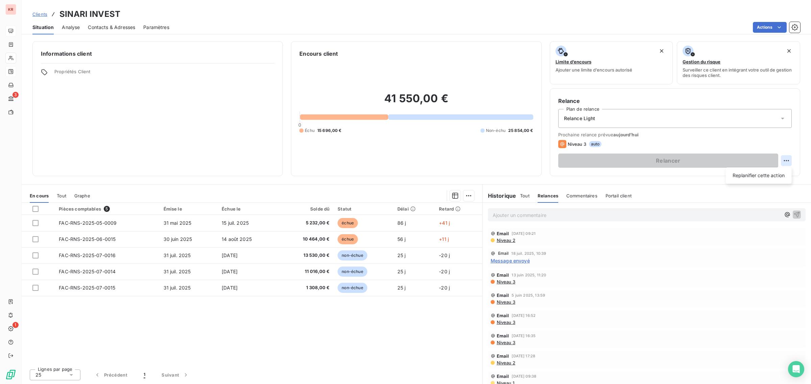
click at [788, 162] on html "KR 3 1 Clients SINARI INVEST Situation Analyse Contacts & Adresses Paramètres A…" at bounding box center [405, 192] width 811 height 384
click at [776, 174] on div "Replanifier cette action" at bounding box center [758, 175] width 60 height 11
select select "7"
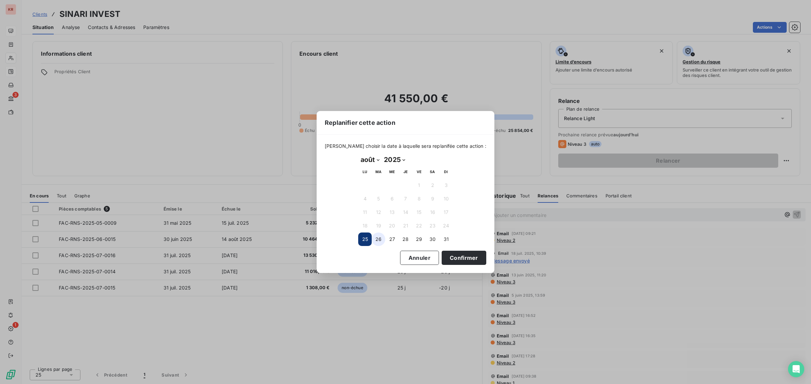
click at [377, 241] on button "26" at bounding box center [379, 240] width 14 height 14
click at [453, 259] on button "Confirmer" at bounding box center [463, 258] width 45 height 14
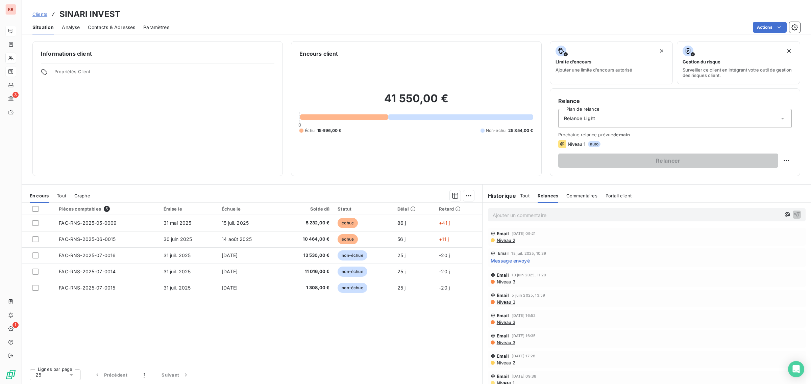
click at [573, 121] on span "Relance Light" at bounding box center [579, 118] width 31 height 7
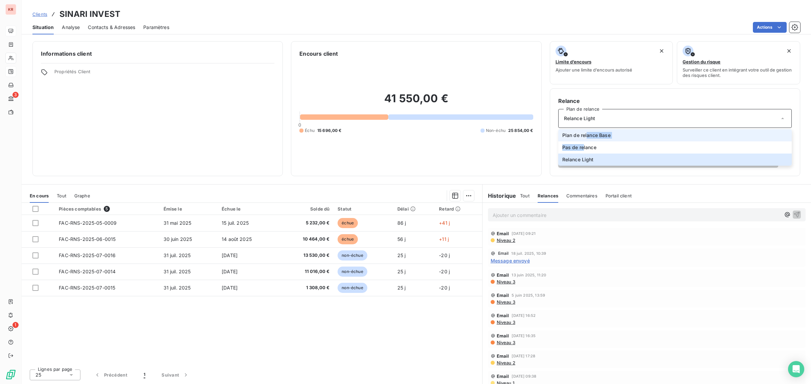
drag, startPoint x: 583, startPoint y: 144, endPoint x: 586, endPoint y: 133, distance: 10.7
click at [586, 133] on ul "Plan de relance Base Pas de relance Relance Light" at bounding box center [674, 147] width 233 height 36
click at [586, 133] on span "Plan de relance Base" at bounding box center [586, 135] width 48 height 7
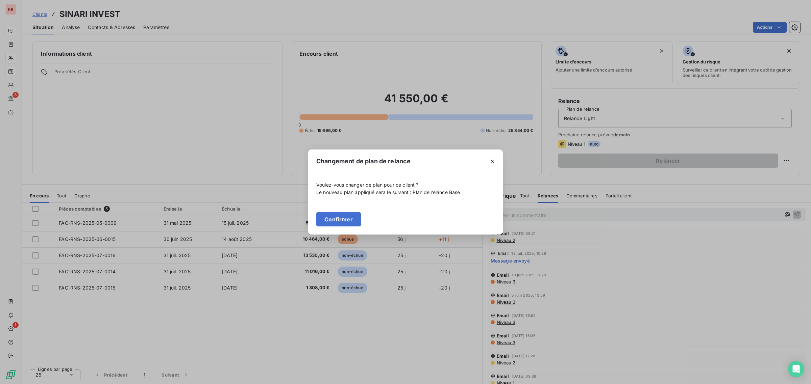
drag, startPoint x: 491, startPoint y: 161, endPoint x: 450, endPoint y: 146, distance: 44.0
click at [490, 159] on icon "button" at bounding box center [492, 161] width 7 height 7
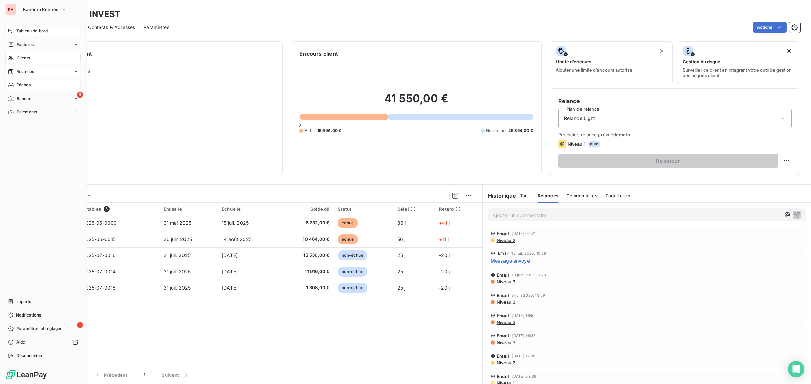
click at [21, 84] on span "Tâches" at bounding box center [24, 85] width 14 height 6
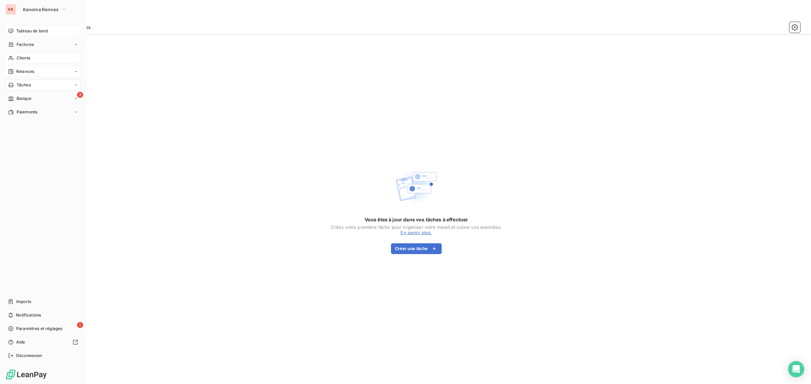
click at [33, 73] on span "Relances" at bounding box center [25, 72] width 18 height 6
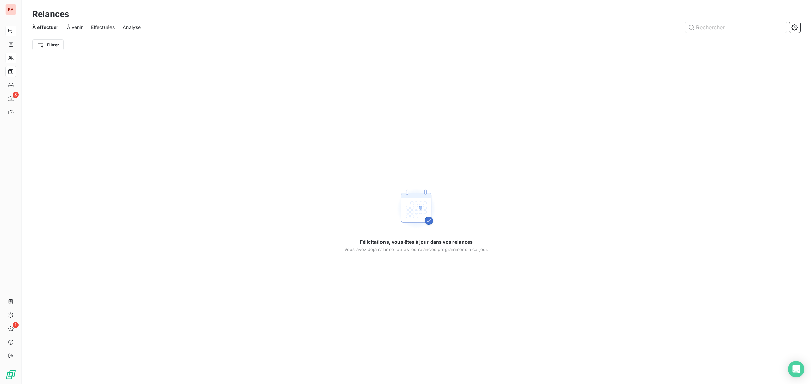
click at [77, 27] on span "À venir" at bounding box center [75, 27] width 16 height 7
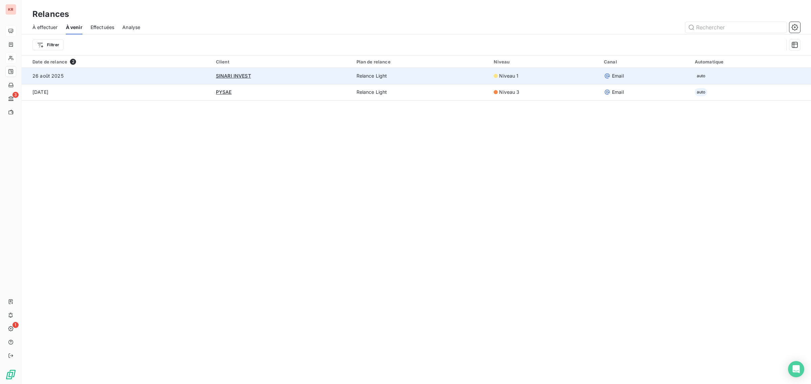
click at [699, 76] on span "auto" at bounding box center [701, 76] width 13 height 8
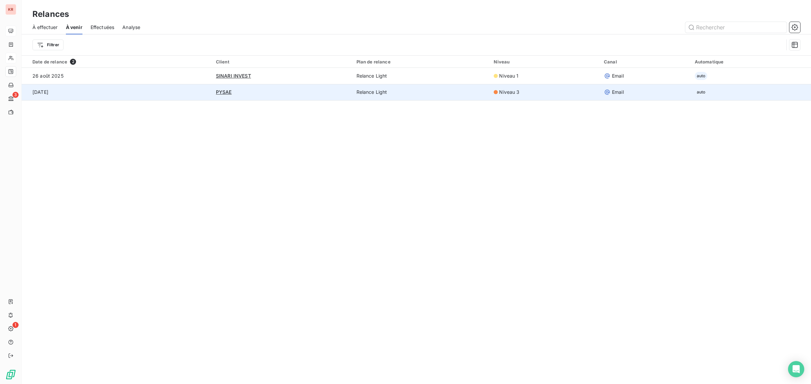
click at [145, 85] on td "[DATE]" at bounding box center [117, 92] width 190 height 16
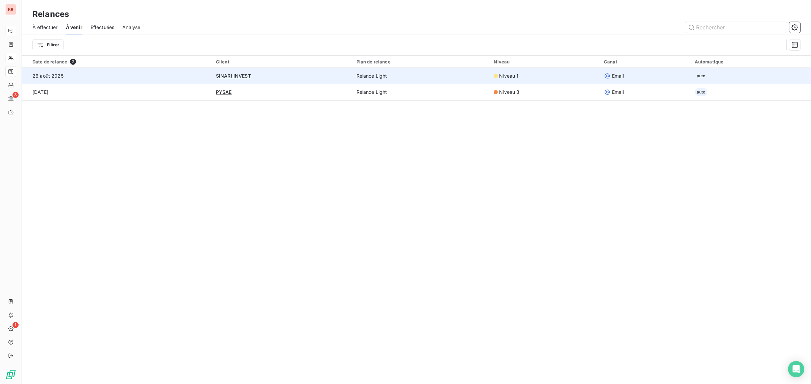
click at [139, 71] on td "26 août 2025" at bounding box center [117, 76] width 190 height 16
click at [482, 78] on td "Relance Light" at bounding box center [420, 76] width 137 height 16
click at [729, 78] on td "auto" at bounding box center [750, 76] width 120 height 16
